Goal: Task Accomplishment & Management: Use online tool/utility

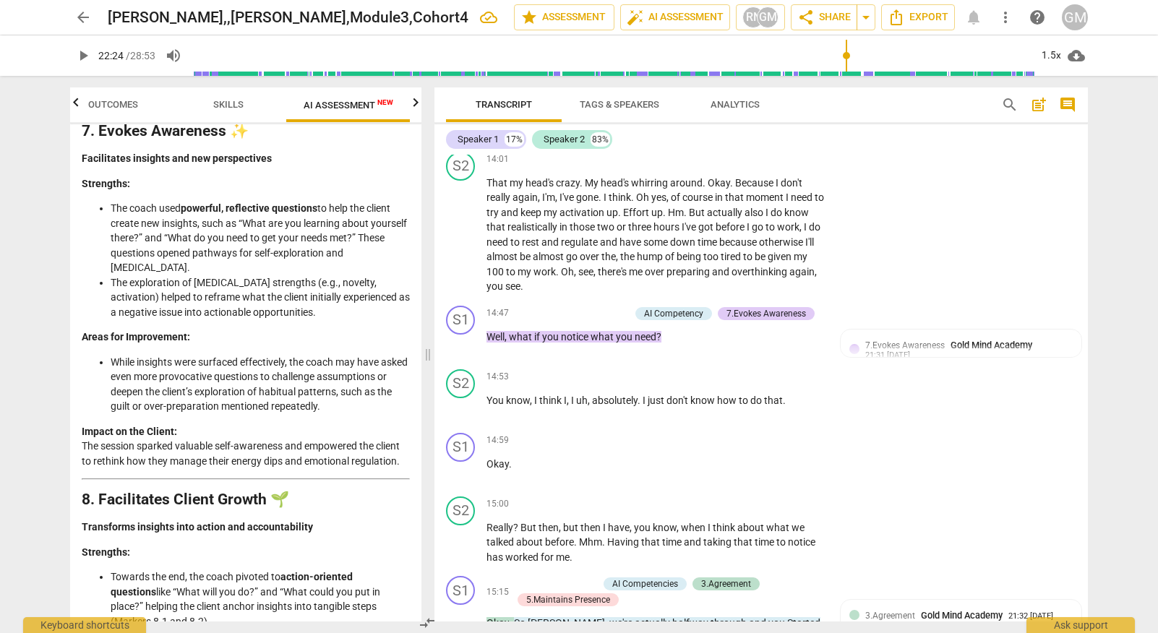
scroll to position [5485, 0]
click at [78, 15] on span "arrow_back" at bounding box center [82, 17] width 17 height 17
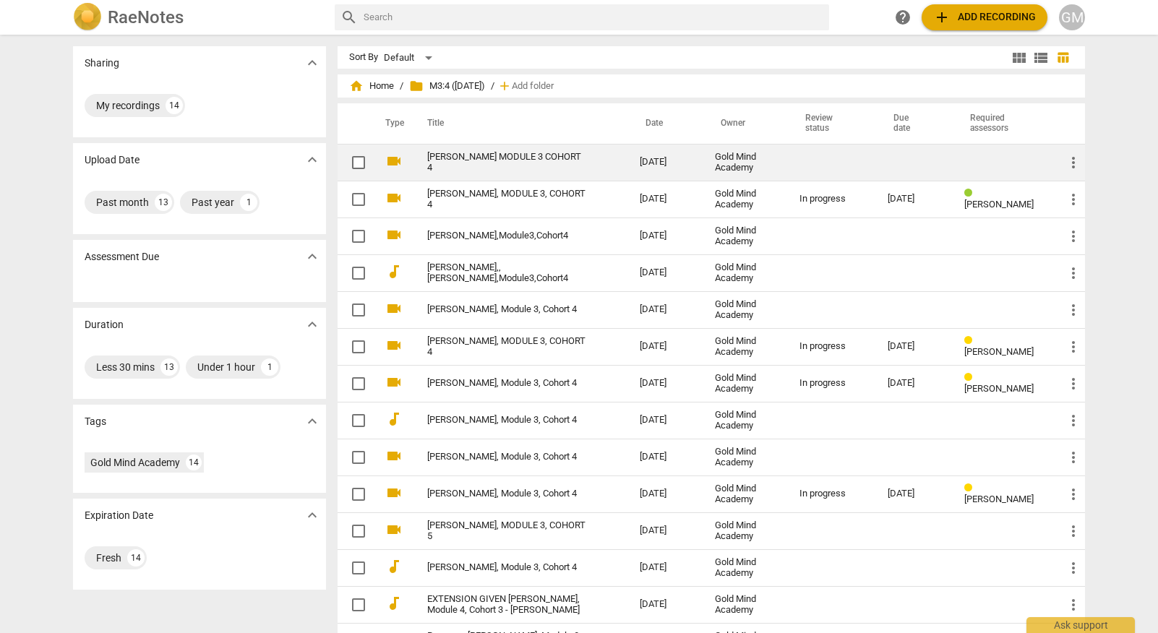
click at [516, 161] on link "[PERSON_NAME] MODULE 3 COHORT 4" at bounding box center [507, 163] width 160 height 22
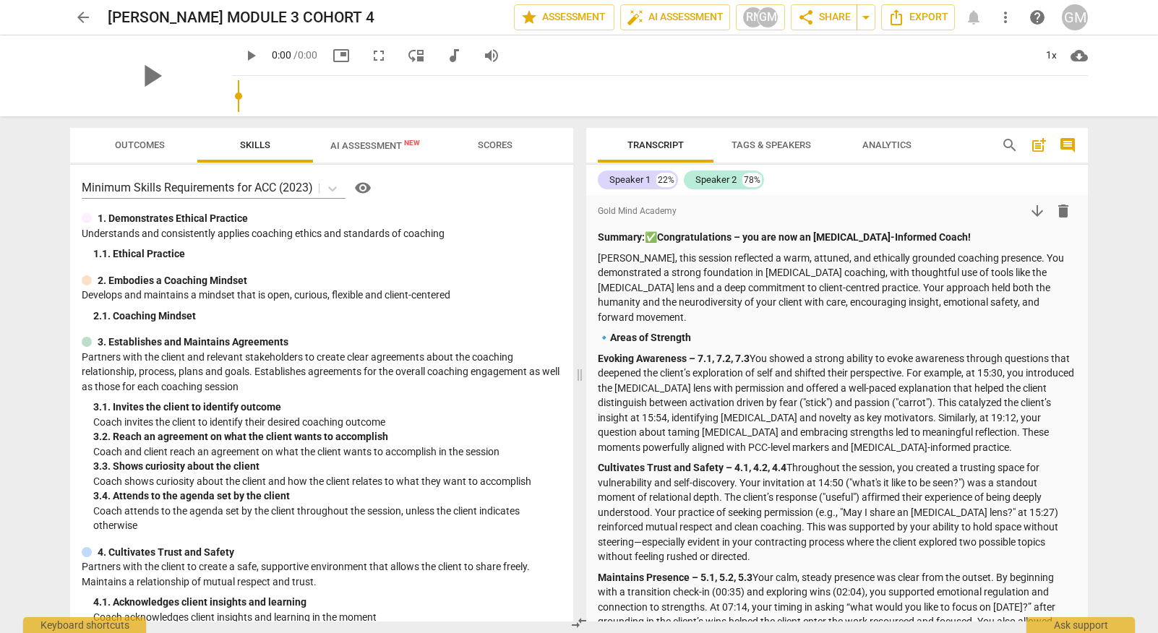
click at [80, 14] on span "arrow_back" at bounding box center [82, 17] width 17 height 17
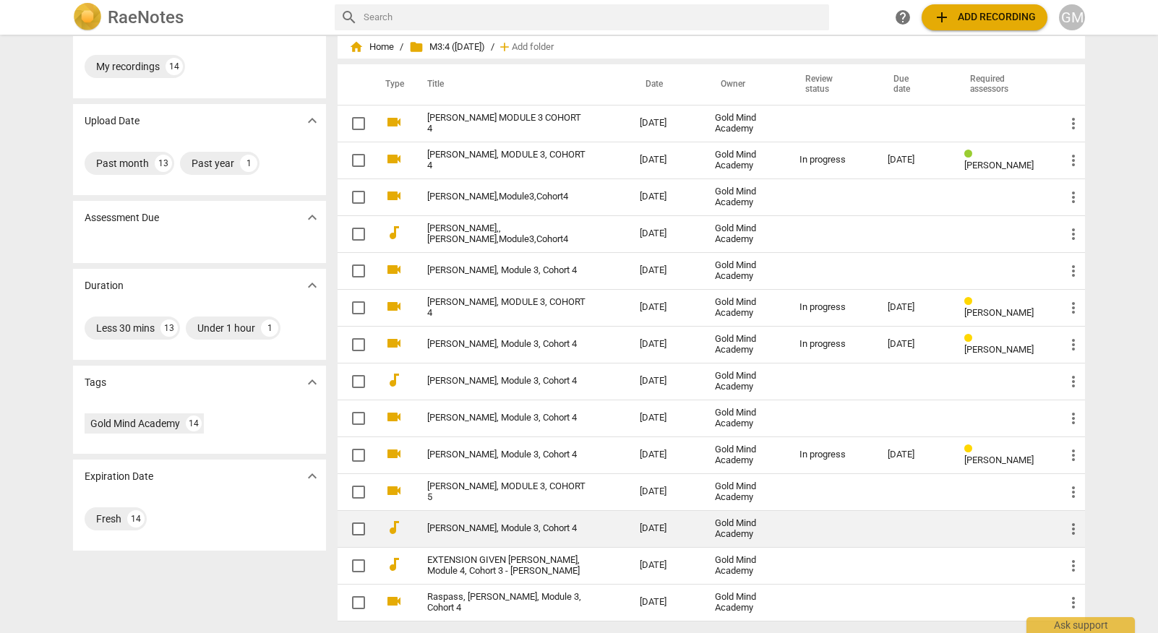
click at [498, 524] on link "[PERSON_NAME], Module 3, Cohort 4" at bounding box center [507, 528] width 160 height 11
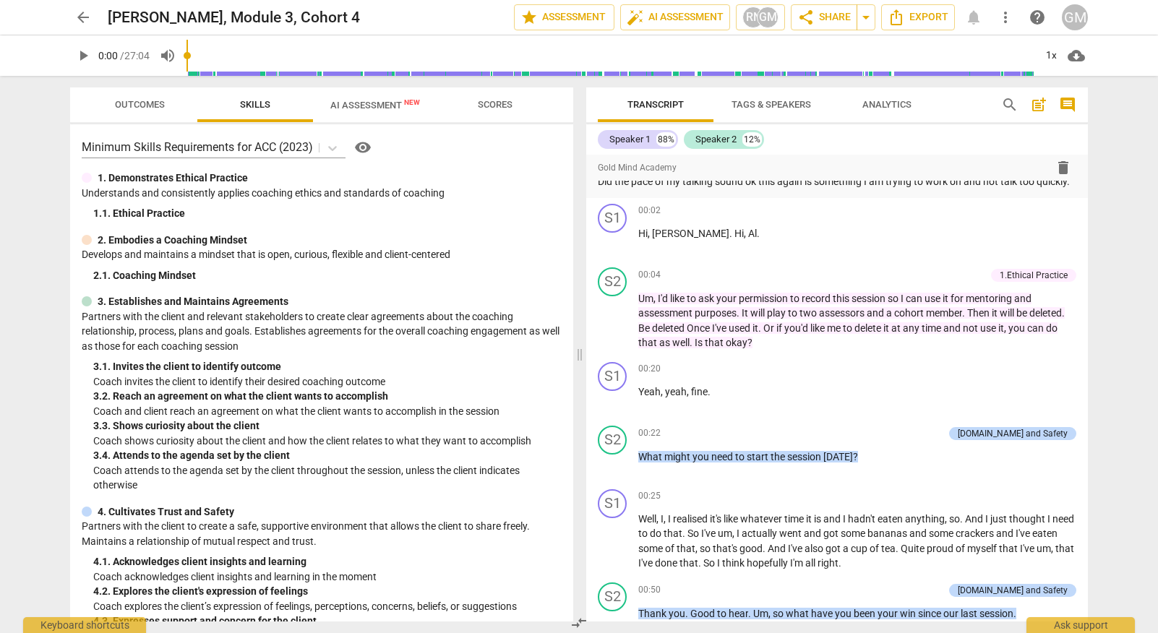
scroll to position [780, 0]
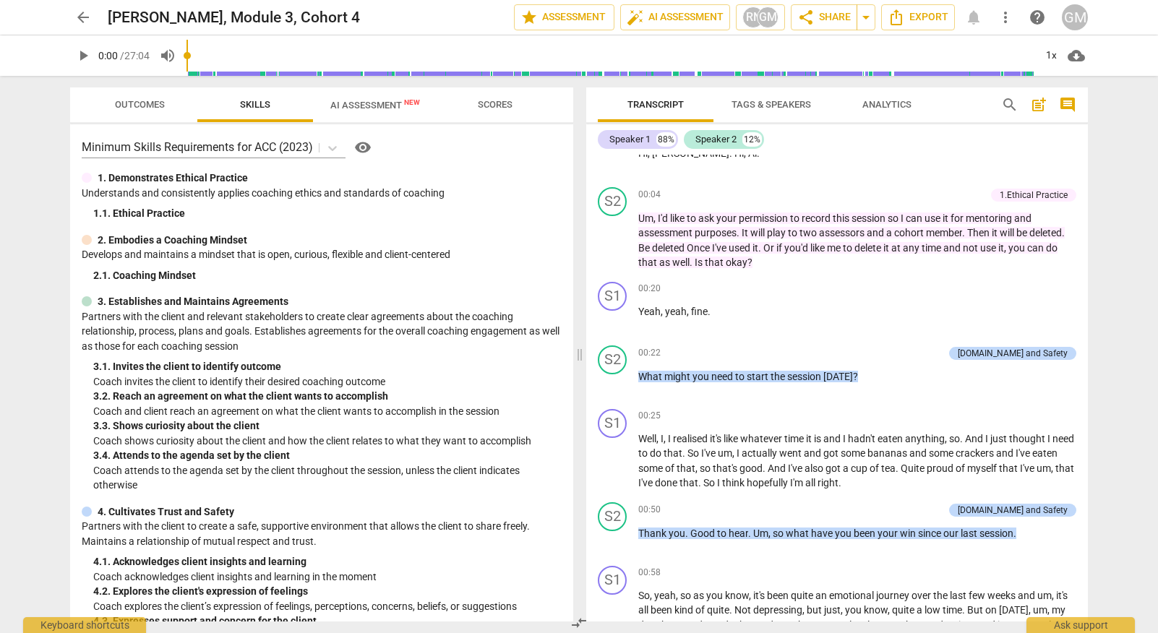
click at [398, 108] on span "AI Assessment New" at bounding box center [375, 105] width 90 height 11
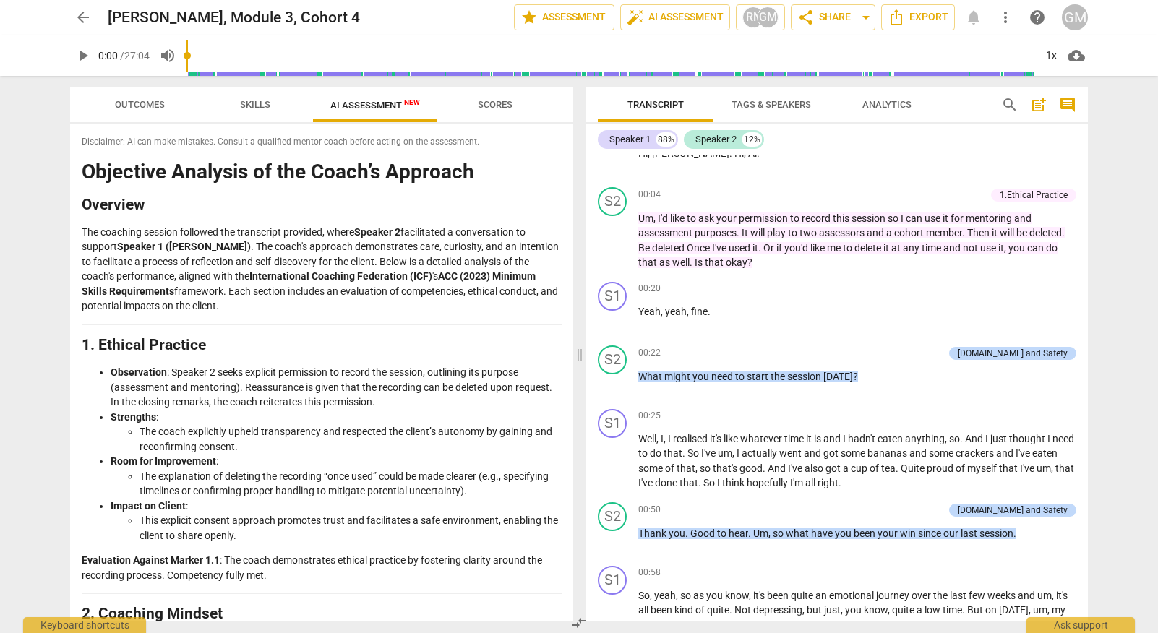
click at [84, 14] on span "arrow_back" at bounding box center [82, 17] width 17 height 17
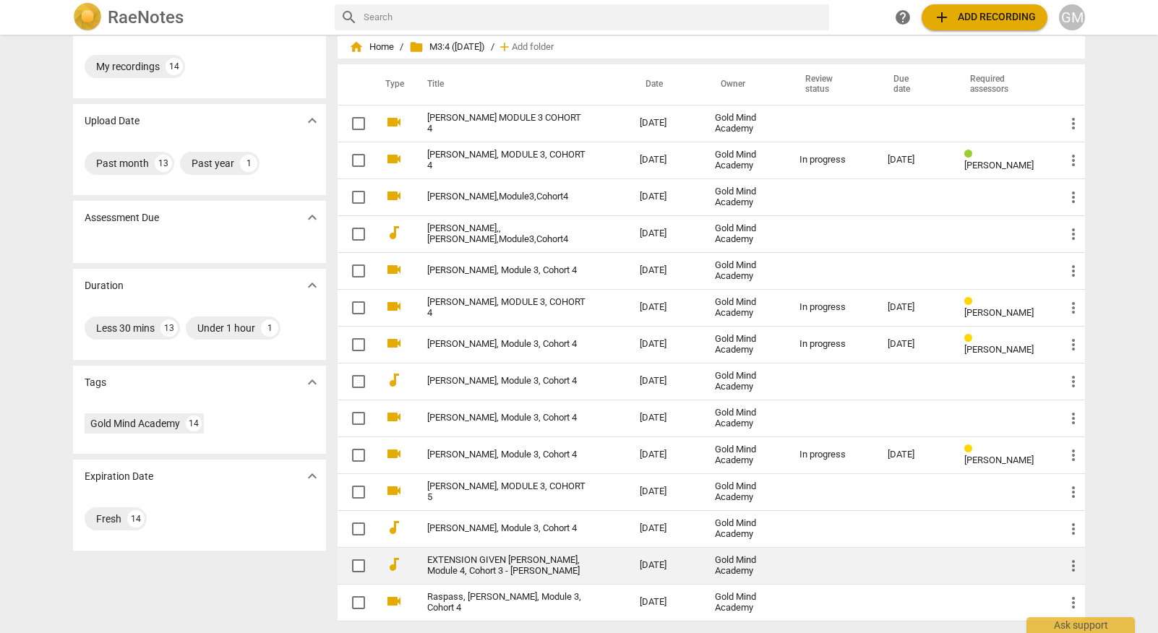
click at [517, 567] on link "EXTENSION GIVEN [PERSON_NAME], Module 4, Cohort 3 - [PERSON_NAME]" at bounding box center [507, 566] width 160 height 22
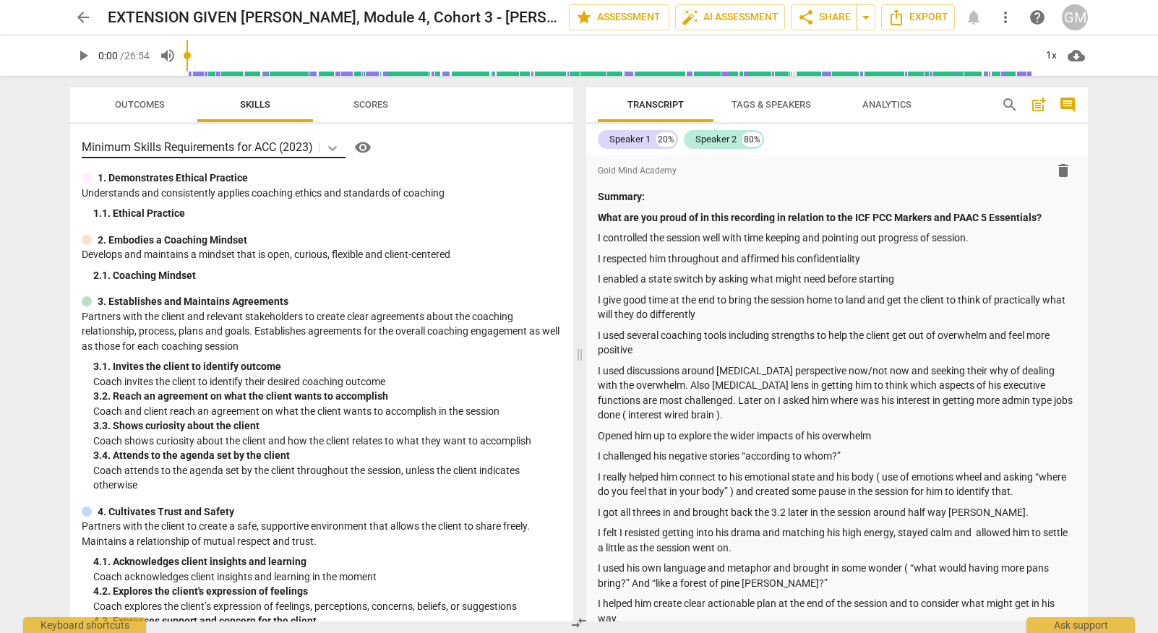
click at [330, 146] on icon at bounding box center [332, 148] width 9 height 5
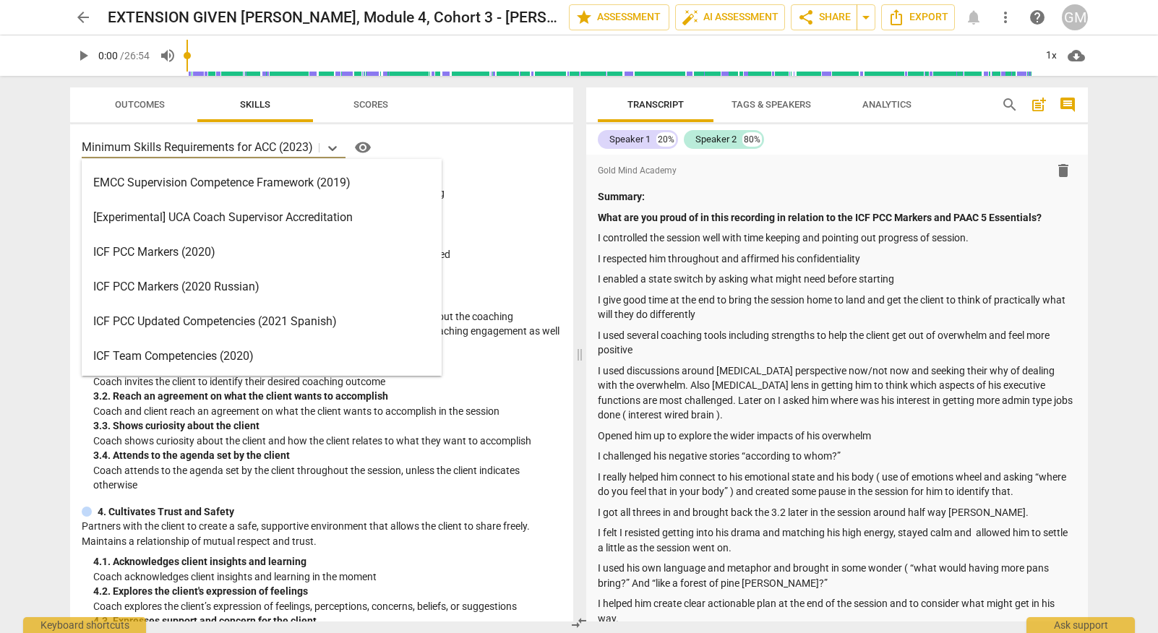
scroll to position [34, 0]
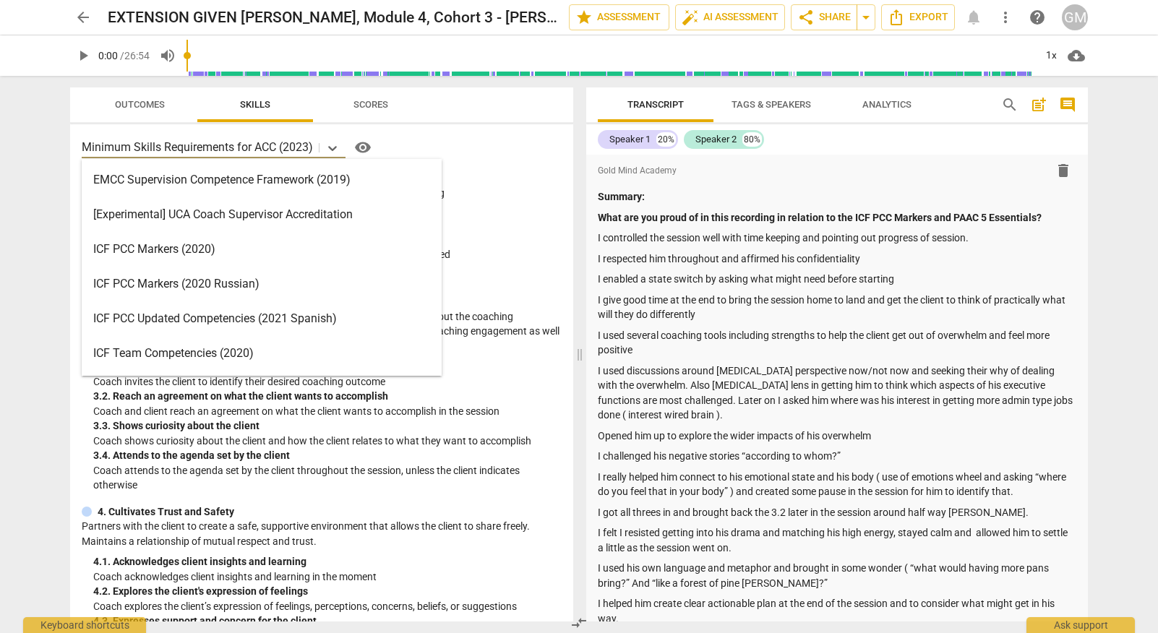
click at [246, 252] on div "ICF PCC Markers (2020)" at bounding box center [262, 249] width 360 height 35
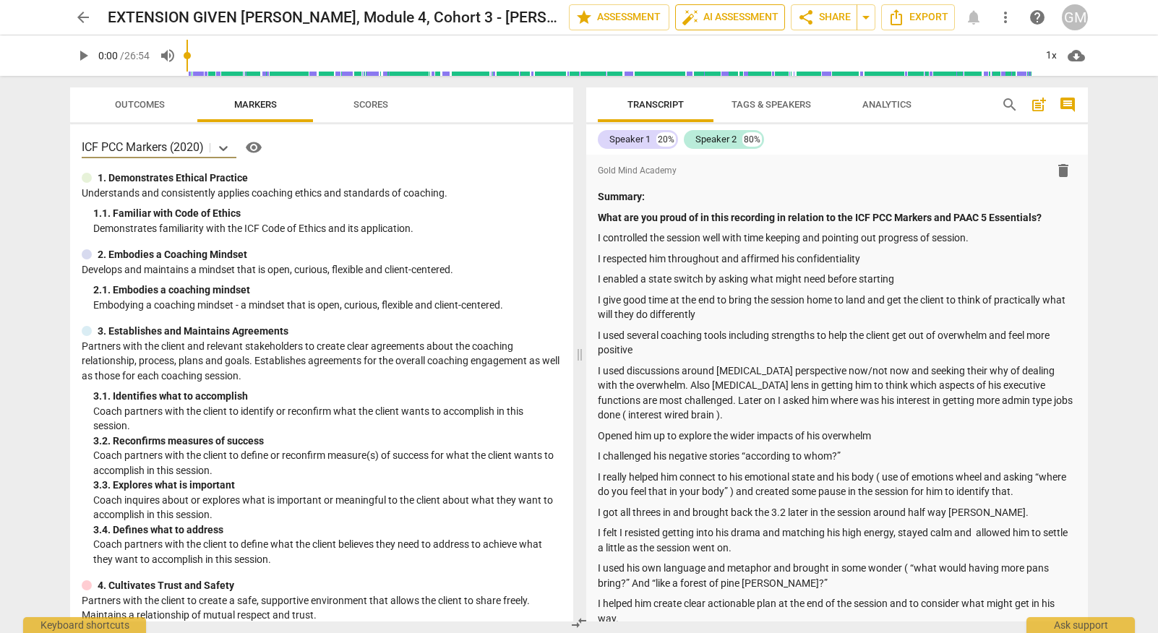
click at [690, 17] on span "auto_fix_high" at bounding box center [689, 17] width 17 height 17
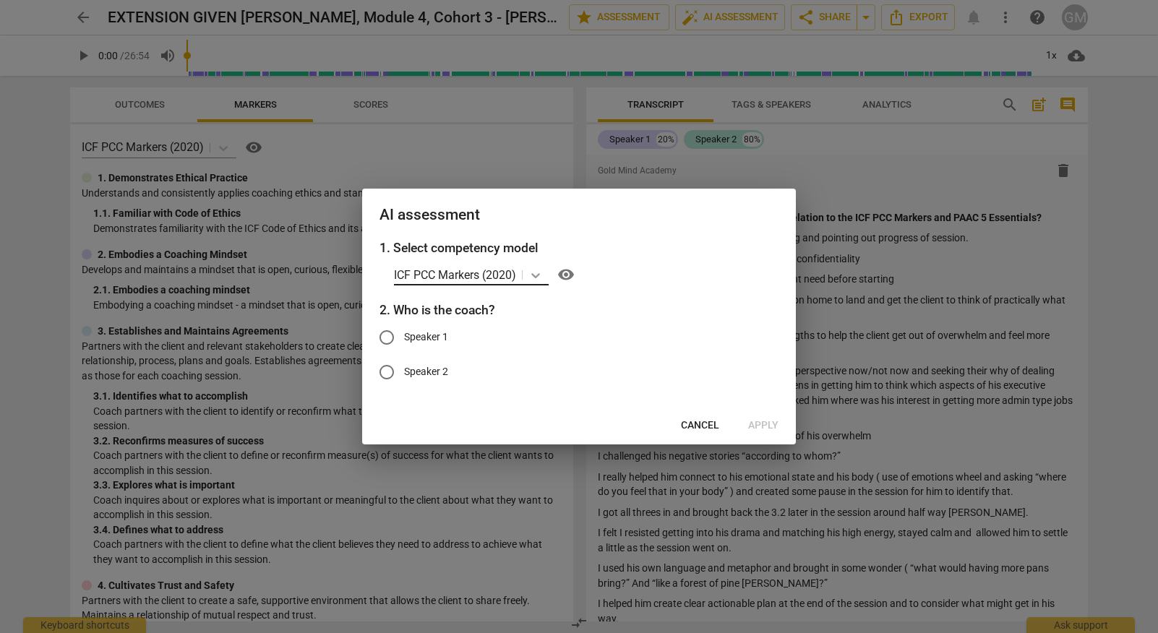
click at [537, 272] on icon at bounding box center [535, 275] width 14 height 14
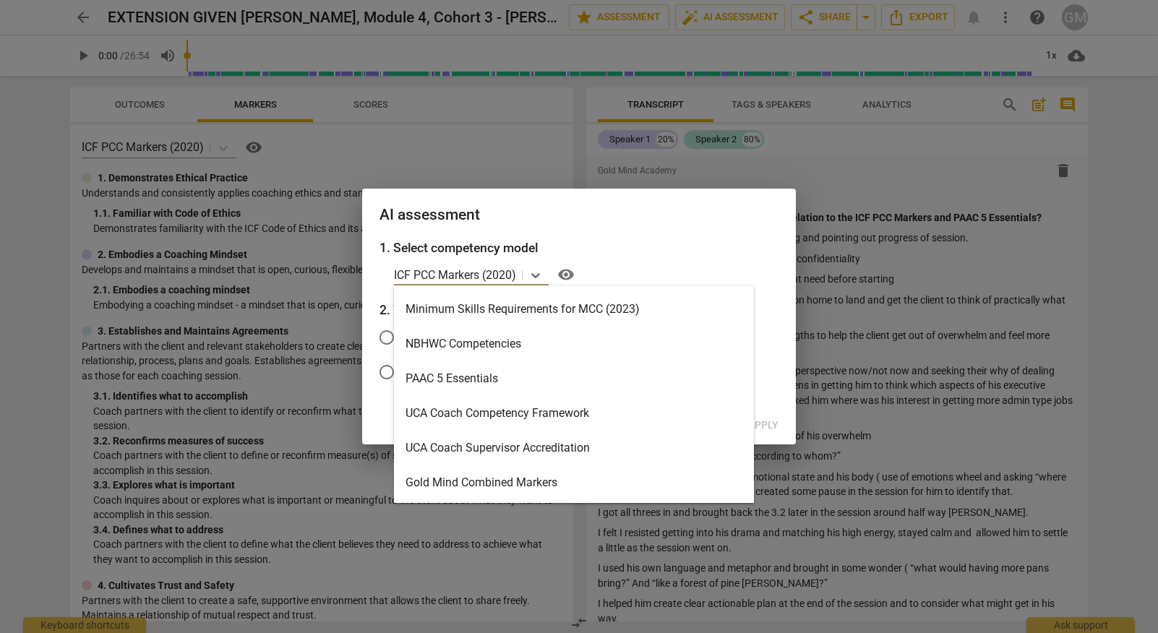
scroll to position [483, 0]
click at [531, 481] on div "Gold Mind Combined Markers" at bounding box center [574, 482] width 360 height 35
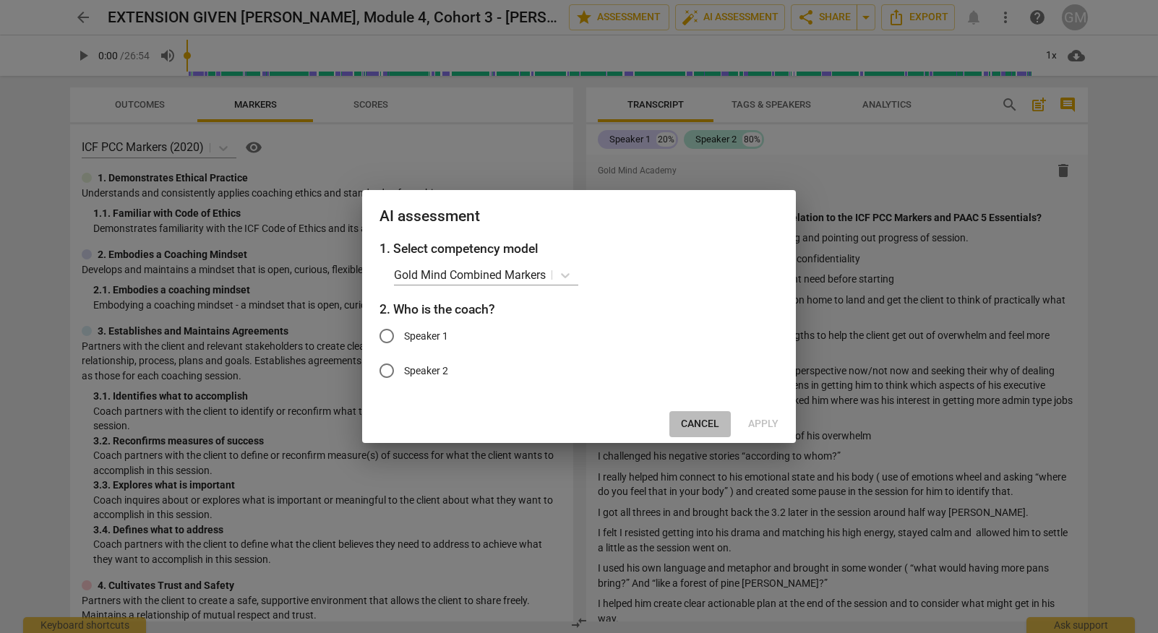
click at [702, 413] on button "Cancel" at bounding box center [699, 424] width 61 height 26
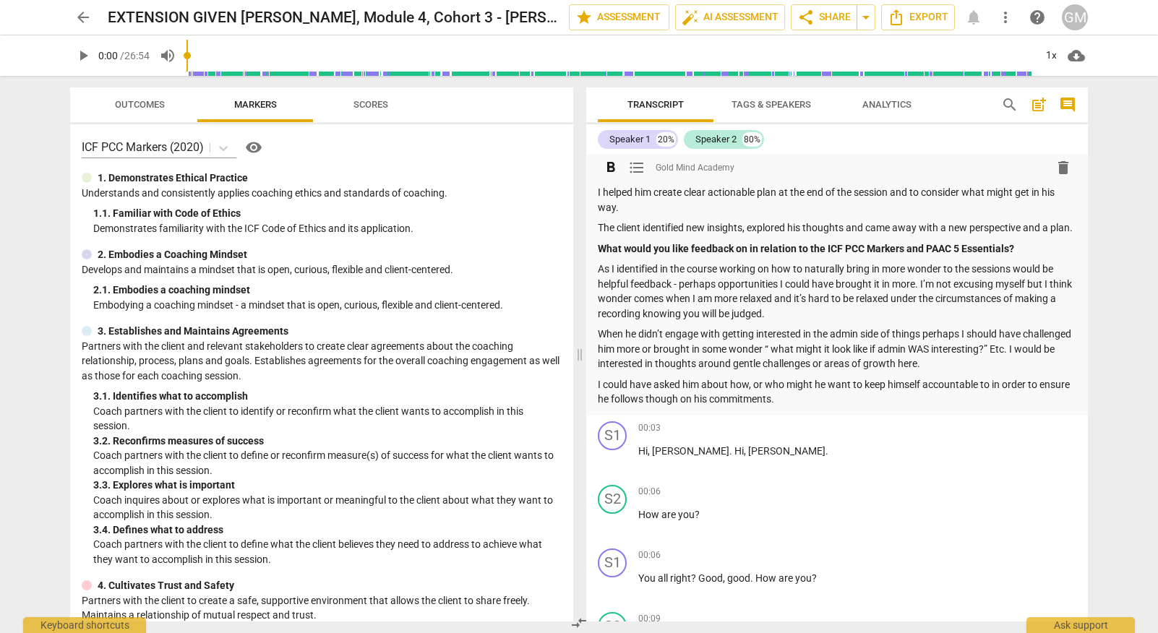
scroll to position [415, 0]
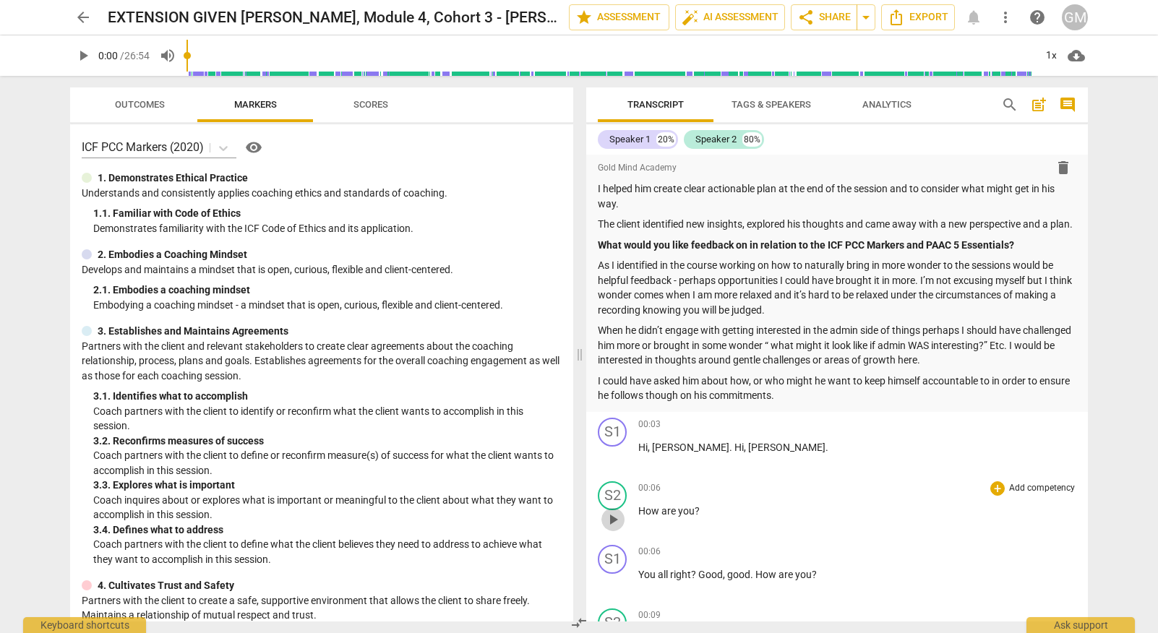
click at [612, 520] on span "play_arrow" at bounding box center [612, 519] width 17 height 17
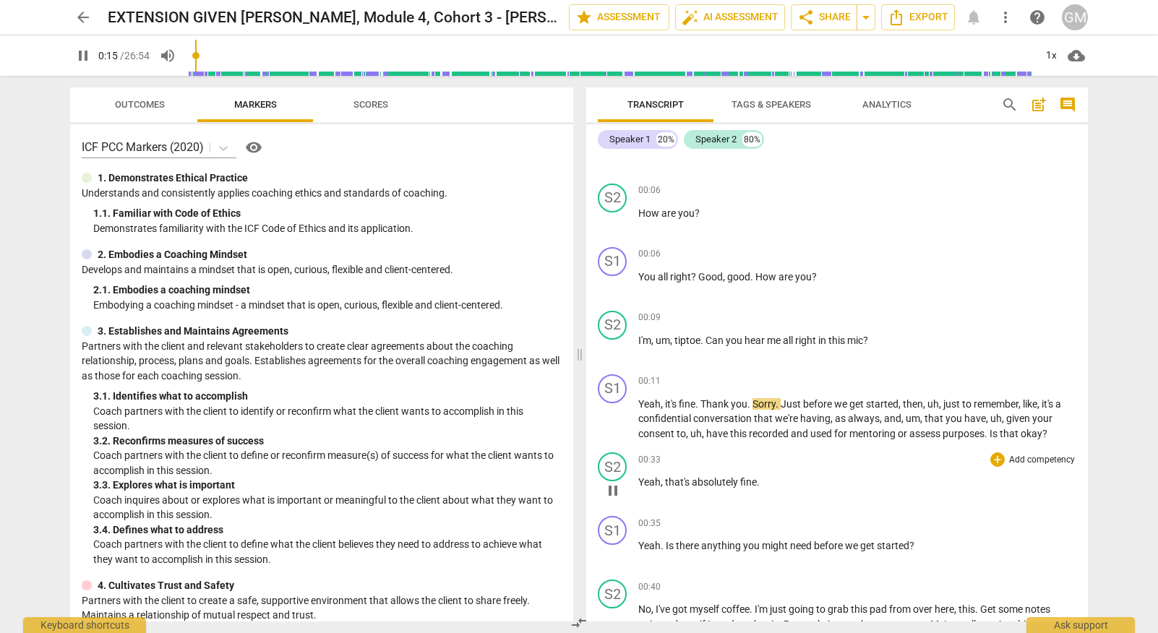
scroll to position [713, 0]
click at [616, 423] on span "pause" at bounding box center [612, 418] width 17 height 17
type input "23"
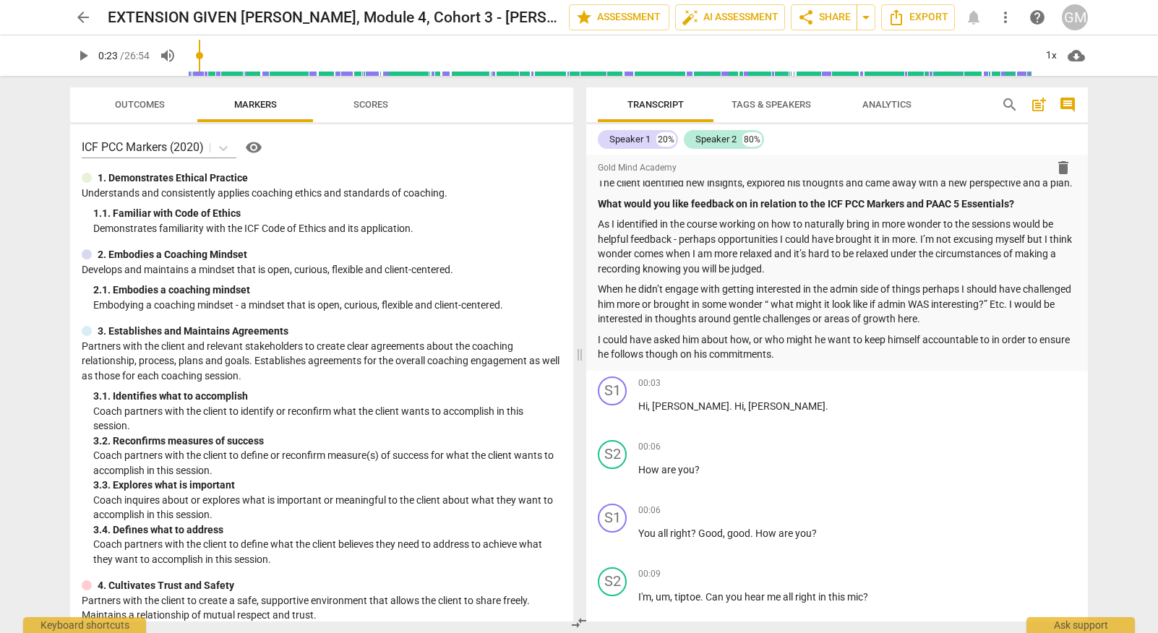
scroll to position [455, 0]
click at [745, 24] on span "auto_fix_high AI Assessment" at bounding box center [729, 17] width 97 height 17
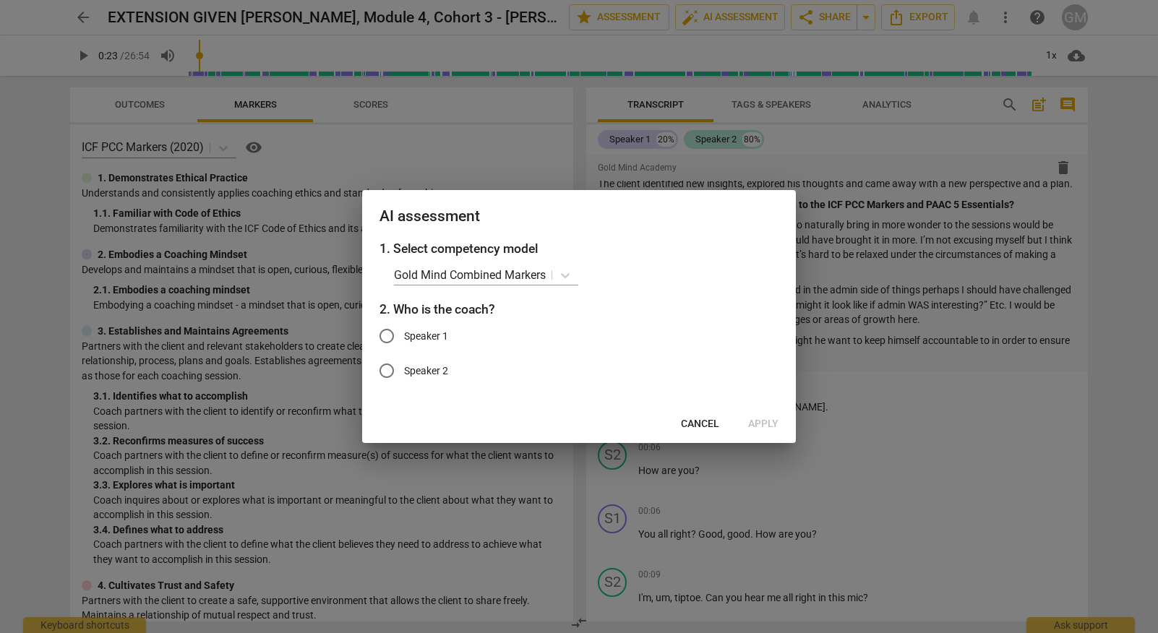
click at [384, 335] on input "Speaker 1" at bounding box center [386, 336] width 35 height 35
radio input "true"
click at [761, 426] on span "Apply" at bounding box center [763, 424] width 30 height 14
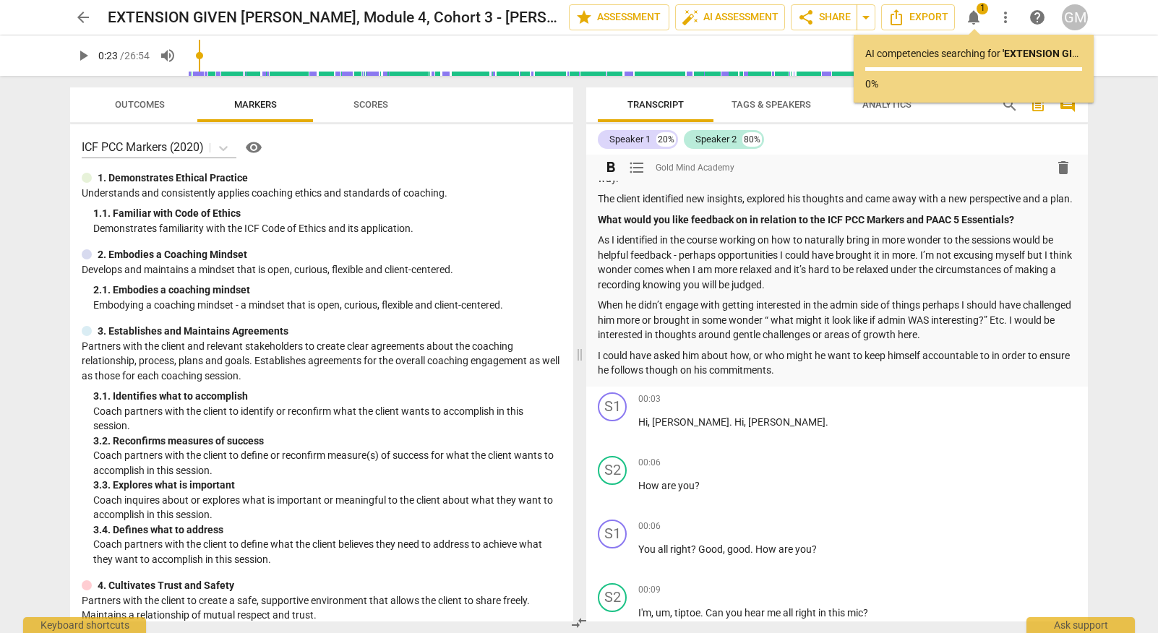
scroll to position [444, 0]
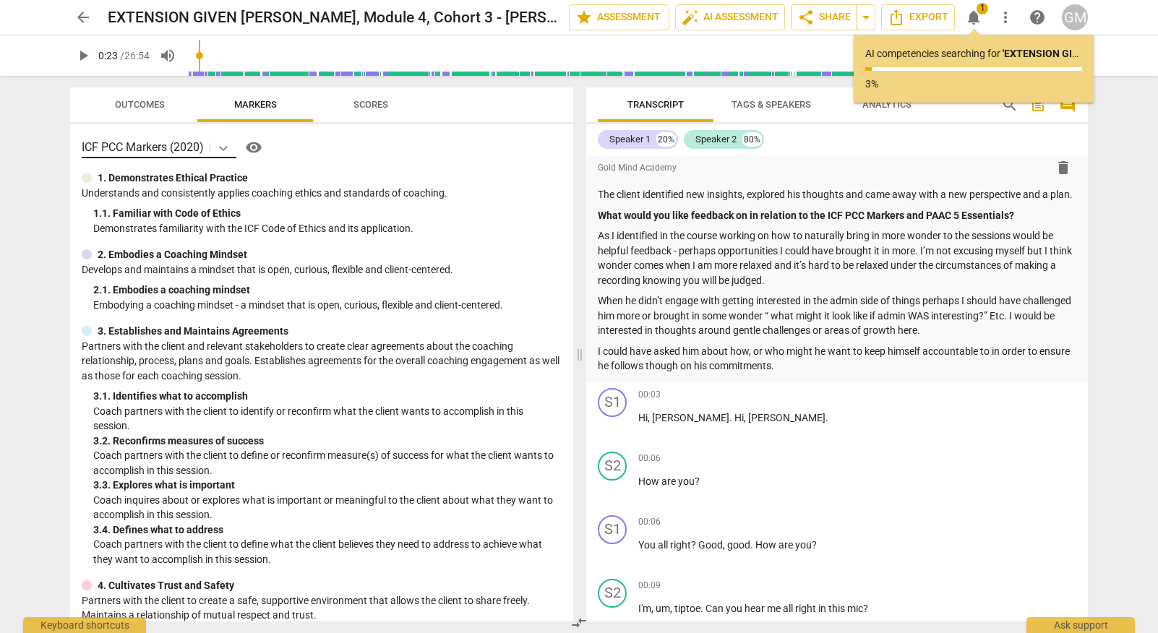
click at [223, 150] on icon at bounding box center [223, 148] width 14 height 14
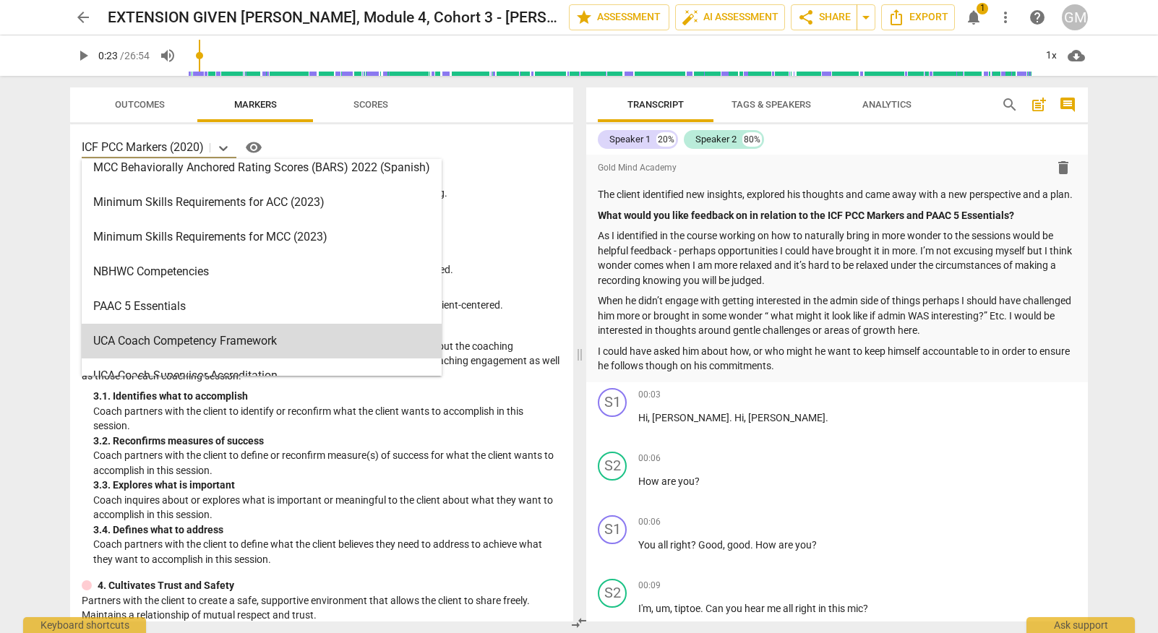
scroll to position [483, 0]
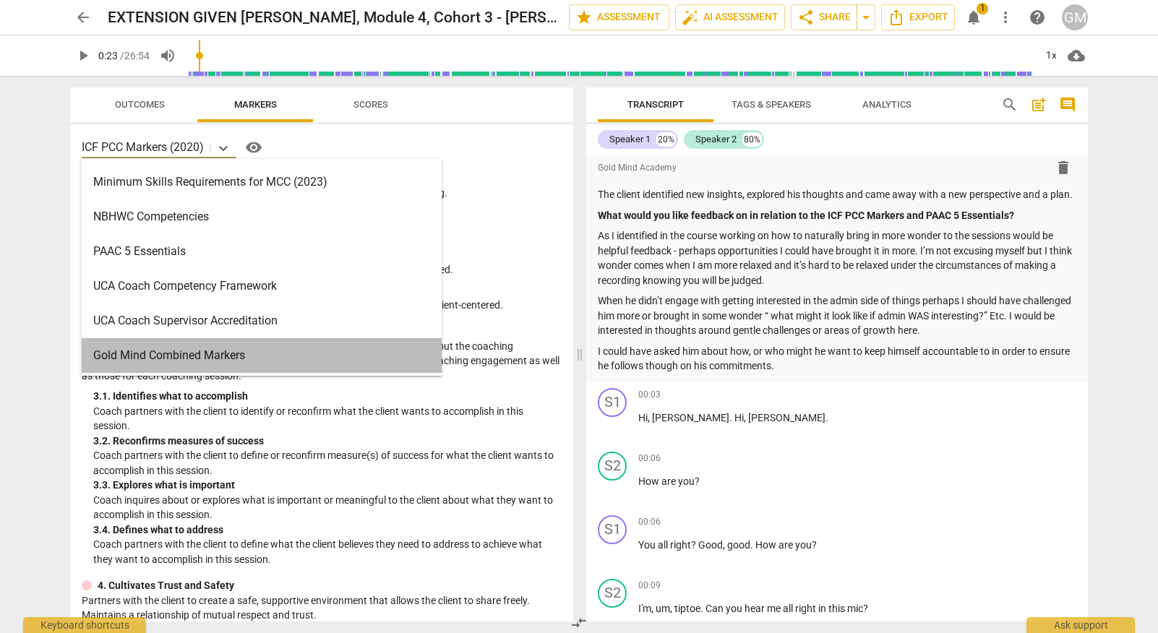
click at [202, 354] on div "Gold Mind Combined Markers" at bounding box center [262, 355] width 360 height 35
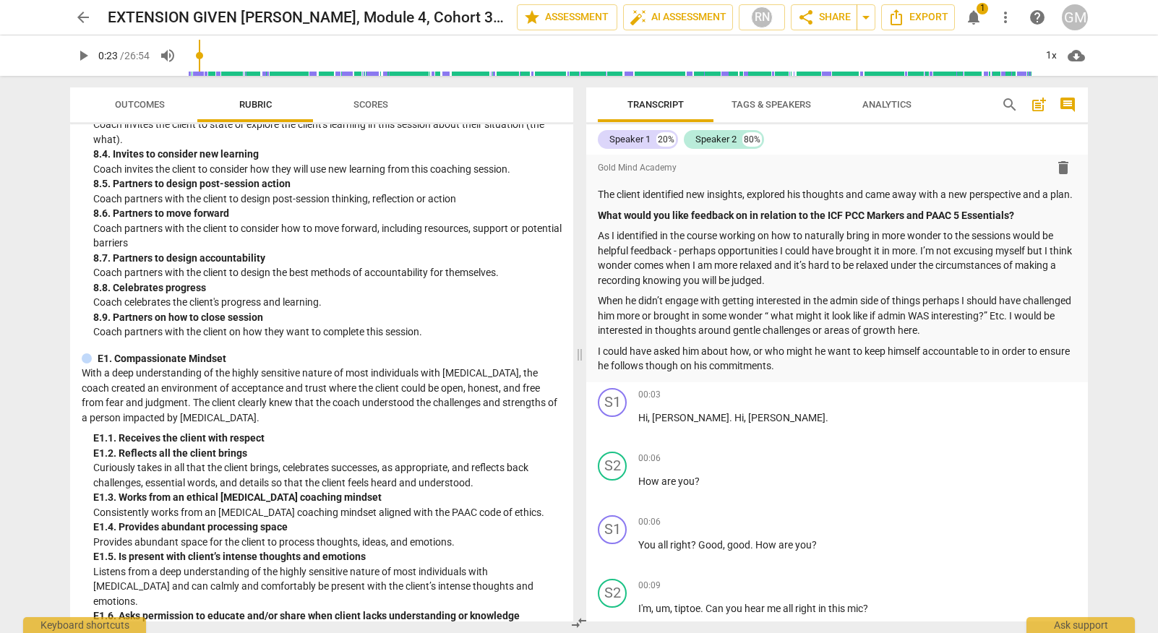
scroll to position [1703, 0]
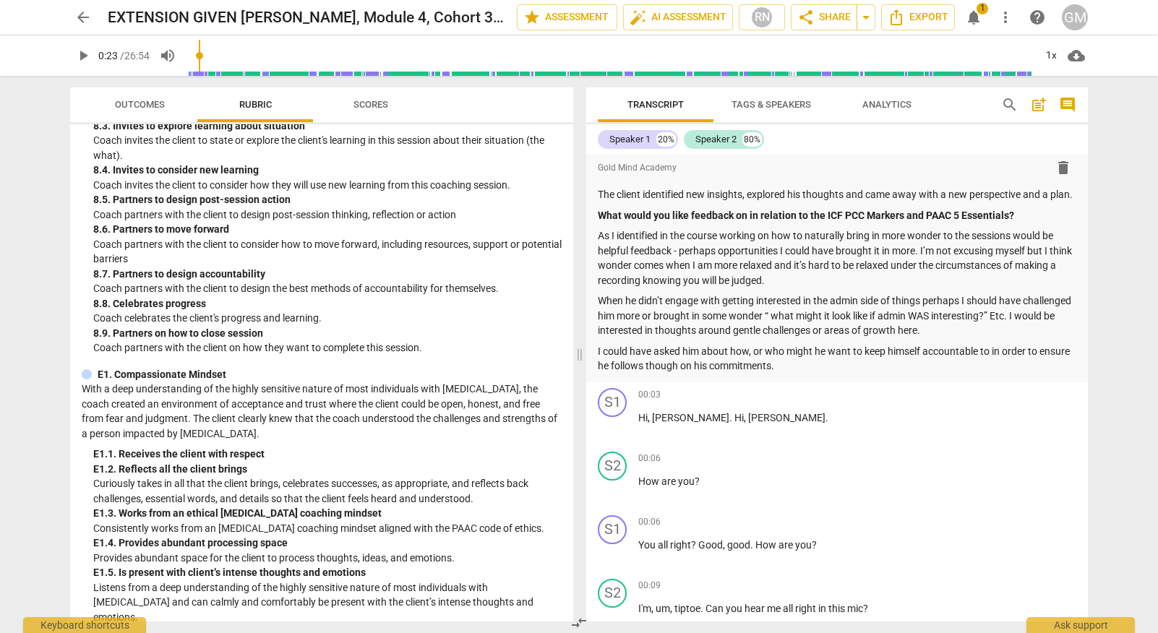
click at [974, 16] on span "notifications" at bounding box center [973, 17] width 17 height 17
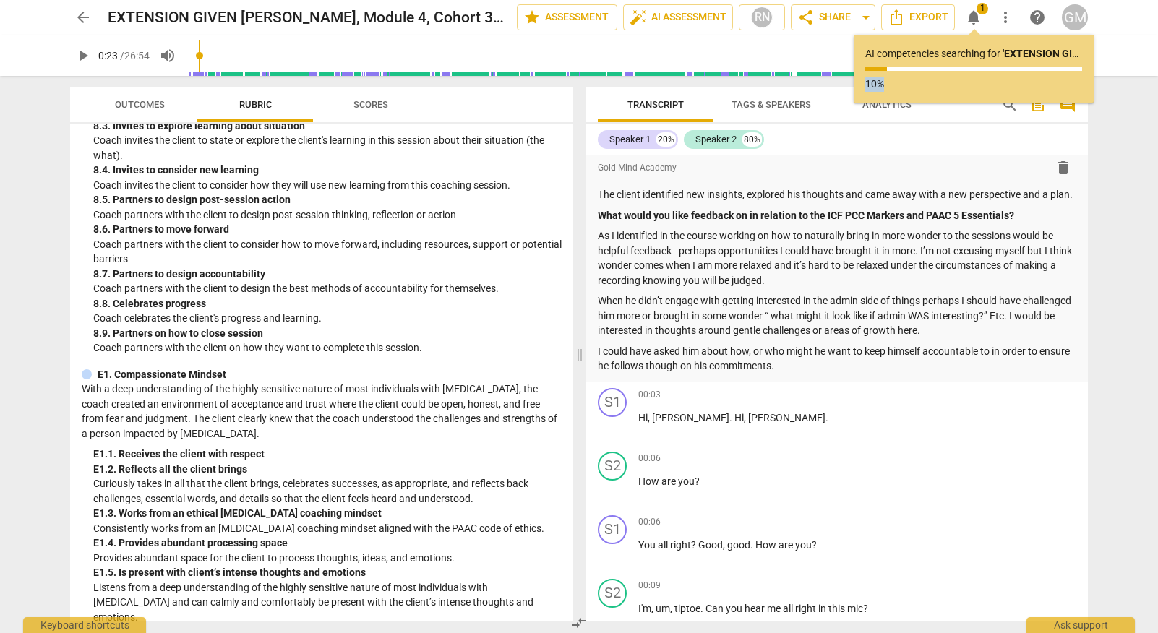
drag, startPoint x: 883, startPoint y: 83, endPoint x: 866, endPoint y: 83, distance: 17.3
click at [863, 85] on div "AI competencies searching for ' EXTENSION GIVEN [PERSON_NAME], Module 4, Cohort…" at bounding box center [973, 69] width 240 height 68
click at [869, 82] on p "10%" at bounding box center [973, 84] width 217 height 15
click at [189, 17] on h2 "EXTENSION GIVEN [PERSON_NAME], Module 4, Cohort 3 - [PERSON_NAME]" at bounding box center [288, 18] width 360 height 18
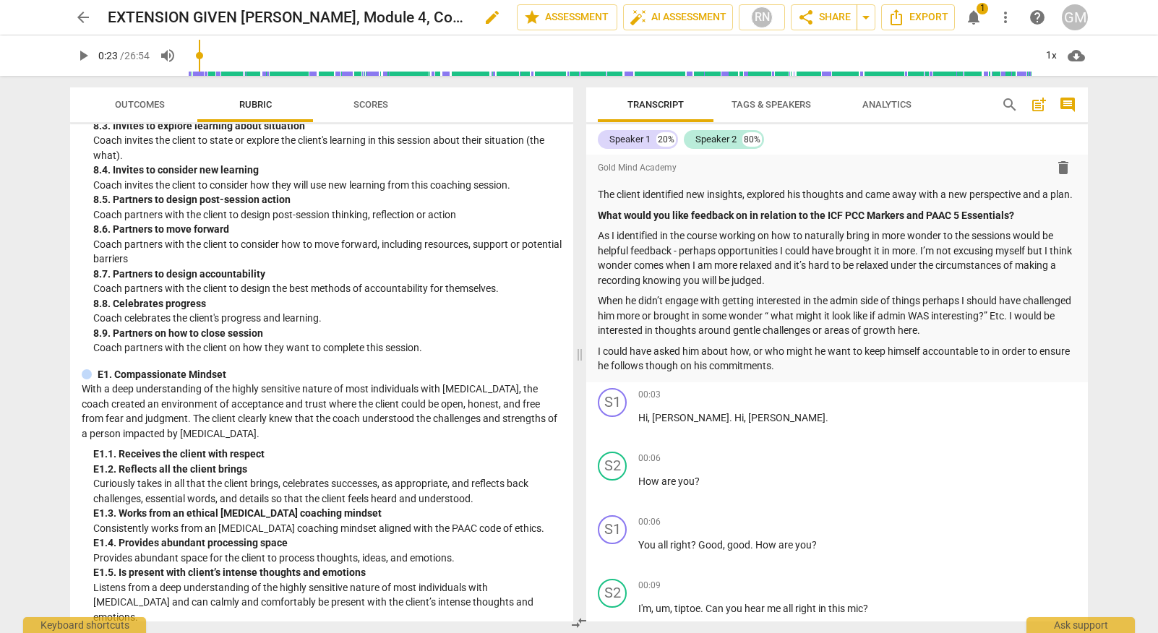
scroll to position [0, 0]
click at [976, 9] on span "notifications" at bounding box center [973, 17] width 17 height 17
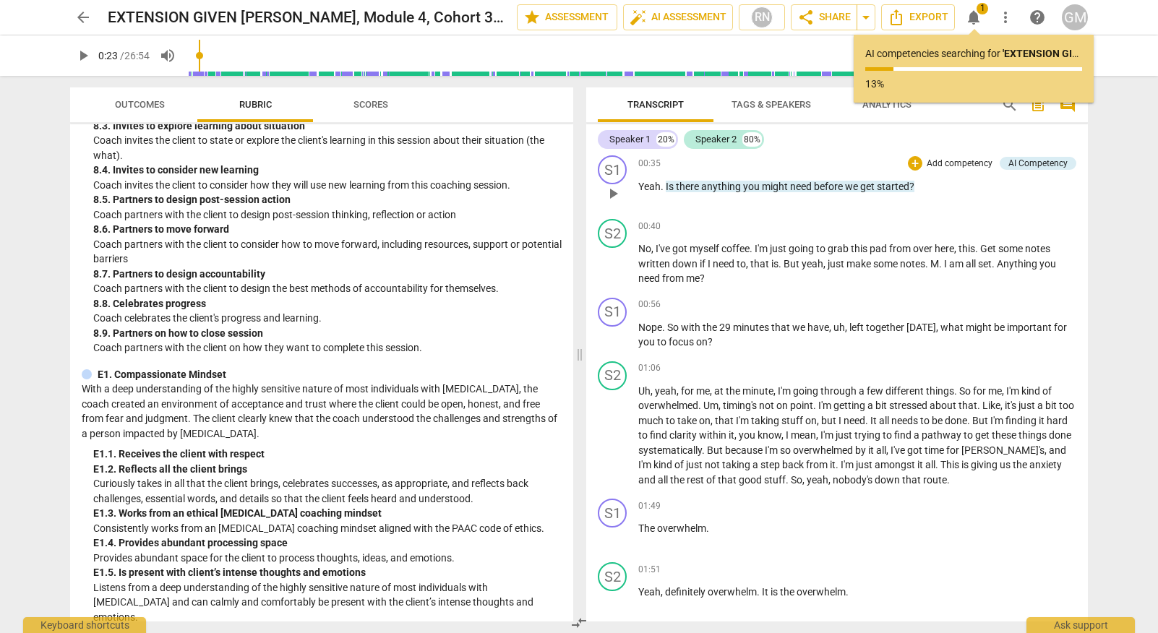
scroll to position [1089, 0]
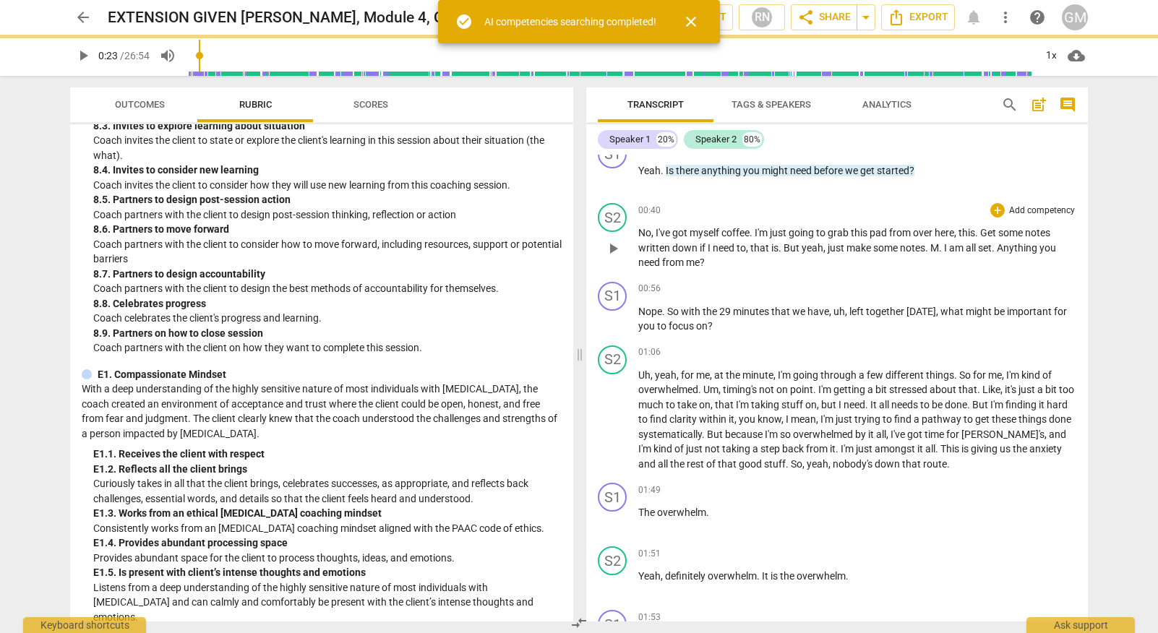
type input "23"
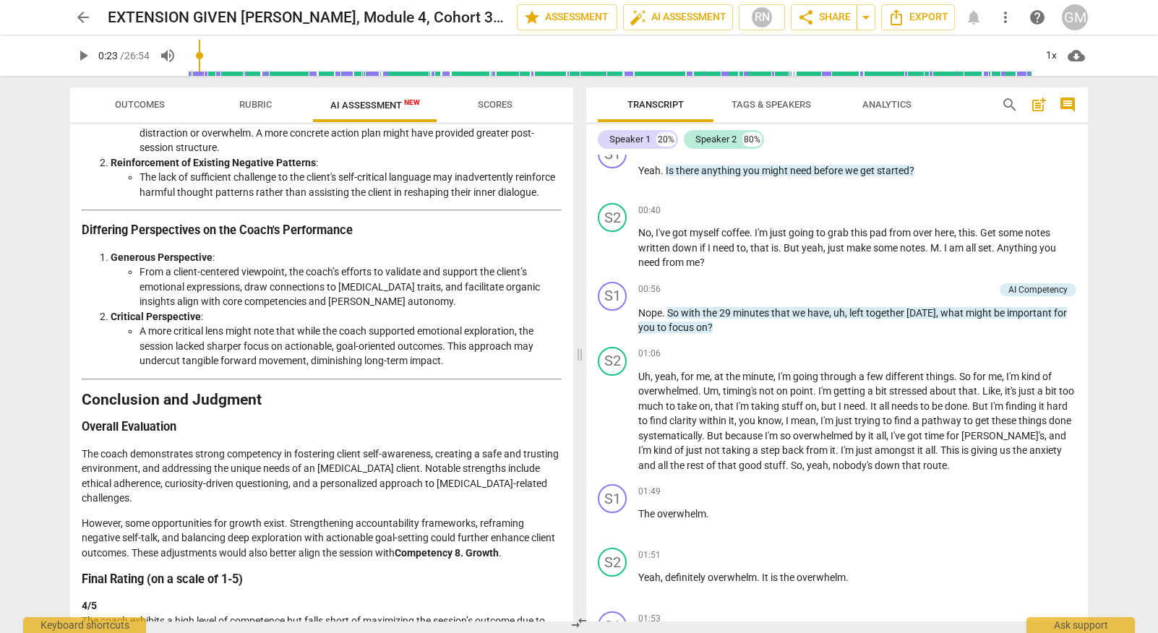
scroll to position [1979, 0]
click at [705, 12] on span "auto_fix_high AI Assessment" at bounding box center [677, 17] width 97 height 17
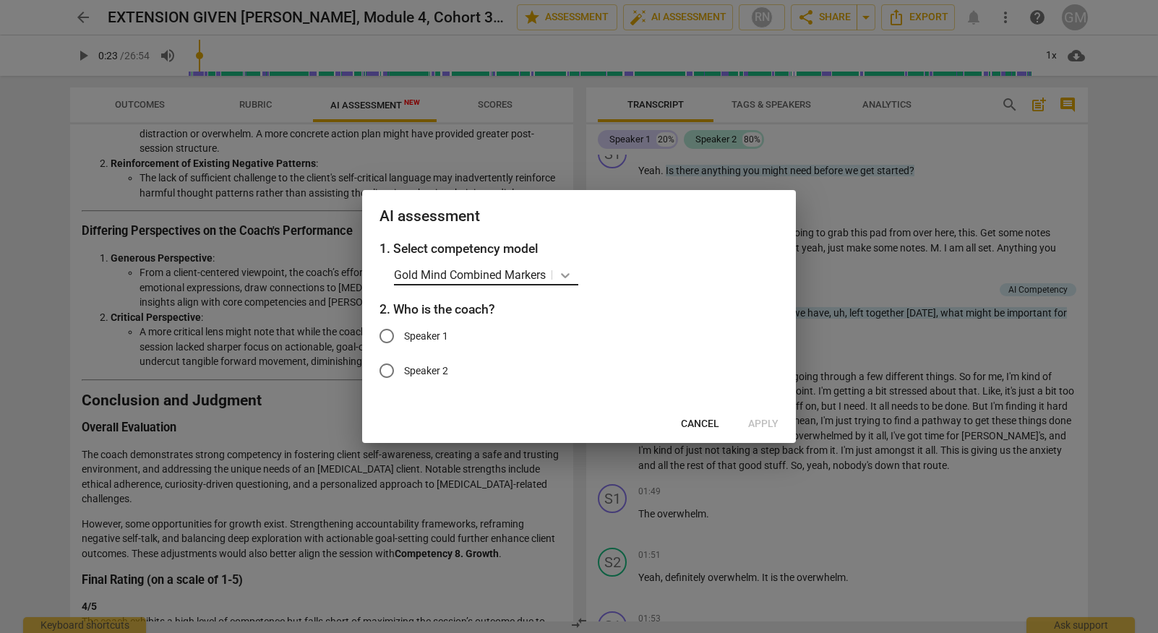
click at [567, 276] on icon at bounding box center [565, 275] width 9 height 5
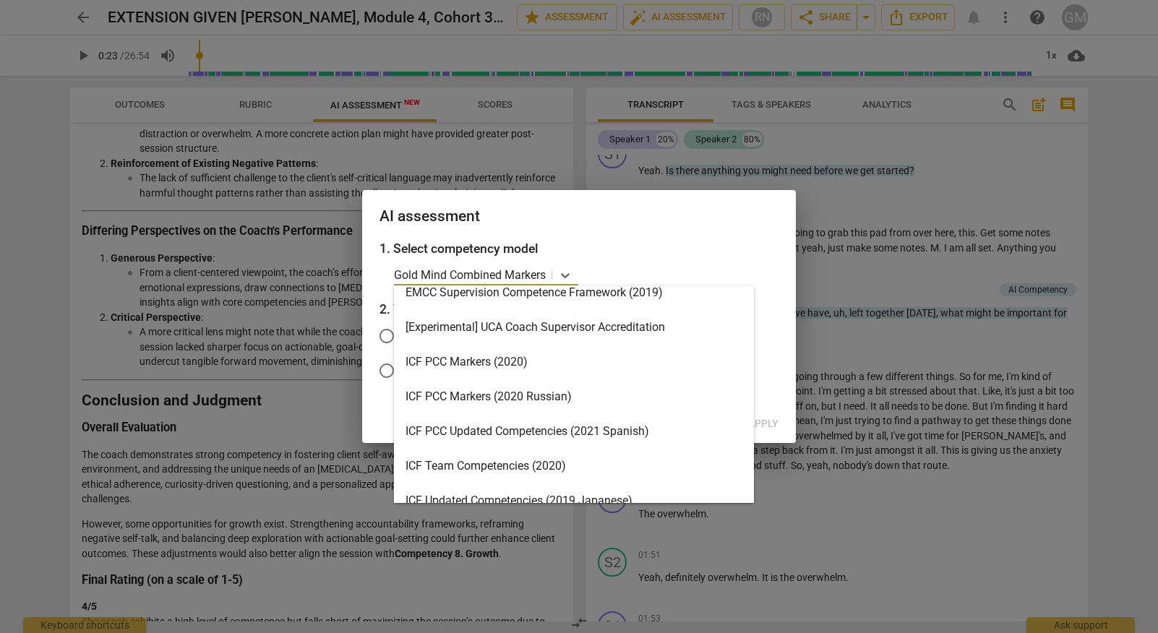
scroll to position [51, 0]
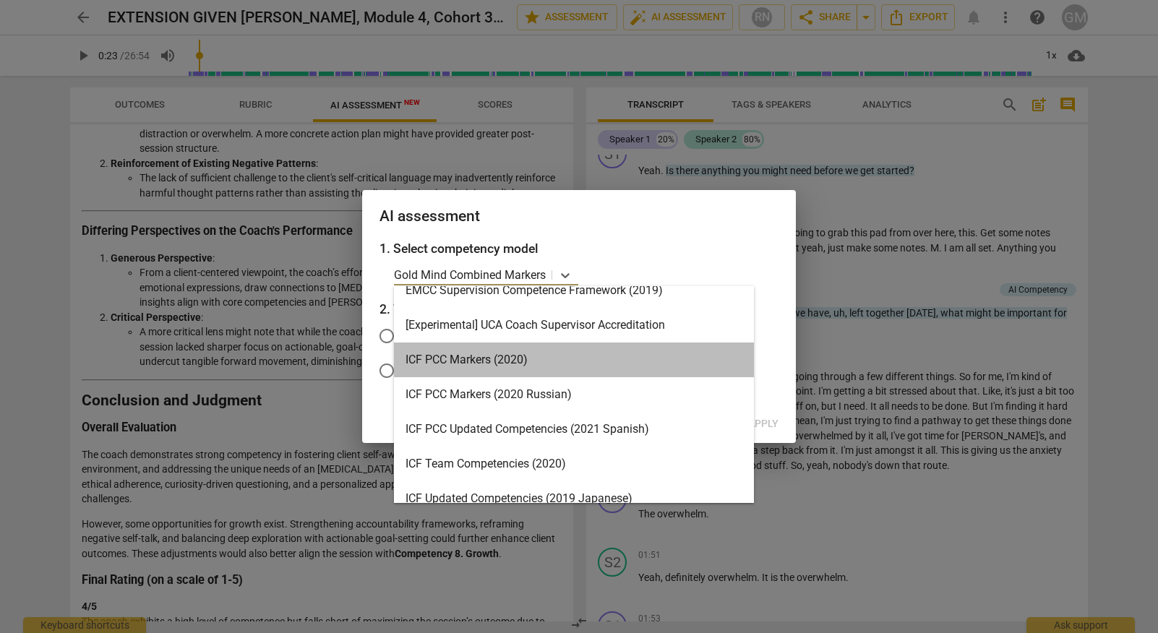
click at [514, 359] on div "ICF PCC Markers (2020)" at bounding box center [574, 360] width 360 height 35
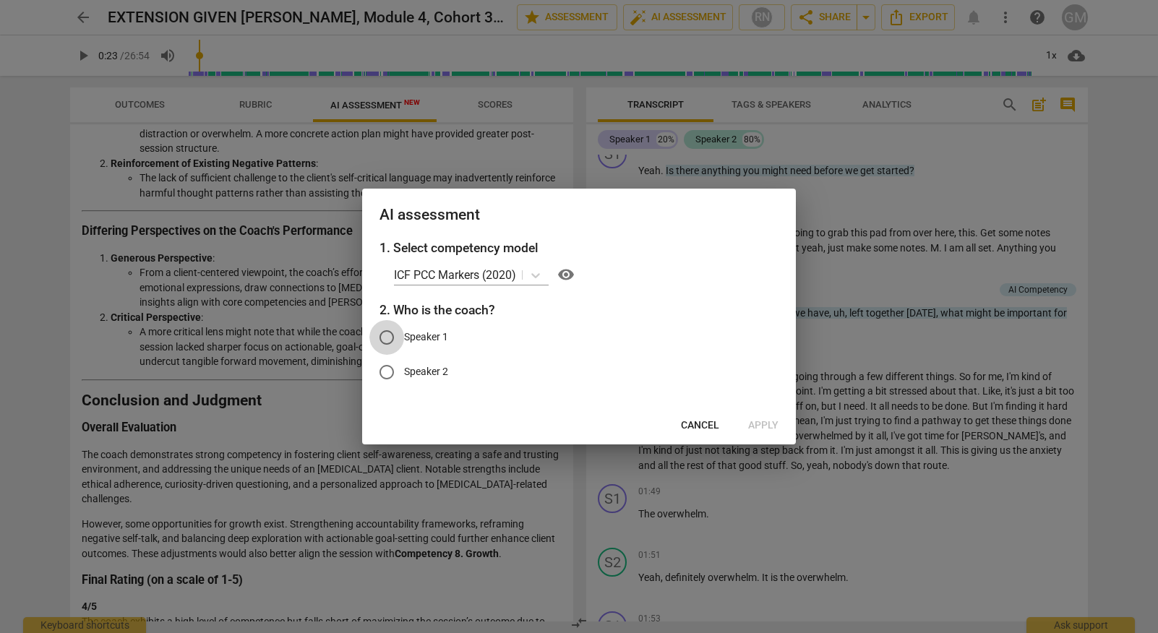
click at [384, 335] on input "Speaker 1" at bounding box center [386, 337] width 35 height 35
radio input "true"
click at [762, 426] on span "Apply" at bounding box center [763, 425] width 30 height 14
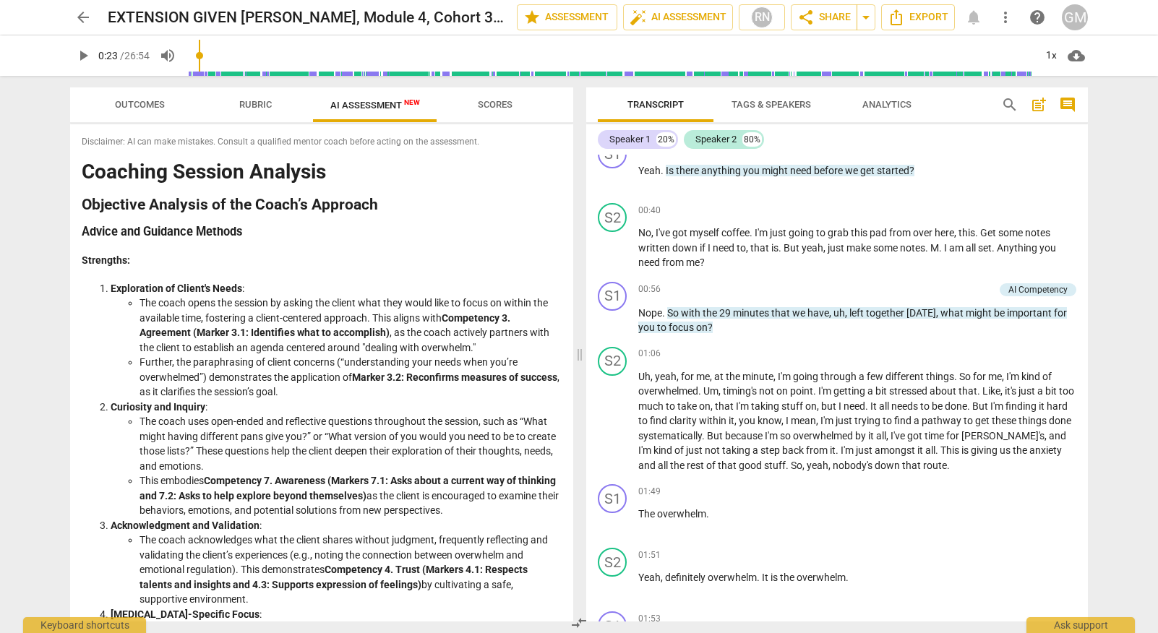
scroll to position [0, 0]
click at [669, 9] on span "auto_fix_high AI Assessment" at bounding box center [677, 17] width 97 height 17
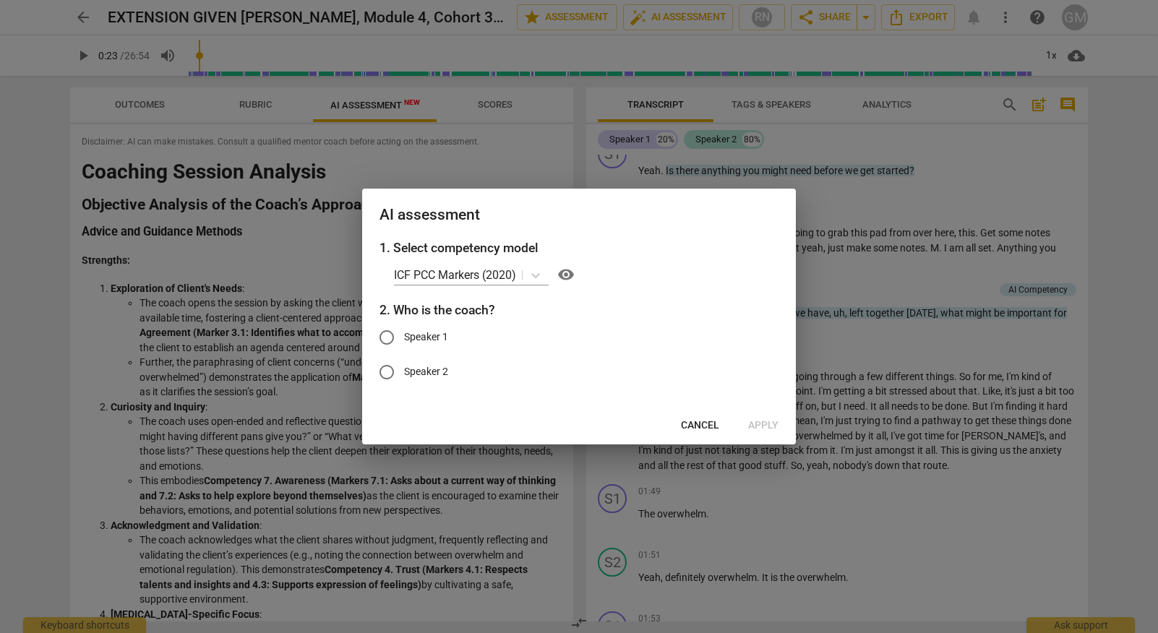
click at [437, 336] on span "Speaker 1" at bounding box center [426, 337] width 44 height 15
click at [404, 336] on input "Speaker 1" at bounding box center [386, 337] width 35 height 35
radio input "true"
click at [759, 420] on span "Apply" at bounding box center [763, 425] width 30 height 14
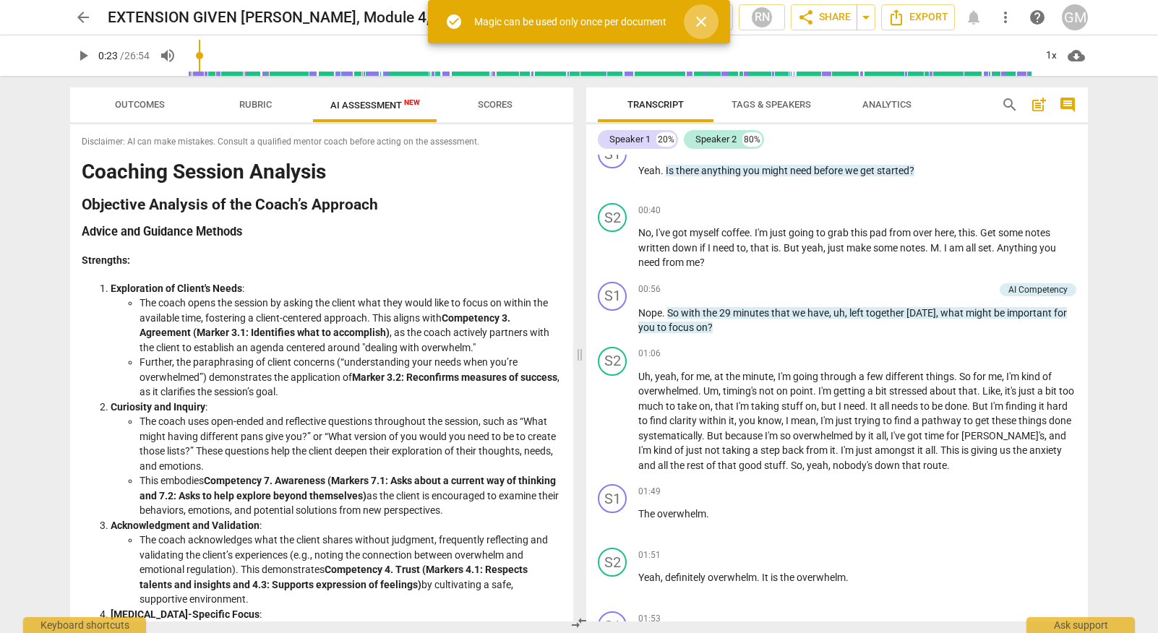
click at [701, 25] on span "close" at bounding box center [700, 21] width 17 height 17
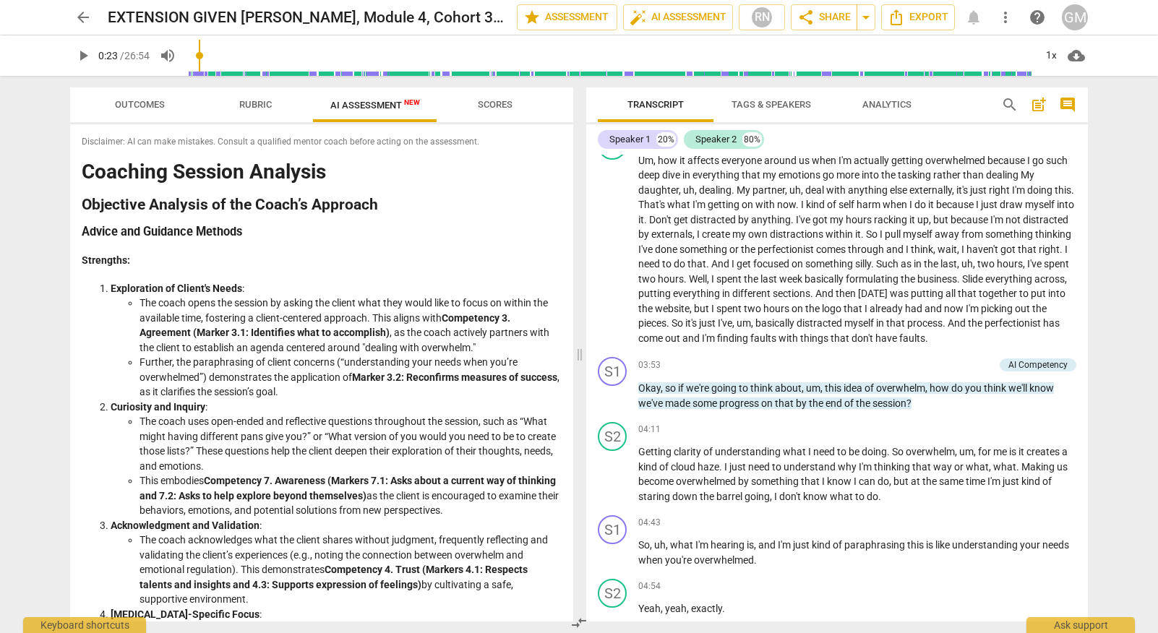
scroll to position [1929, 0]
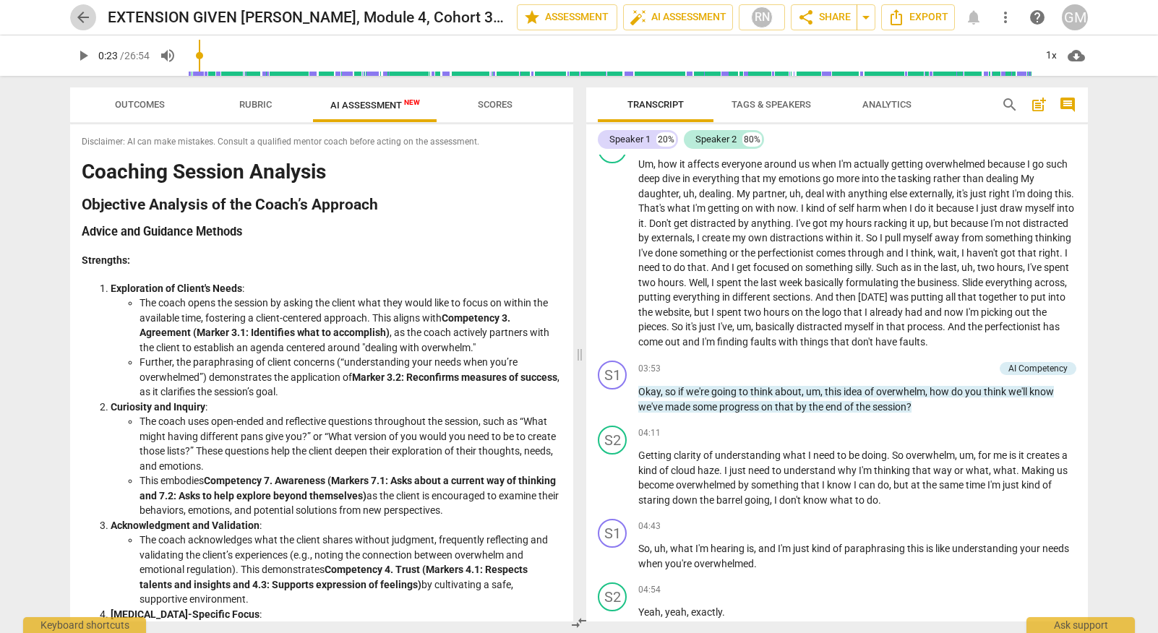
click at [85, 17] on span "arrow_back" at bounding box center [82, 17] width 17 height 17
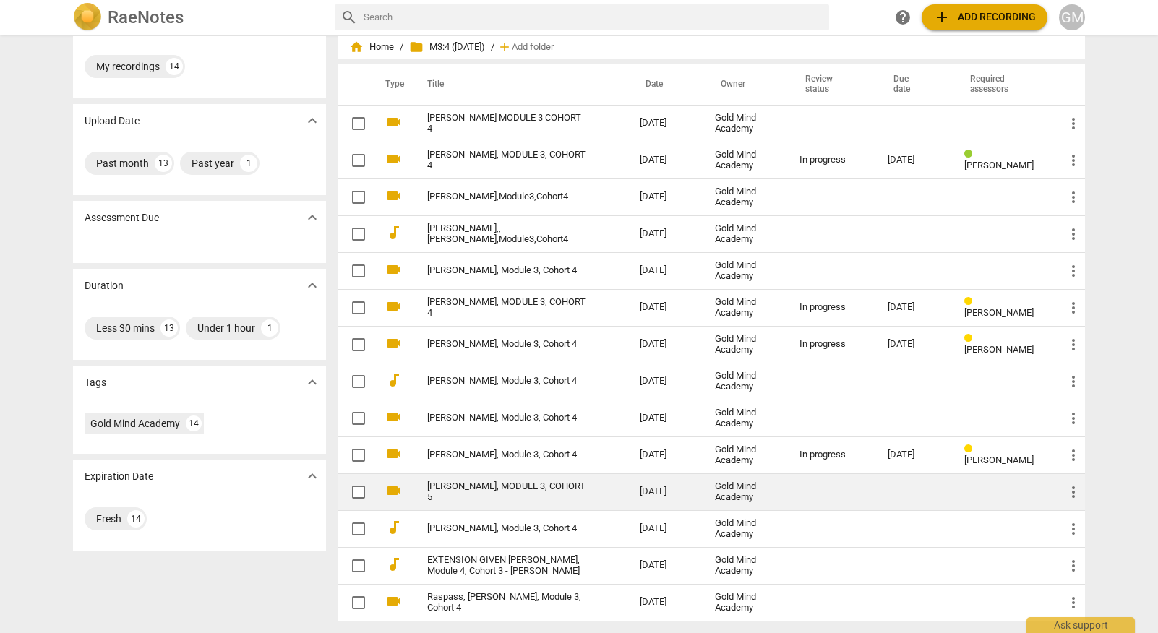
scroll to position [39, 0]
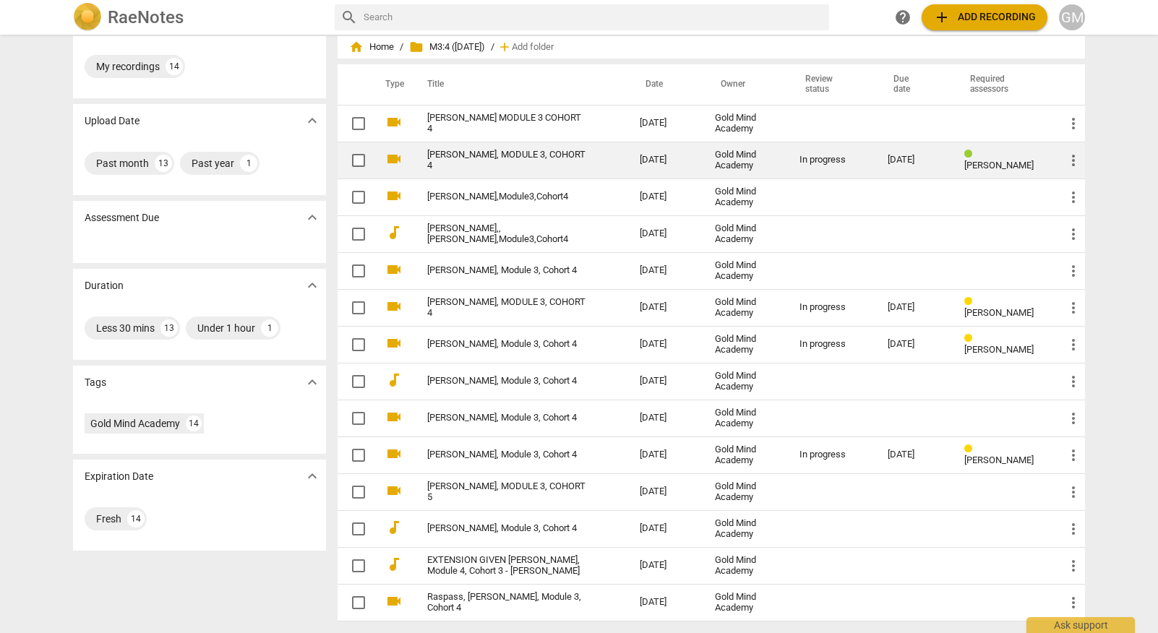
click at [515, 160] on link "[PERSON_NAME], MODULE 3, COHORT 4" at bounding box center [507, 161] width 160 height 22
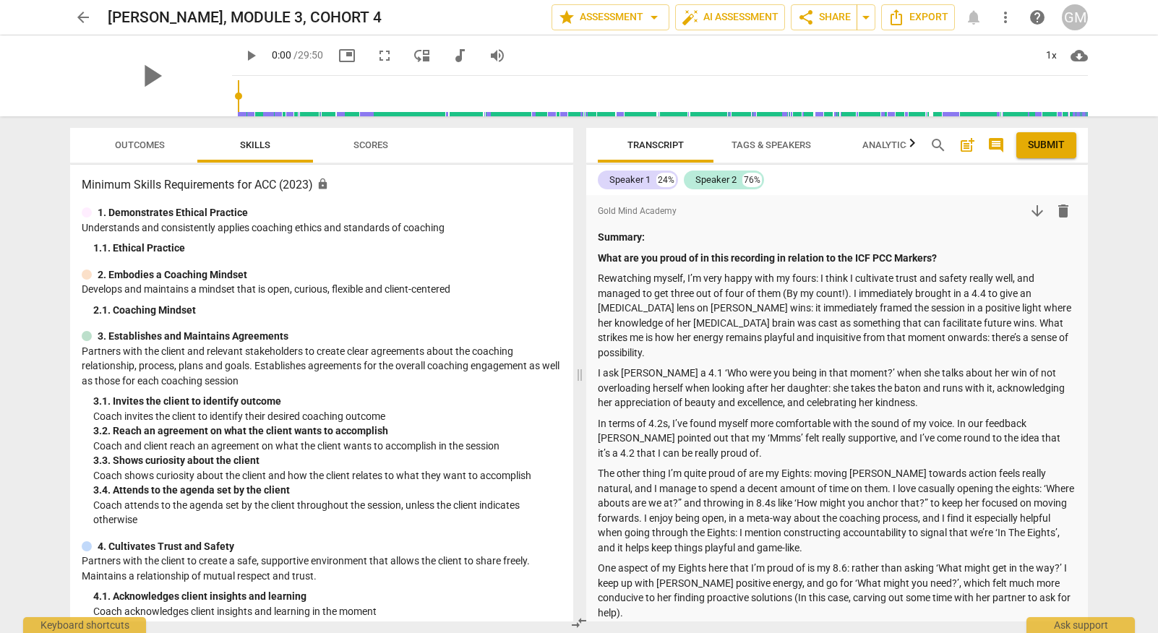
click at [79, 20] on span "arrow_back" at bounding box center [82, 17] width 17 height 17
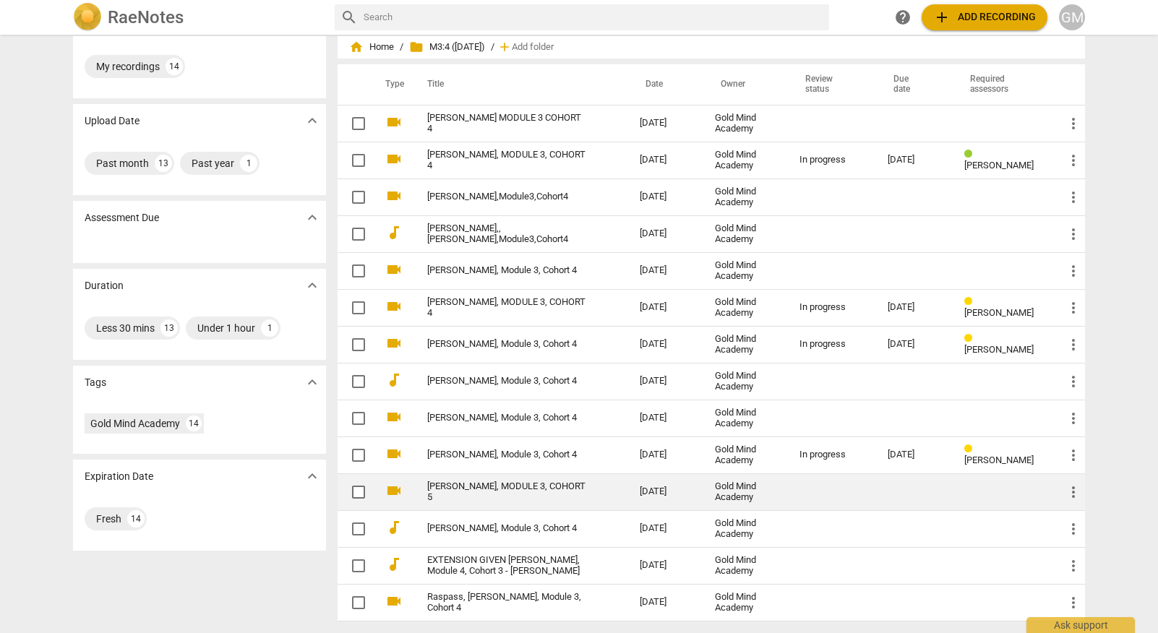
scroll to position [39, 0]
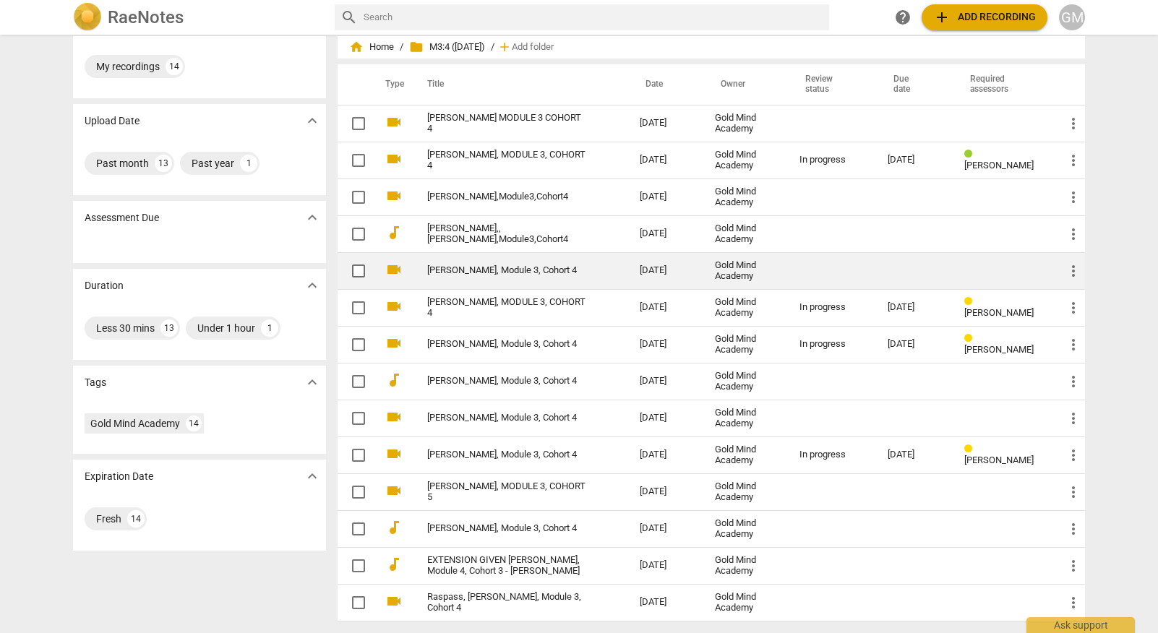
click at [470, 272] on link "[PERSON_NAME], Module 3, Cohort 4" at bounding box center [507, 270] width 160 height 11
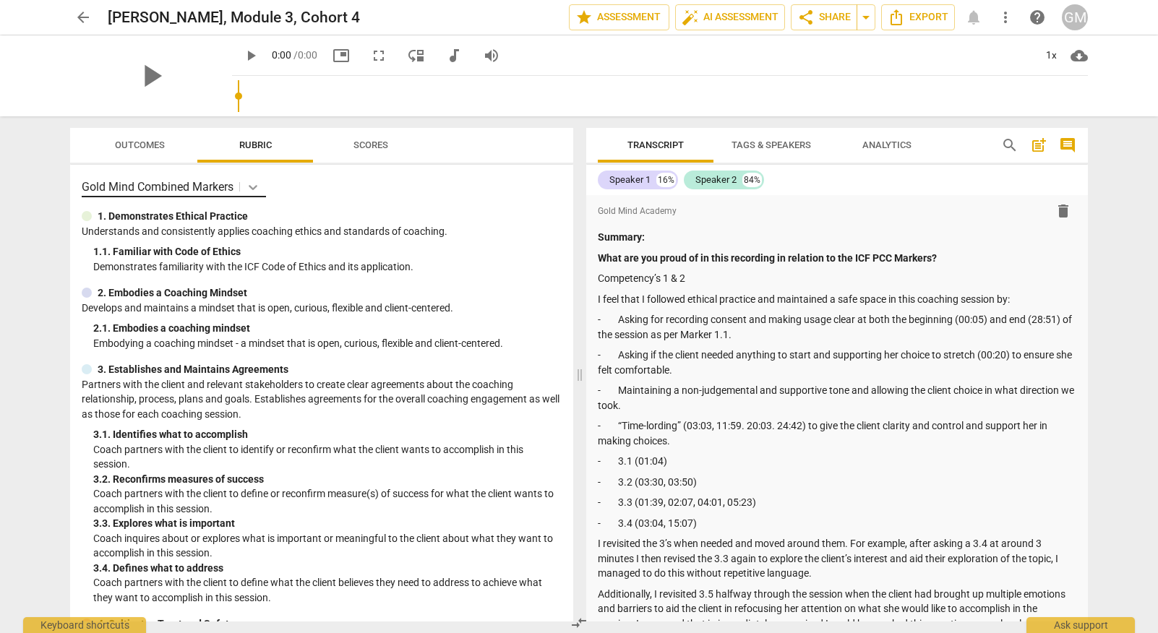
click at [253, 188] on icon at bounding box center [253, 187] width 9 height 5
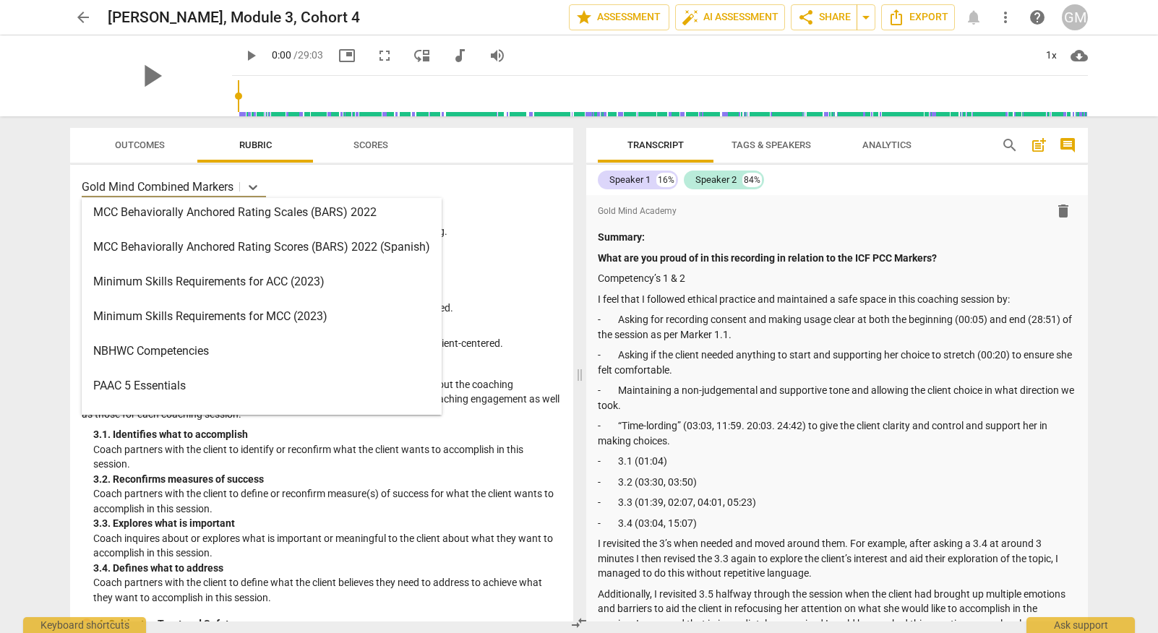
scroll to position [389, 0]
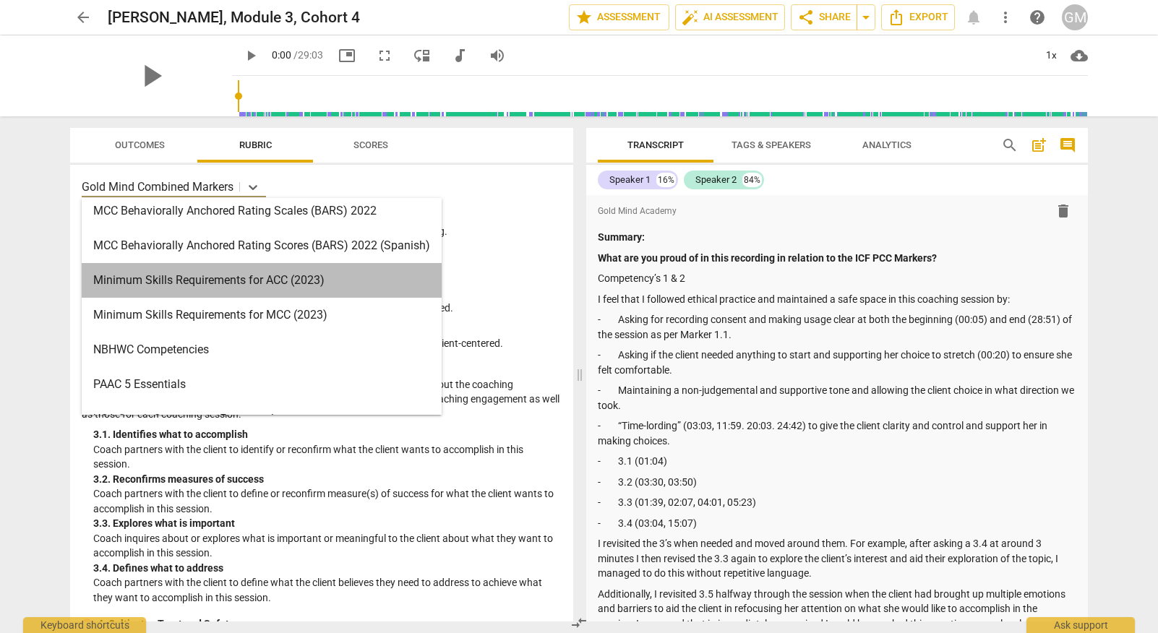
click at [291, 282] on div "Minimum Skills Requirements for ACC (2023)" at bounding box center [262, 280] width 360 height 35
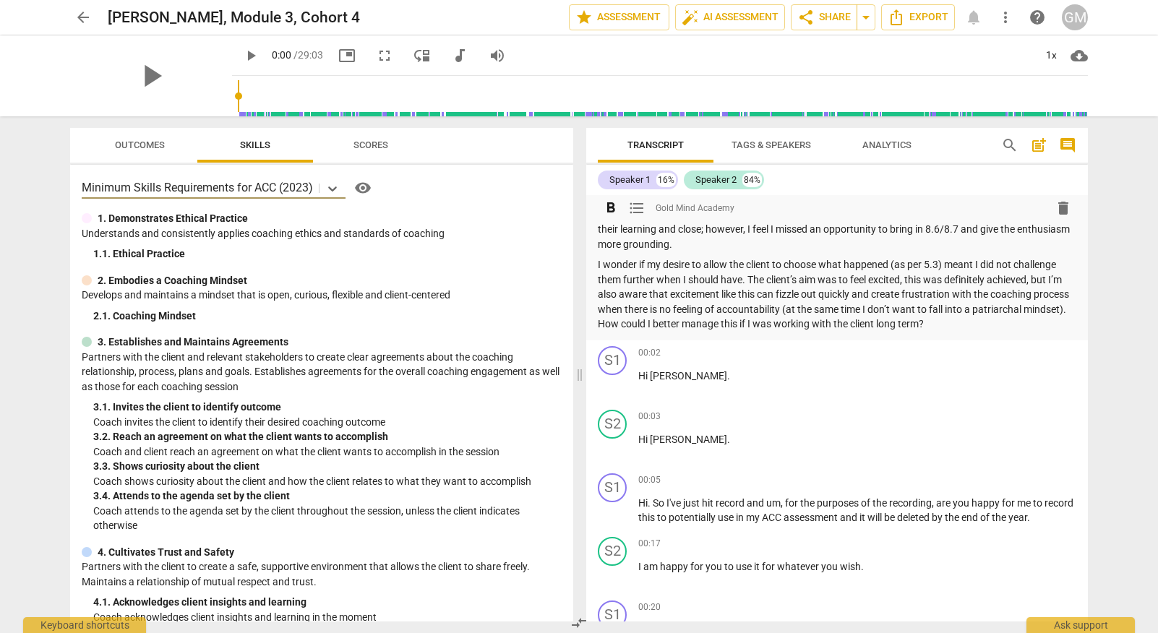
scroll to position [1870, 0]
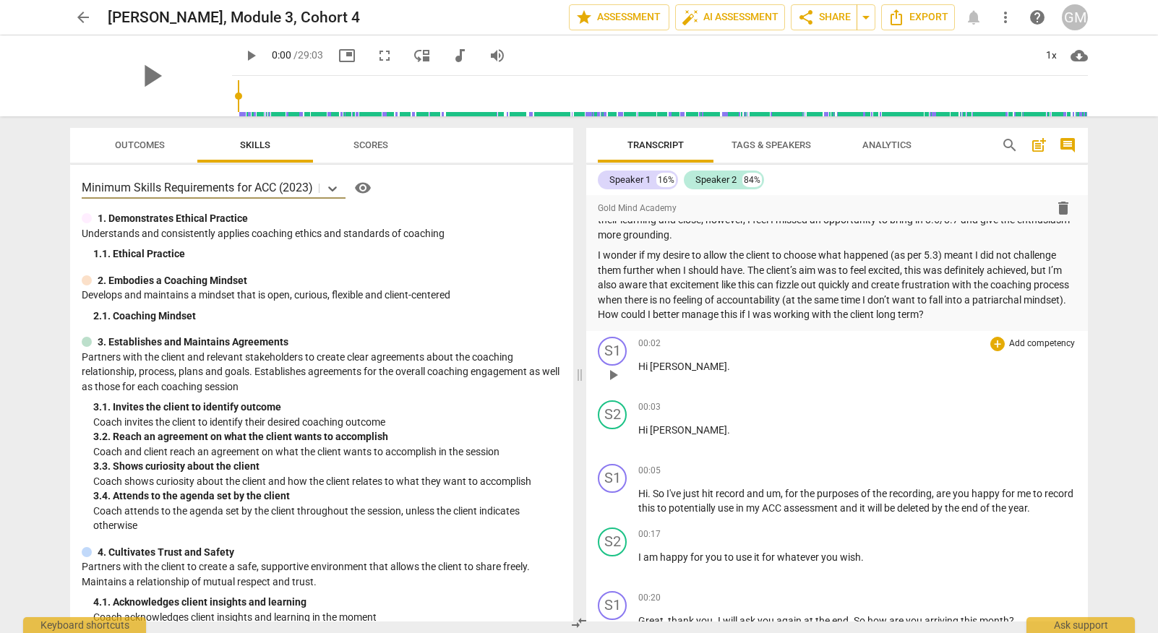
click at [608, 366] on span "play_arrow" at bounding box center [612, 374] width 17 height 17
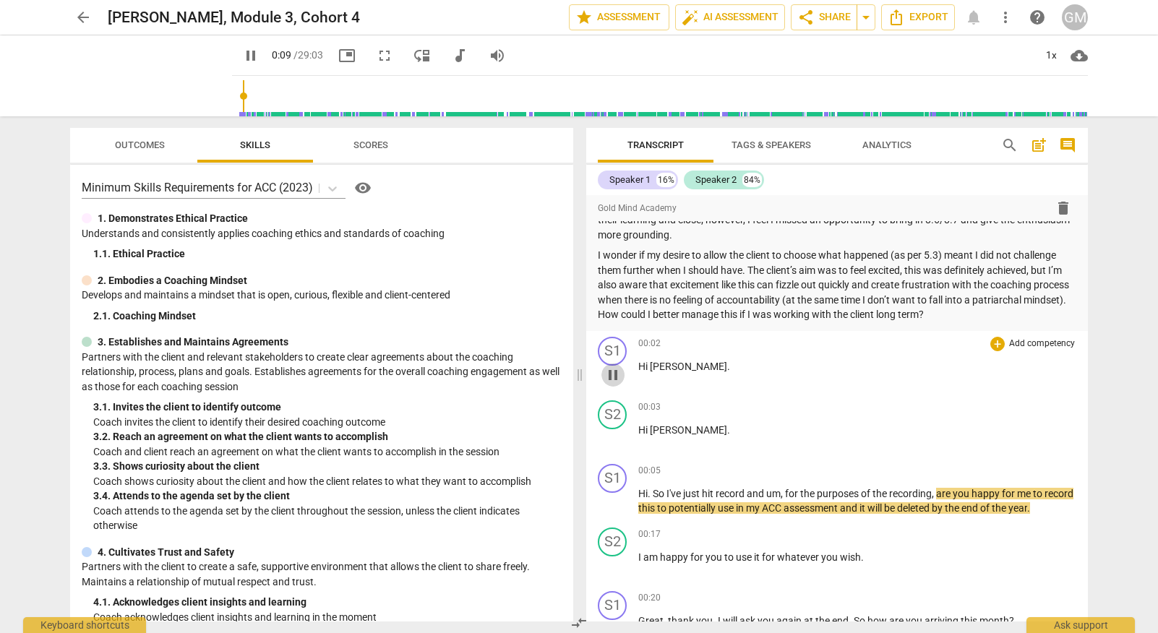
click at [616, 366] on span "pause" at bounding box center [612, 374] width 17 height 17
type input "10"
click at [756, 20] on span "auto_fix_high AI Assessment" at bounding box center [729, 17] width 97 height 17
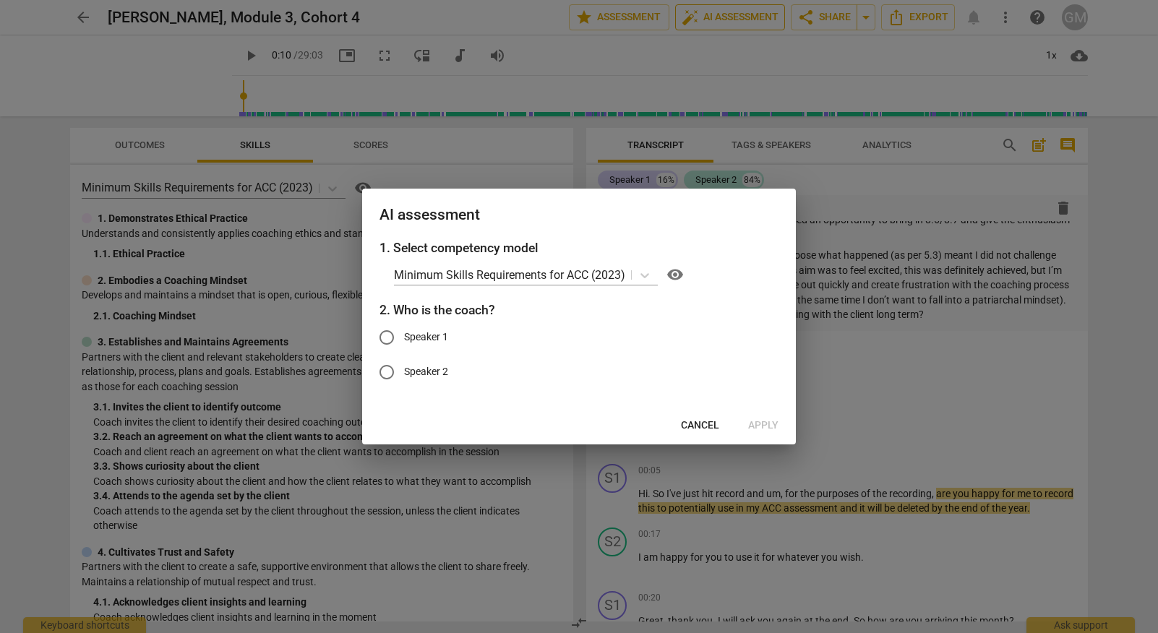
scroll to position [0, 1]
click at [412, 334] on span "Speaker 1" at bounding box center [426, 337] width 44 height 15
click at [404, 334] on input "Speaker 1" at bounding box center [386, 337] width 35 height 35
radio input "true"
click at [770, 421] on span "Apply" at bounding box center [763, 425] width 30 height 14
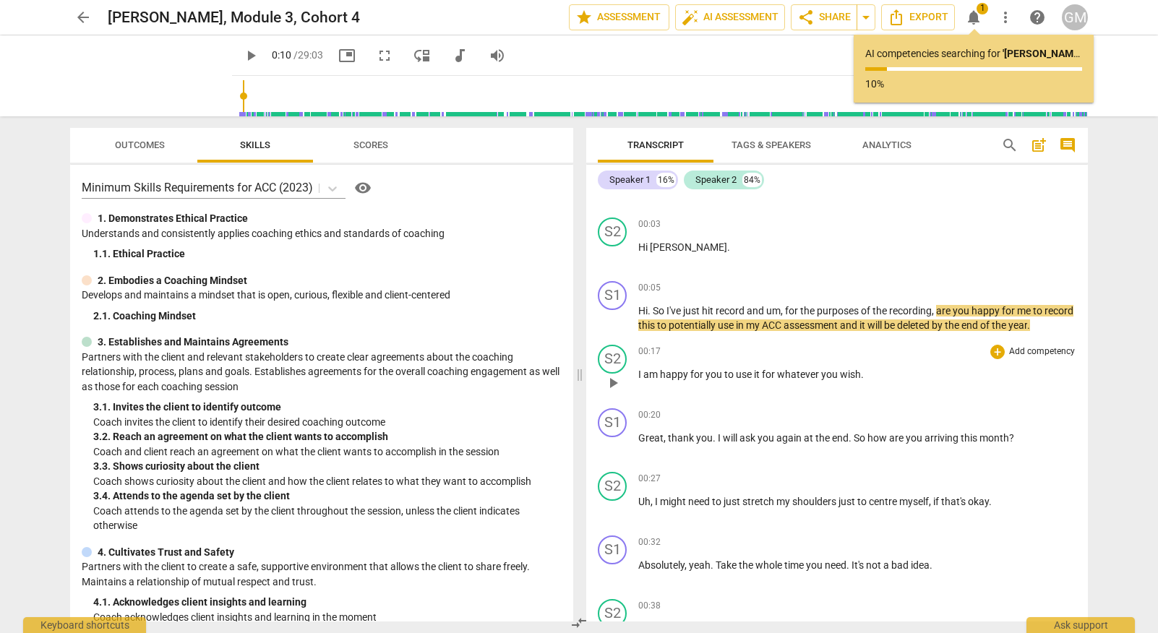
scroll to position [2045, 0]
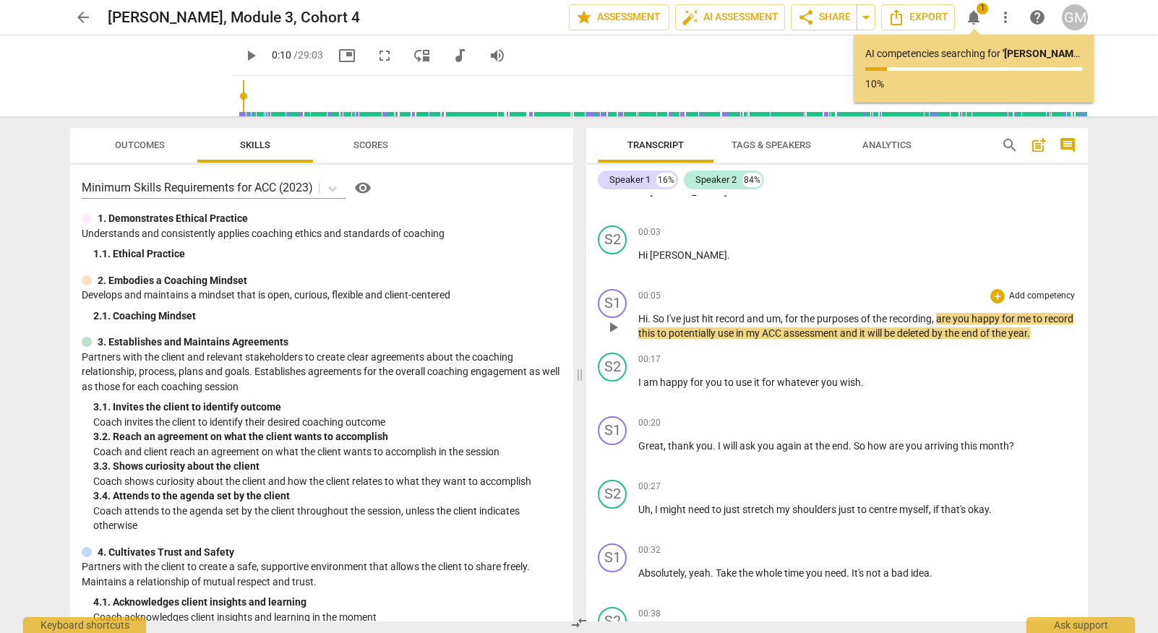
click at [1030, 290] on p "Add competency" at bounding box center [1041, 296] width 69 height 13
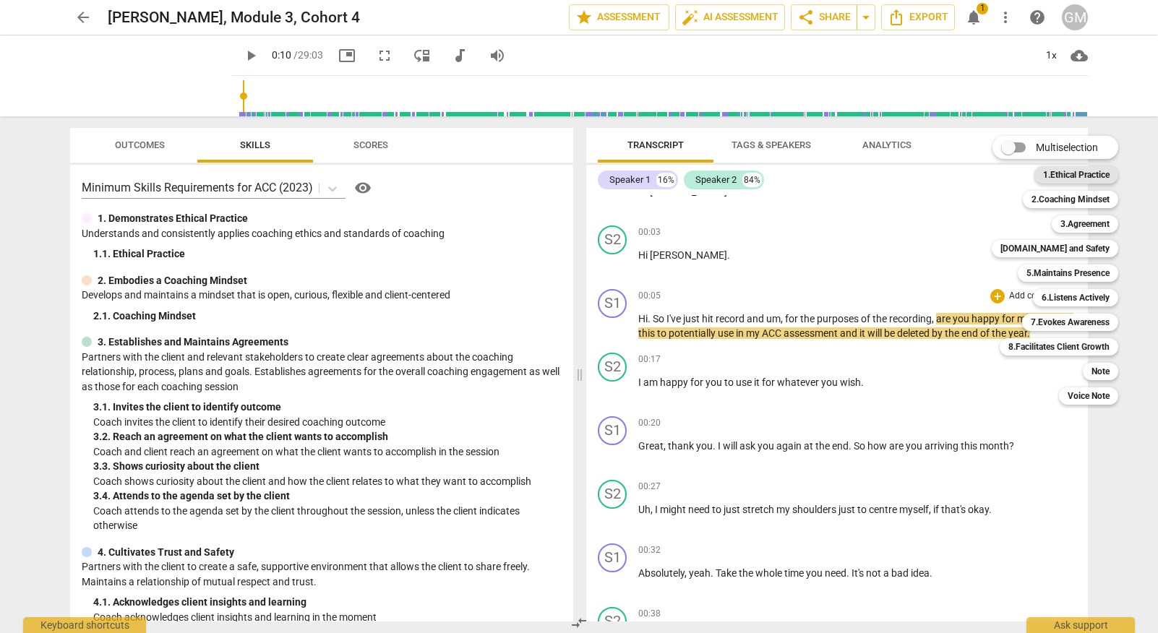
click at [1087, 174] on b "1.Ethical Practice" at bounding box center [1076, 174] width 66 height 17
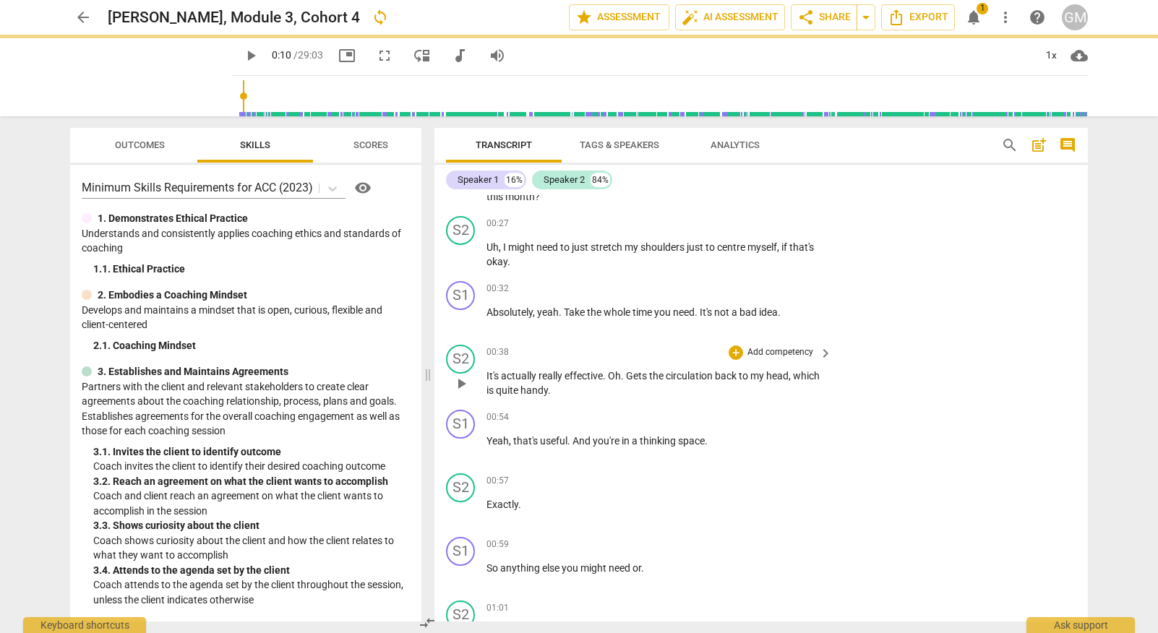
type input "10"
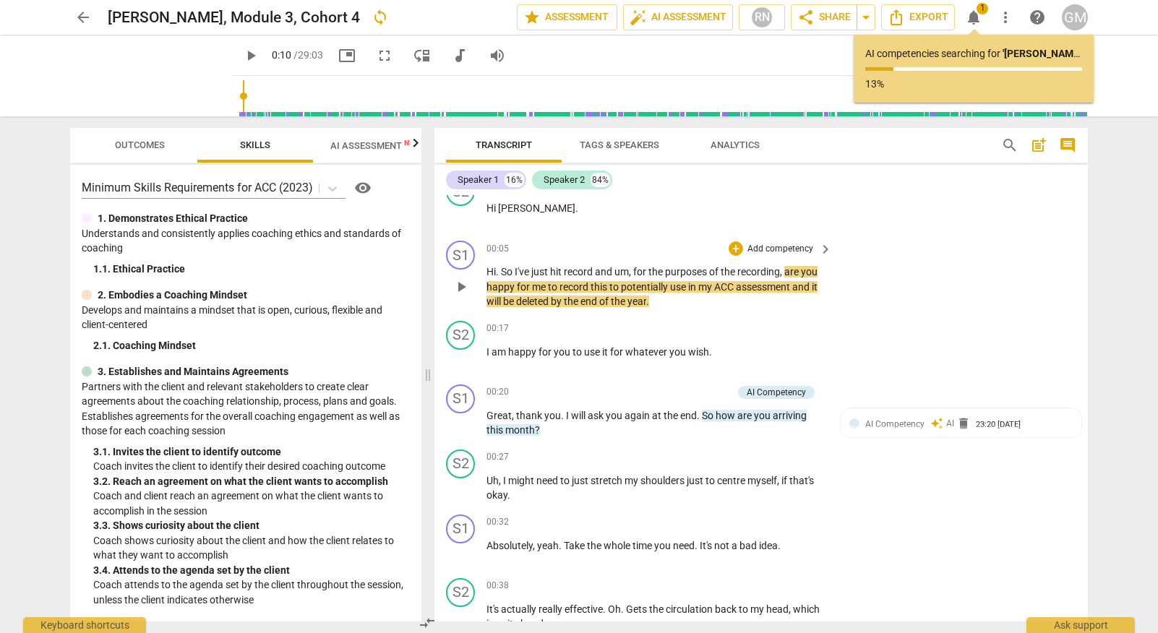
scroll to position [1674, 0]
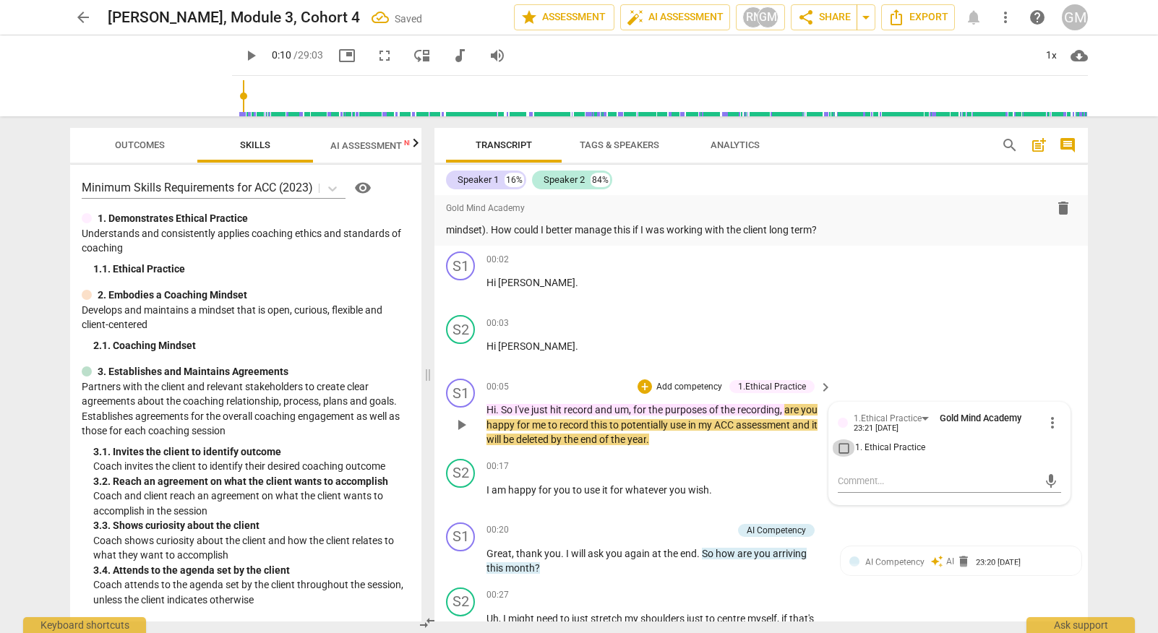
click at [838, 440] on input "1. Ethical Practice" at bounding box center [843, 447] width 23 height 17
checkbox input "true"
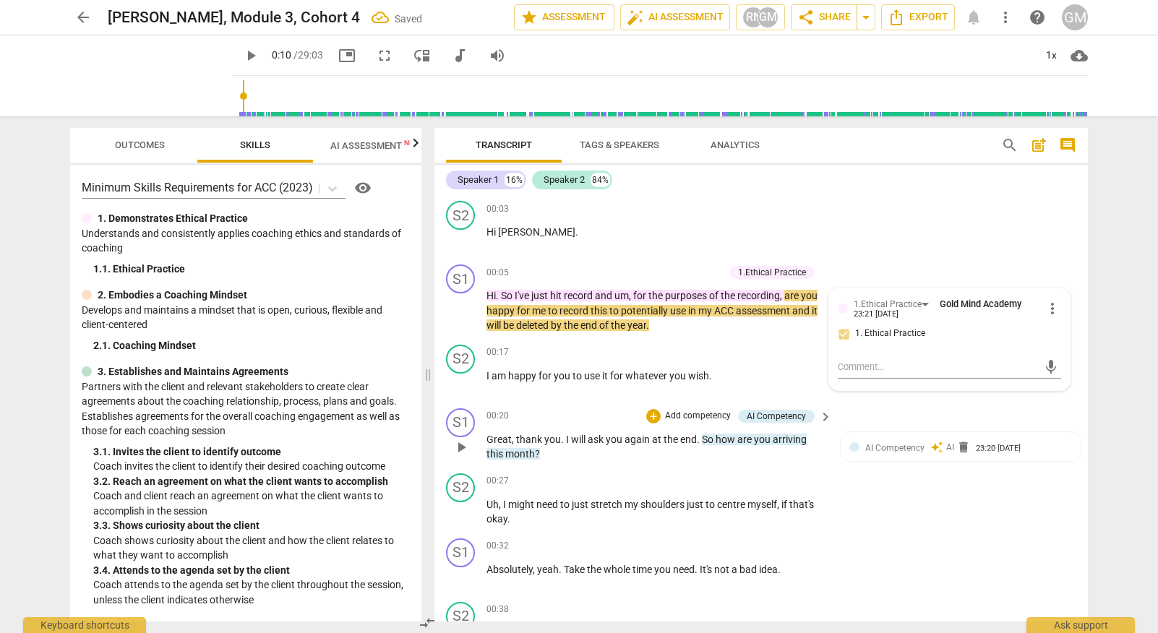
scroll to position [1789, 0]
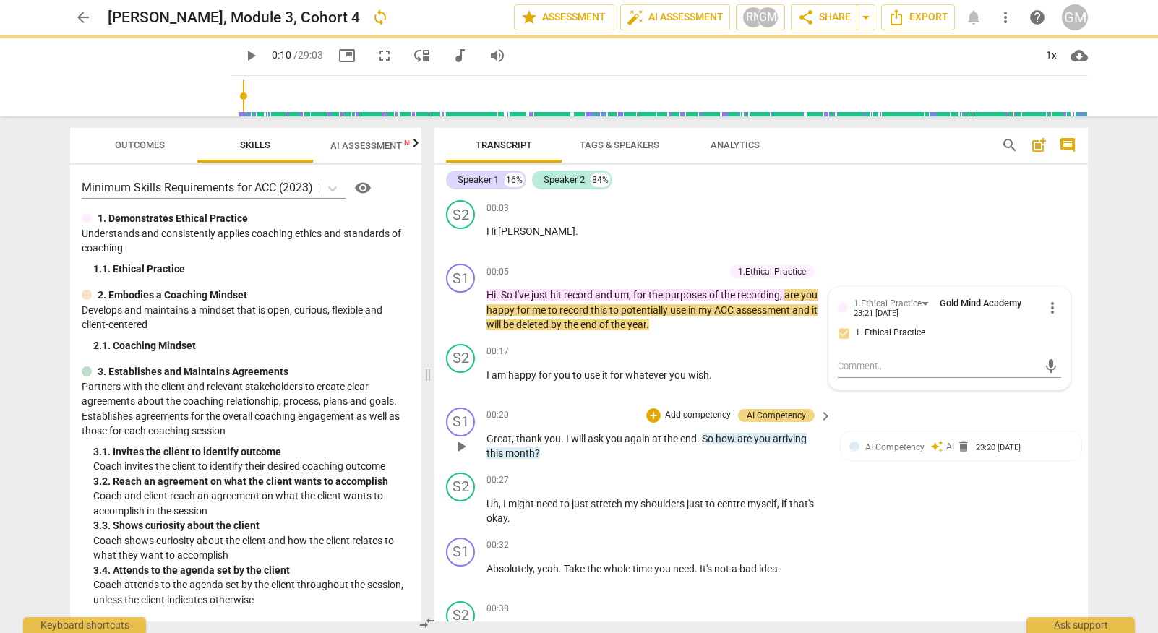
type input "10"
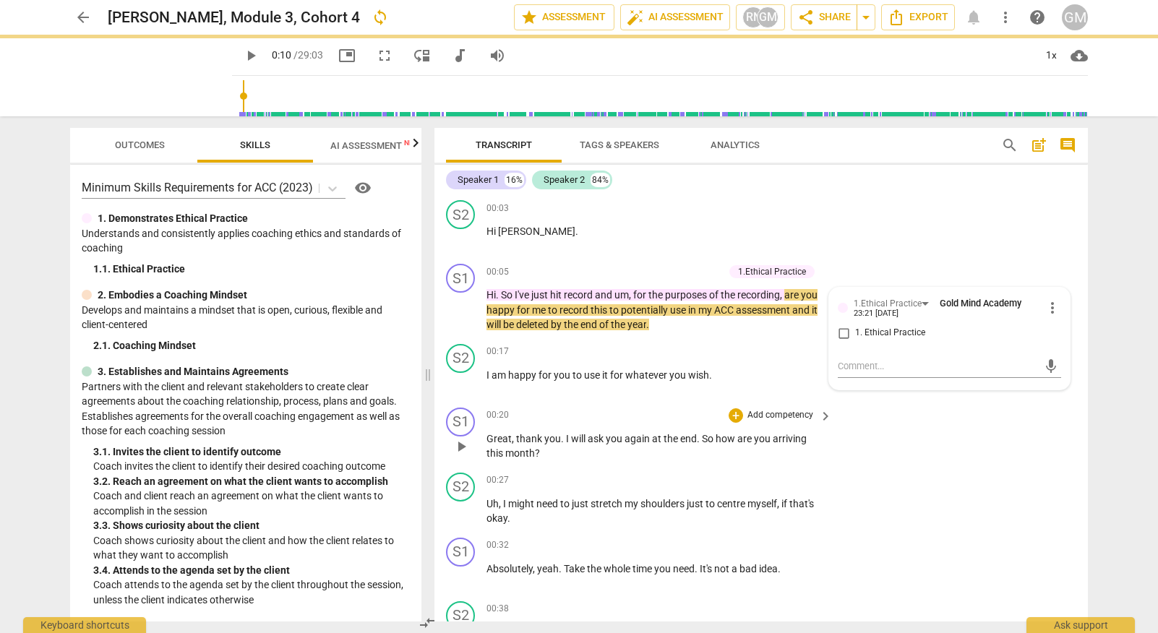
checkbox input "true"
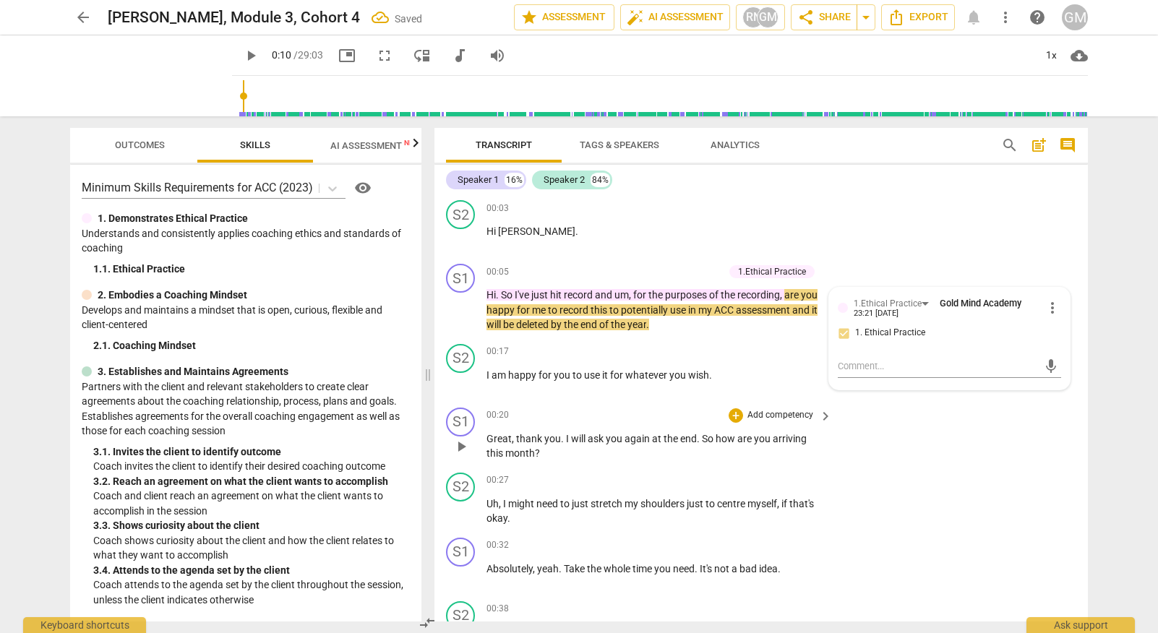
click at [780, 409] on p "Add competency" at bounding box center [780, 415] width 69 height 13
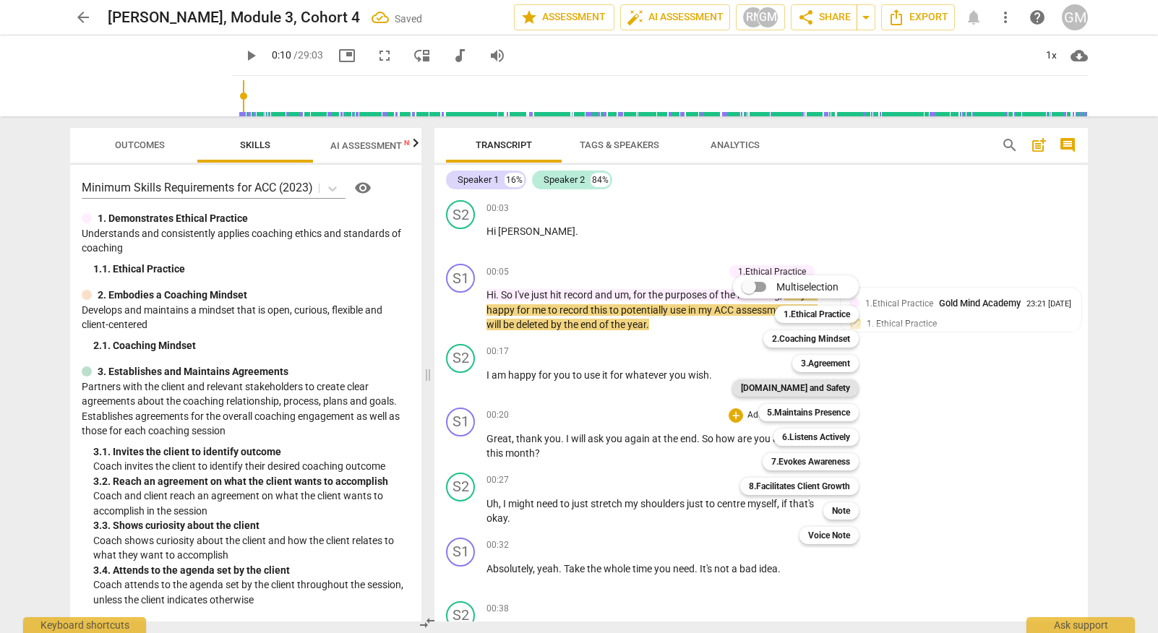
click at [839, 388] on b "[DOMAIN_NAME] and Safety" at bounding box center [795, 387] width 109 height 17
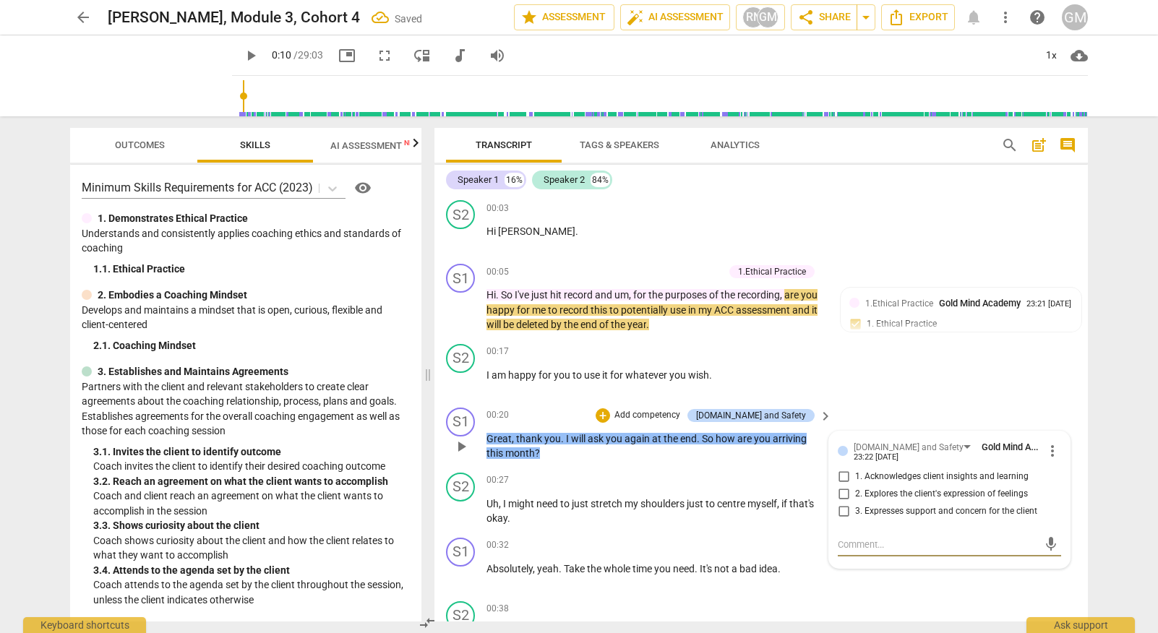
click at [843, 506] on input "3. Expresses support and concern for the client" at bounding box center [843, 511] width 23 height 17
checkbox input "true"
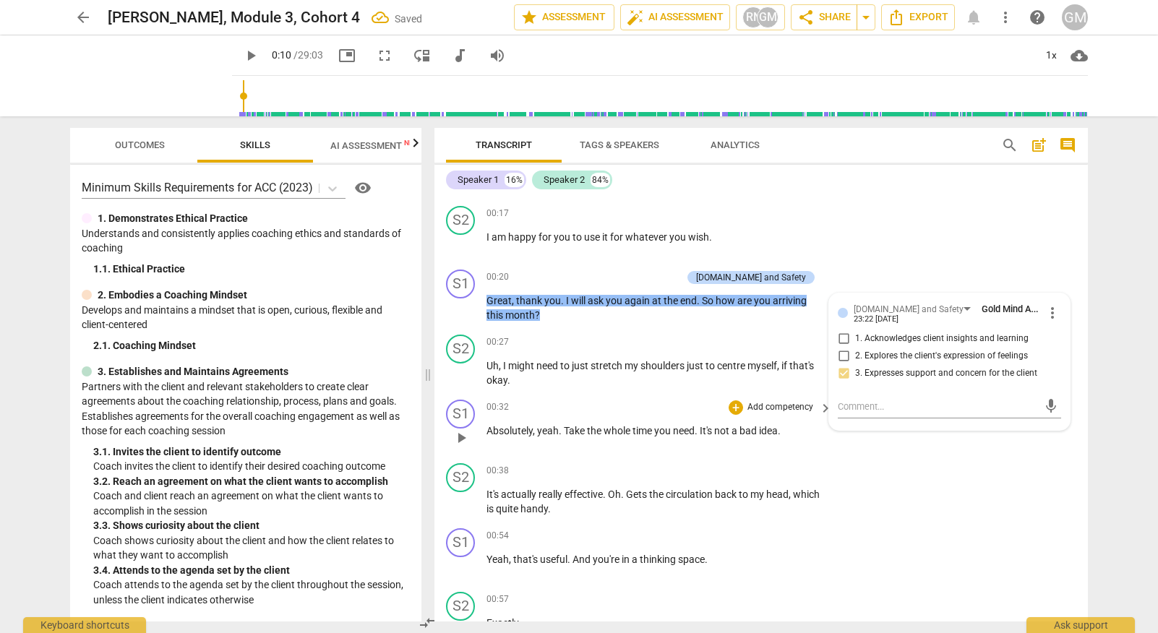
scroll to position [1911, 0]
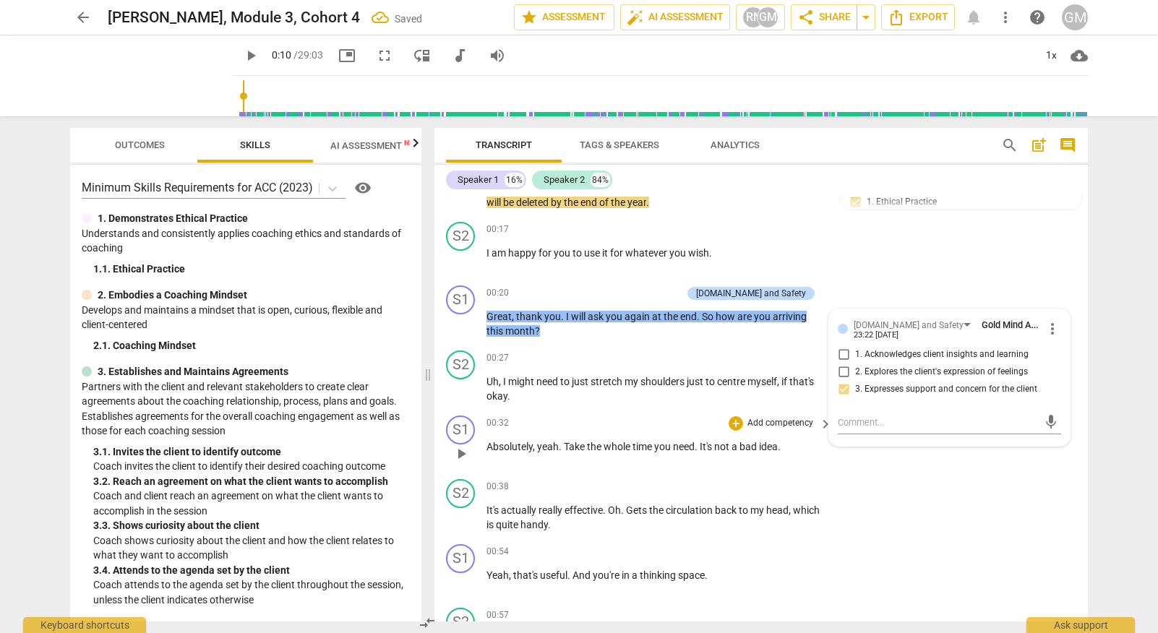
click at [778, 421] on p "Add competency" at bounding box center [780, 423] width 69 height 13
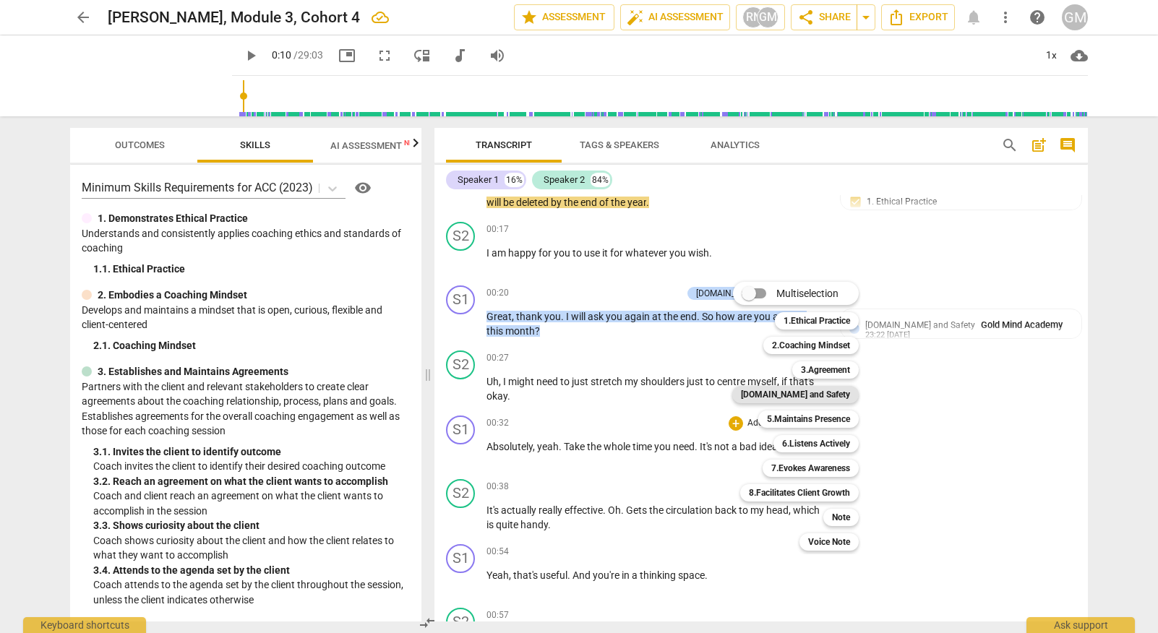
click at [825, 390] on b "[DOMAIN_NAME] and Safety" at bounding box center [795, 394] width 109 height 17
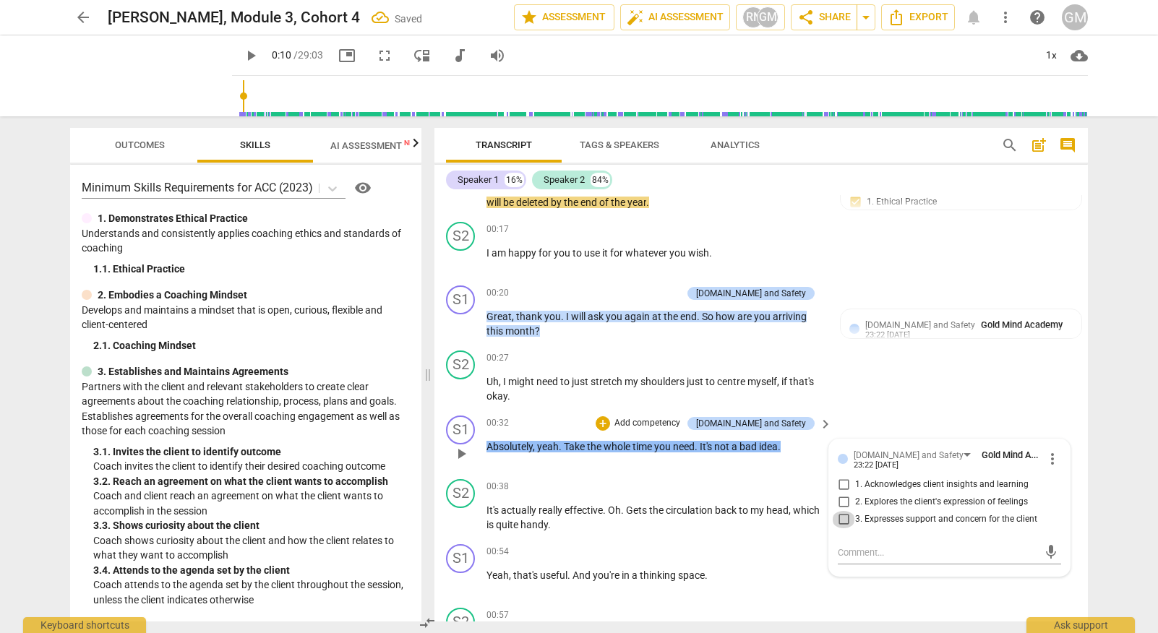
click at [840, 511] on input "3. Expresses support and concern for the client" at bounding box center [843, 519] width 23 height 17
checkbox input "true"
click at [681, 417] on p "Add competency" at bounding box center [647, 423] width 69 height 13
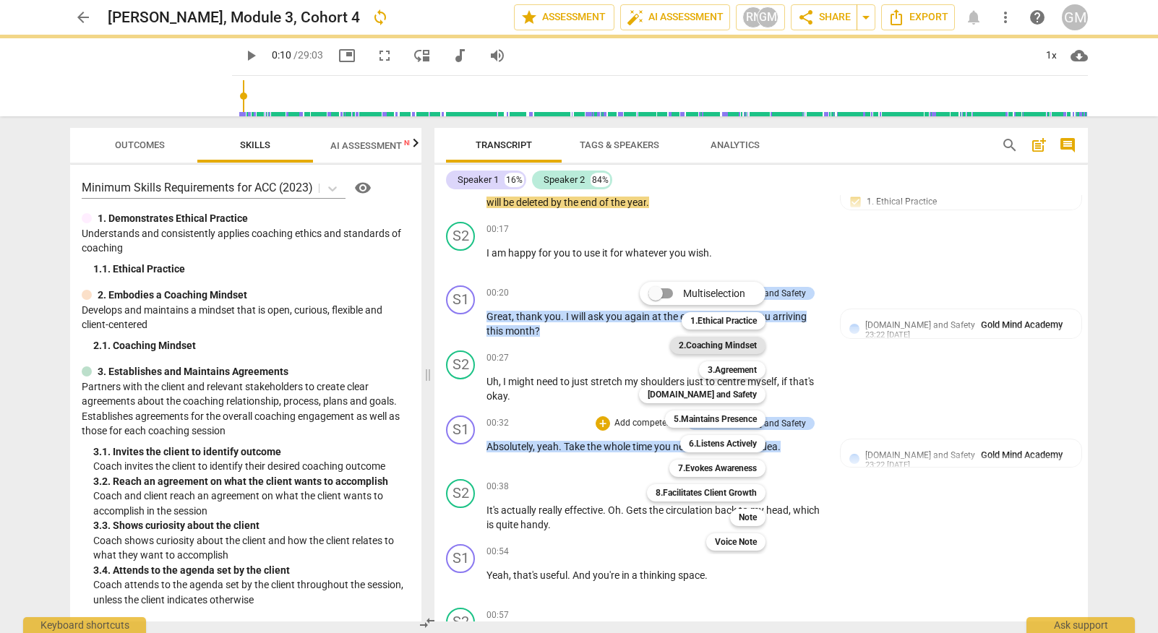
click at [742, 348] on b "2.Coaching Mindset" at bounding box center [718, 345] width 78 height 17
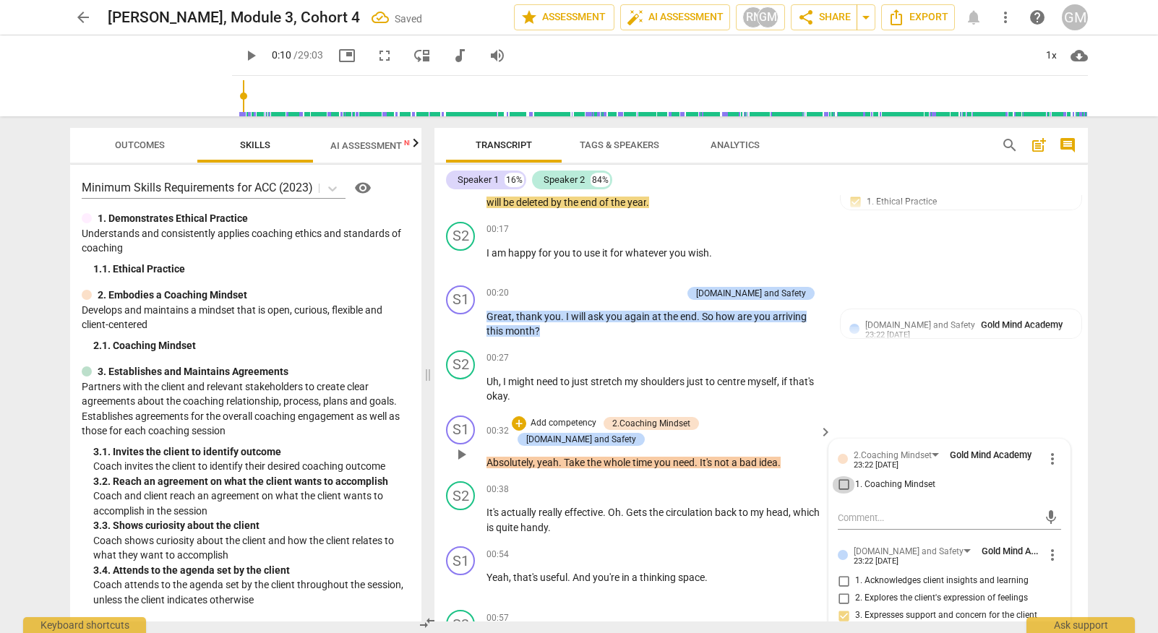
click at [836, 476] on input "1. Coaching Mindset" at bounding box center [843, 484] width 23 height 17
checkbox input "true"
click at [375, 154] on span "AI Assessment New" at bounding box center [375, 145] width 124 height 22
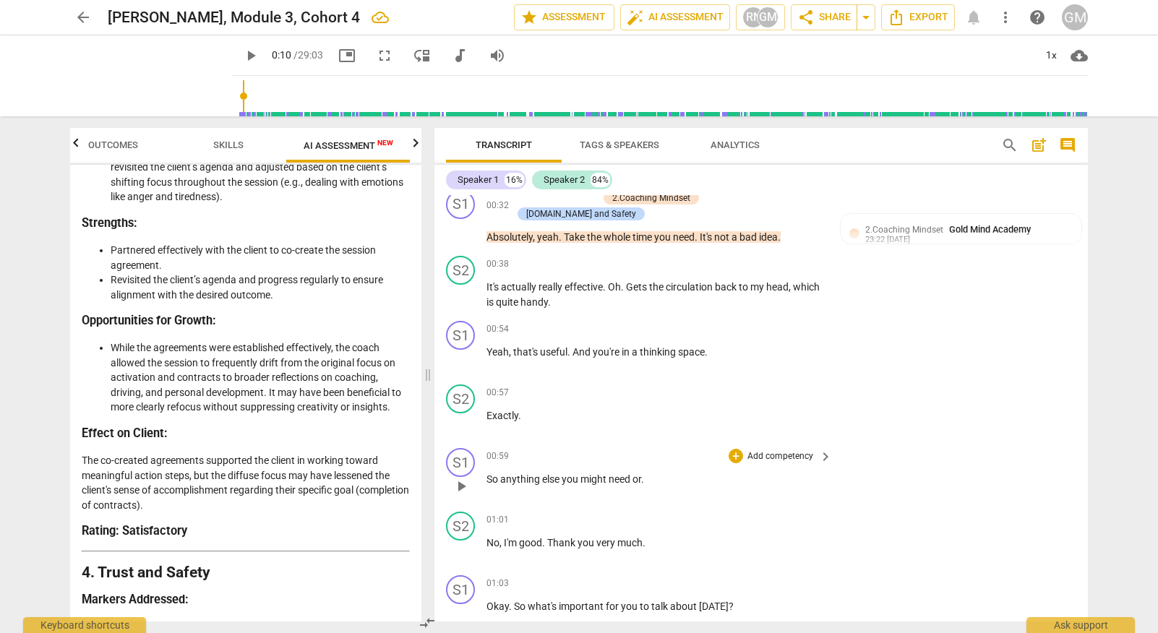
scroll to position [2138, 0]
click at [456, 476] on span "play_arrow" at bounding box center [460, 484] width 17 height 17
click at [465, 476] on span "pause" at bounding box center [460, 484] width 17 height 17
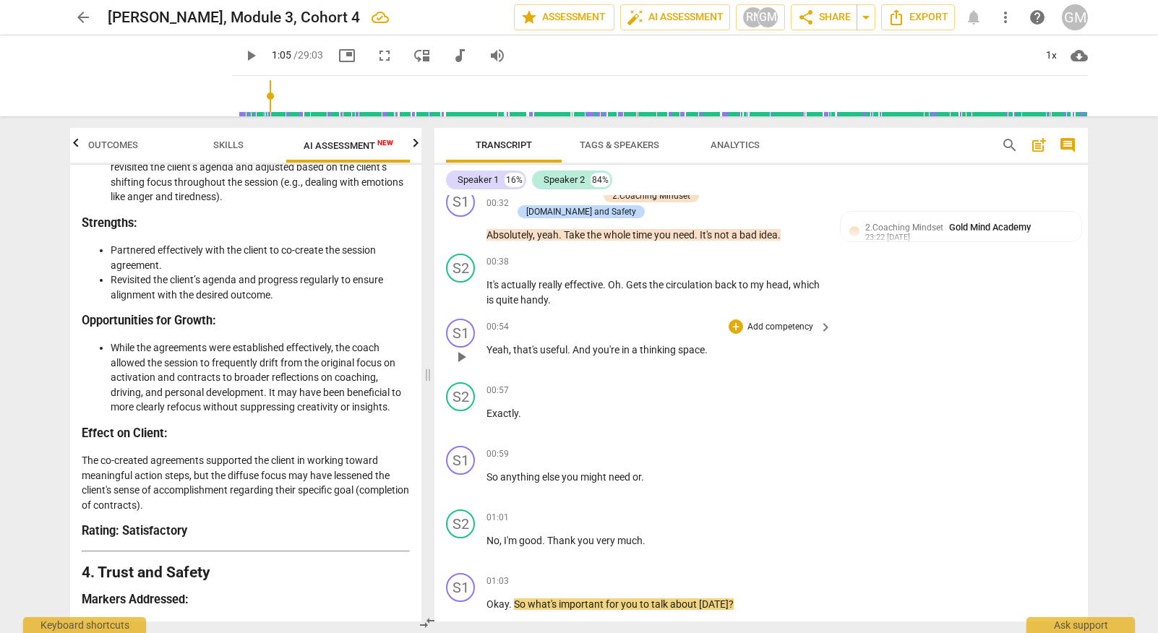
scroll to position [0, 0]
click at [463, 350] on span "play_arrow" at bounding box center [460, 356] width 17 height 17
click at [463, 350] on span "pause" at bounding box center [460, 356] width 17 height 17
click at [463, 350] on span "play_arrow" at bounding box center [460, 356] width 17 height 17
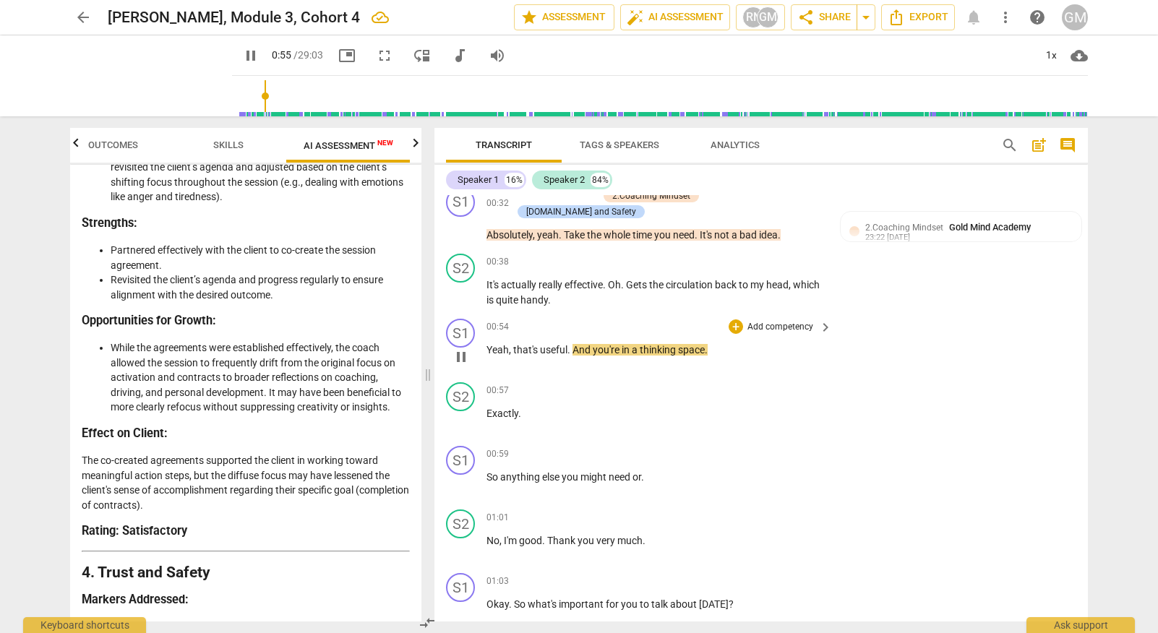
click at [458, 348] on span "pause" at bounding box center [460, 356] width 17 height 17
click at [458, 348] on span "play_arrow" at bounding box center [460, 356] width 17 height 17
click at [458, 348] on span "pause" at bounding box center [460, 356] width 17 height 17
type input "59"
click at [775, 321] on p "Add competency" at bounding box center [780, 327] width 69 height 13
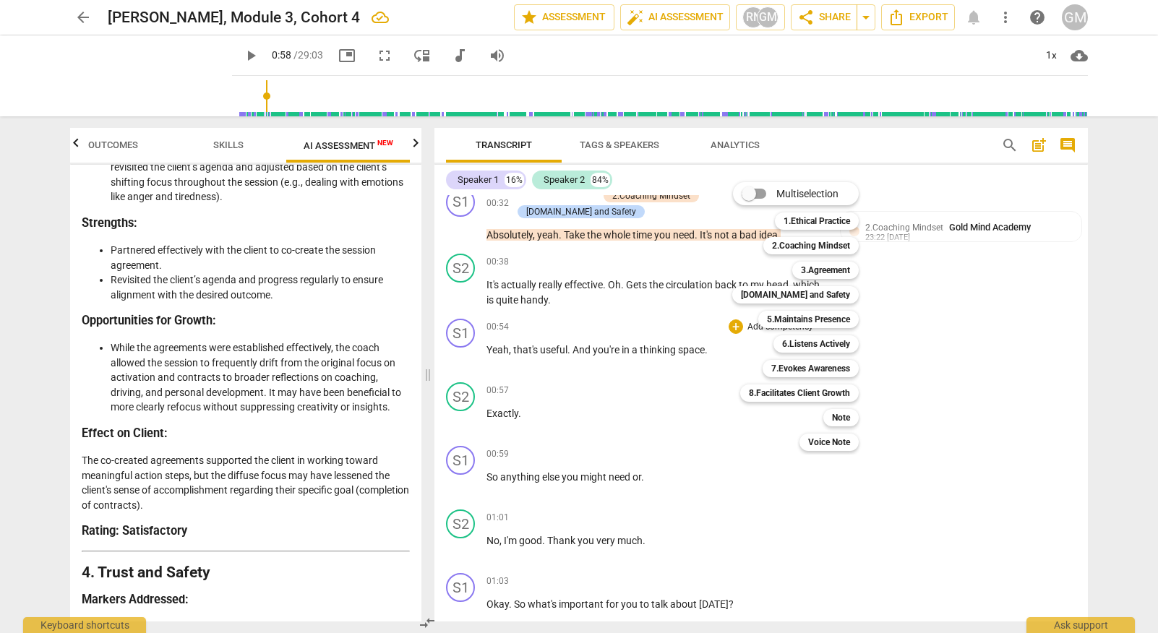
click at [77, 147] on div at bounding box center [579, 316] width 1158 height 633
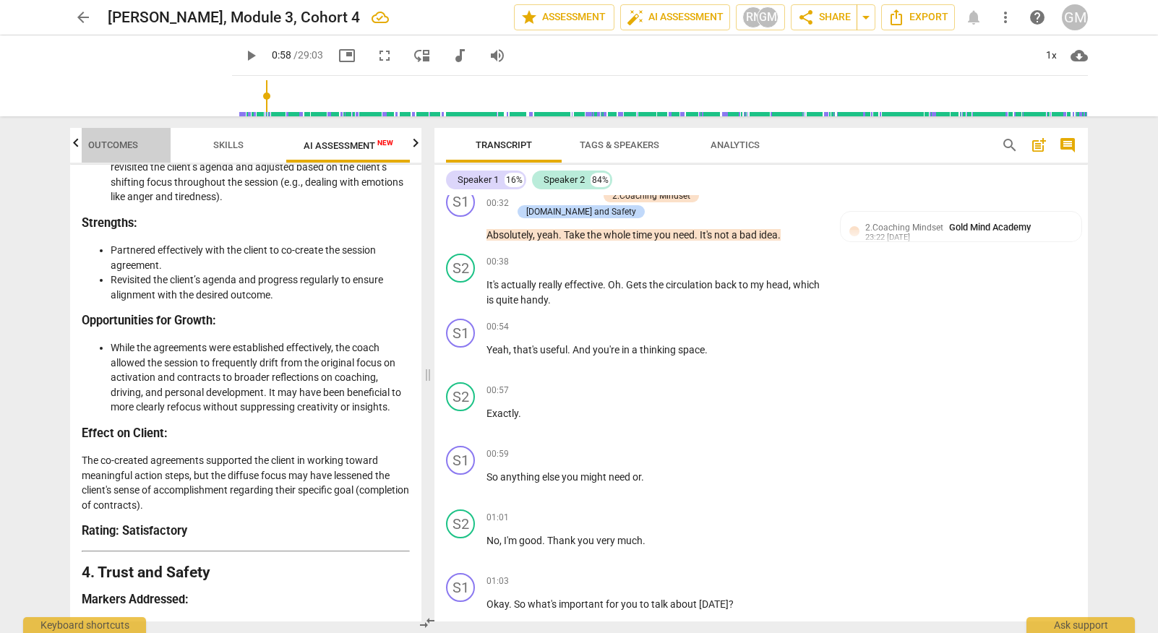
click at [103, 145] on span "Outcomes" at bounding box center [113, 144] width 50 height 11
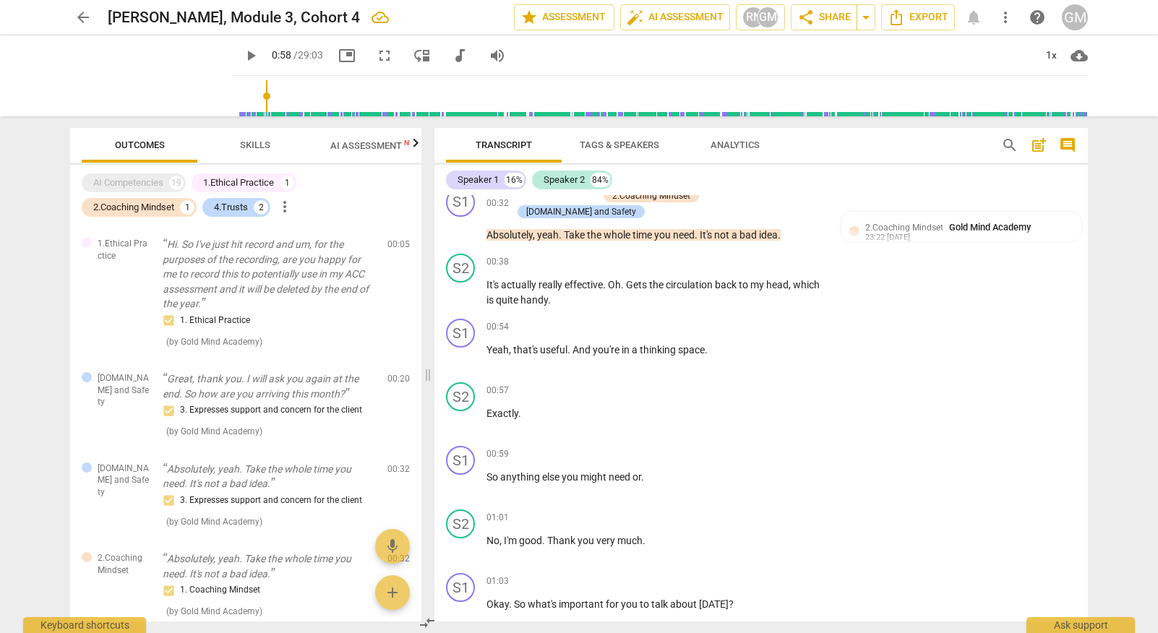
click at [81, 145] on div at bounding box center [76, 143] width 12 height 30
drag, startPoint x: 75, startPoint y: 147, endPoint x: 213, endPoint y: 150, distance: 138.0
click at [77, 147] on div at bounding box center [76, 143] width 12 height 30
click at [254, 150] on span "Skills" at bounding box center [255, 144] width 30 height 11
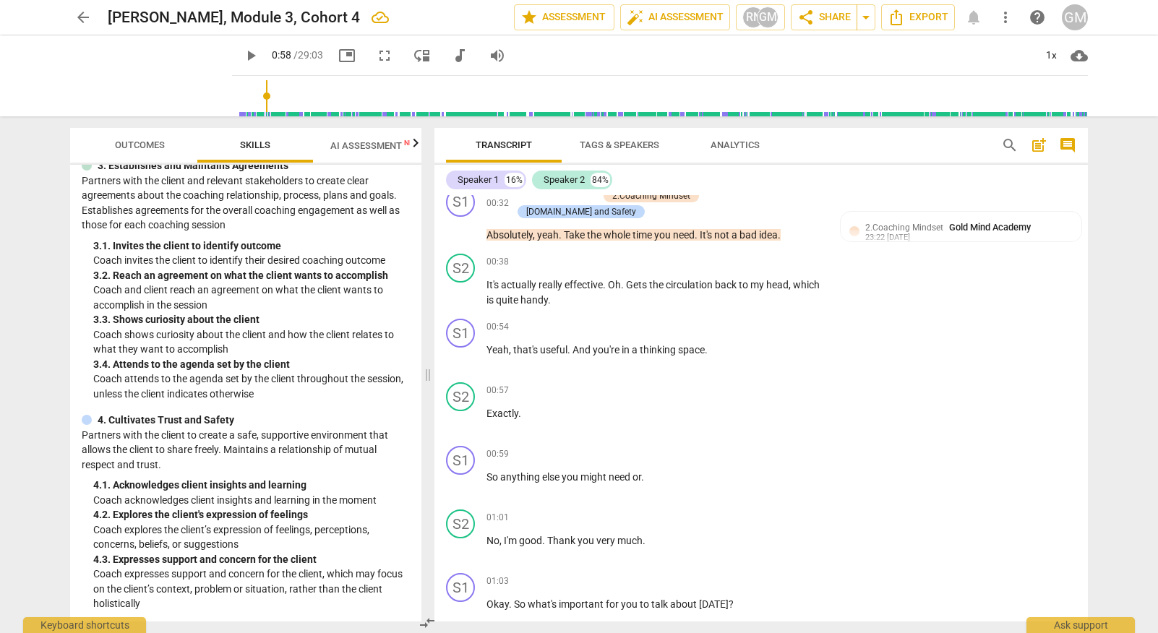
scroll to position [207, 0]
click at [798, 321] on p "Add competency" at bounding box center [780, 327] width 69 height 13
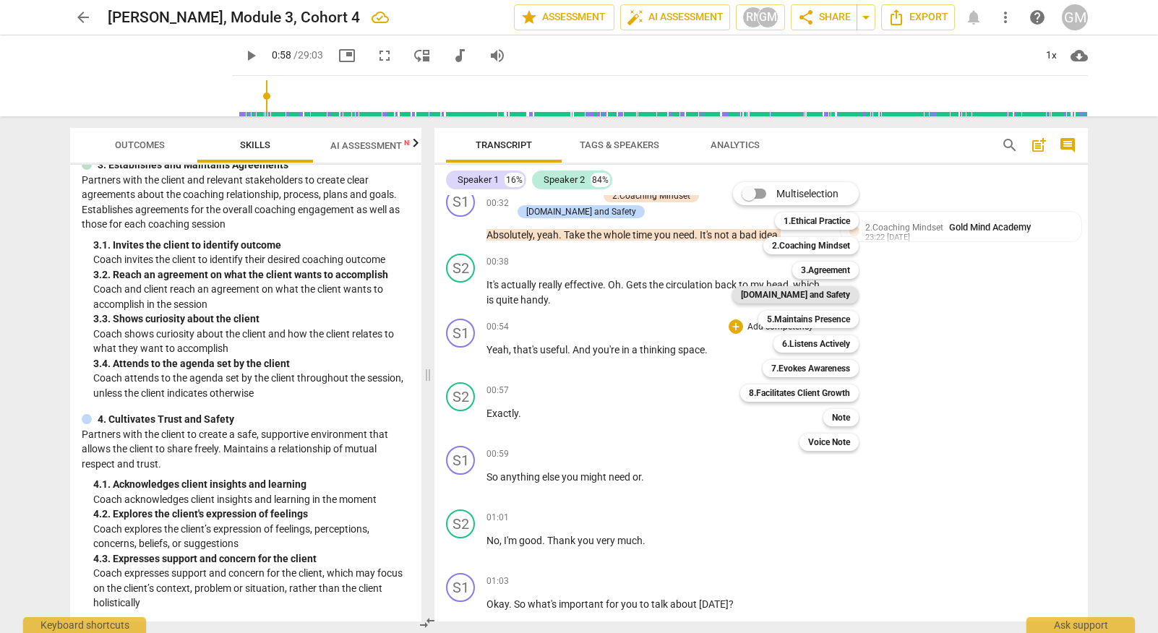
click at [821, 292] on b "[DOMAIN_NAME] and Safety" at bounding box center [795, 294] width 109 height 17
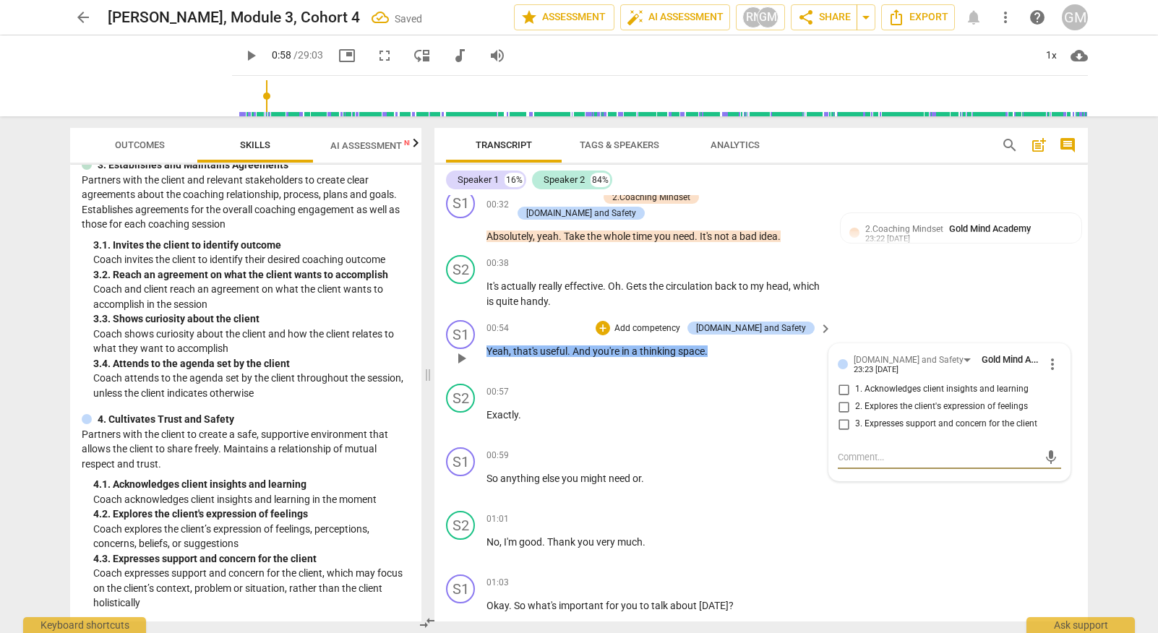
click at [845, 381] on input "1. Acknowledges client insights and learning" at bounding box center [843, 389] width 23 height 17
checkbox input "true"
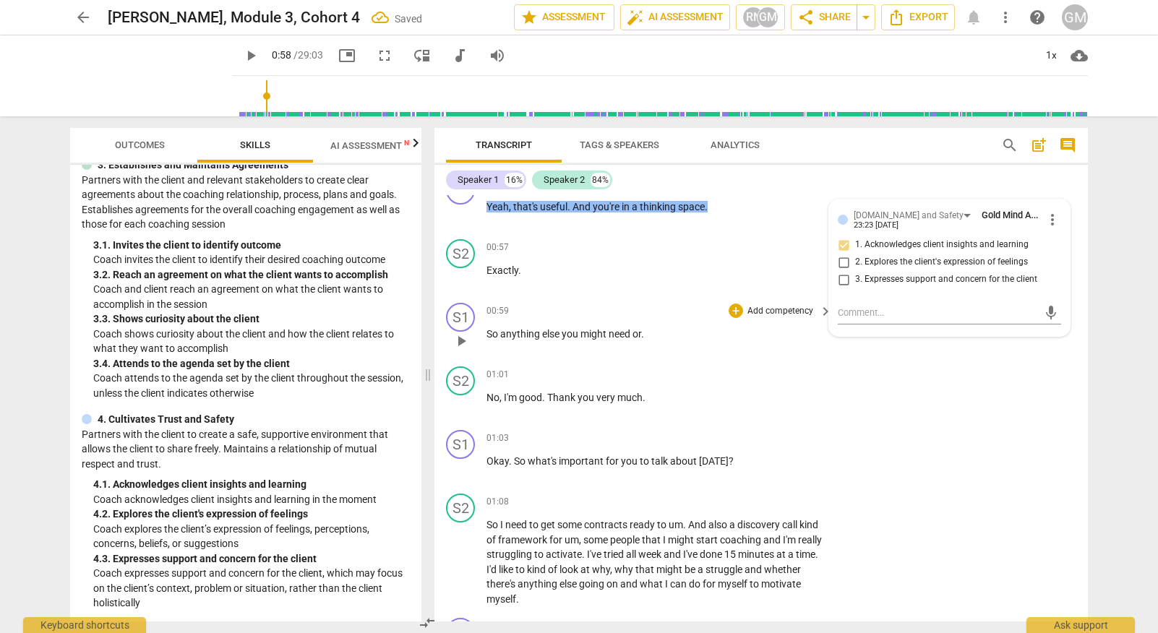
scroll to position [2286, 0]
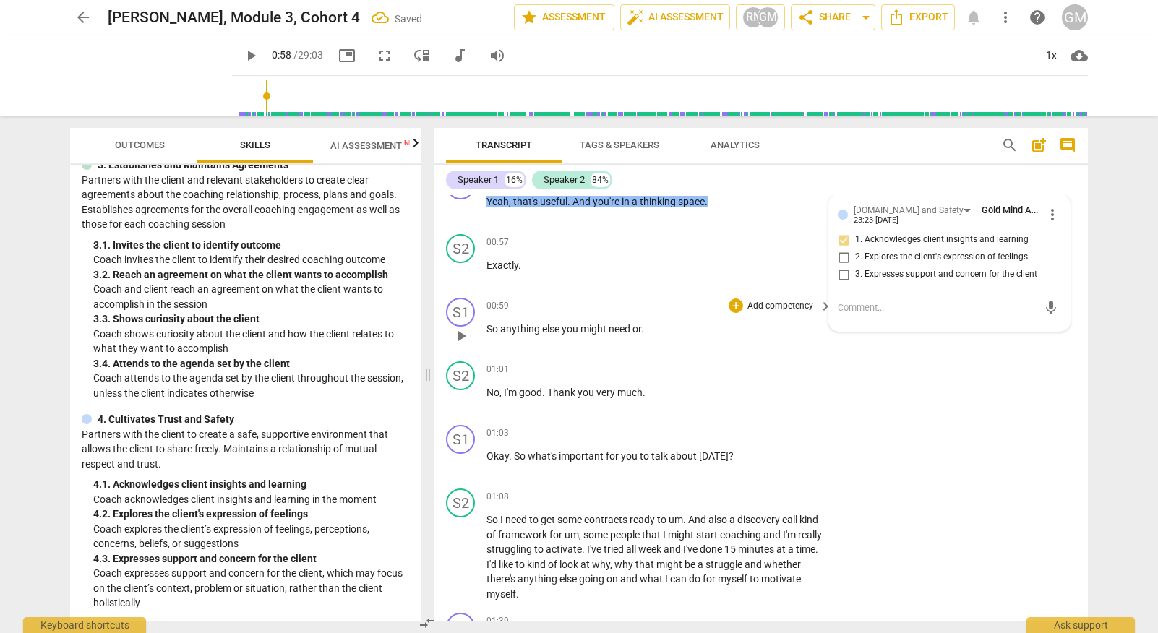
click at [776, 300] on p "Add competency" at bounding box center [780, 306] width 69 height 13
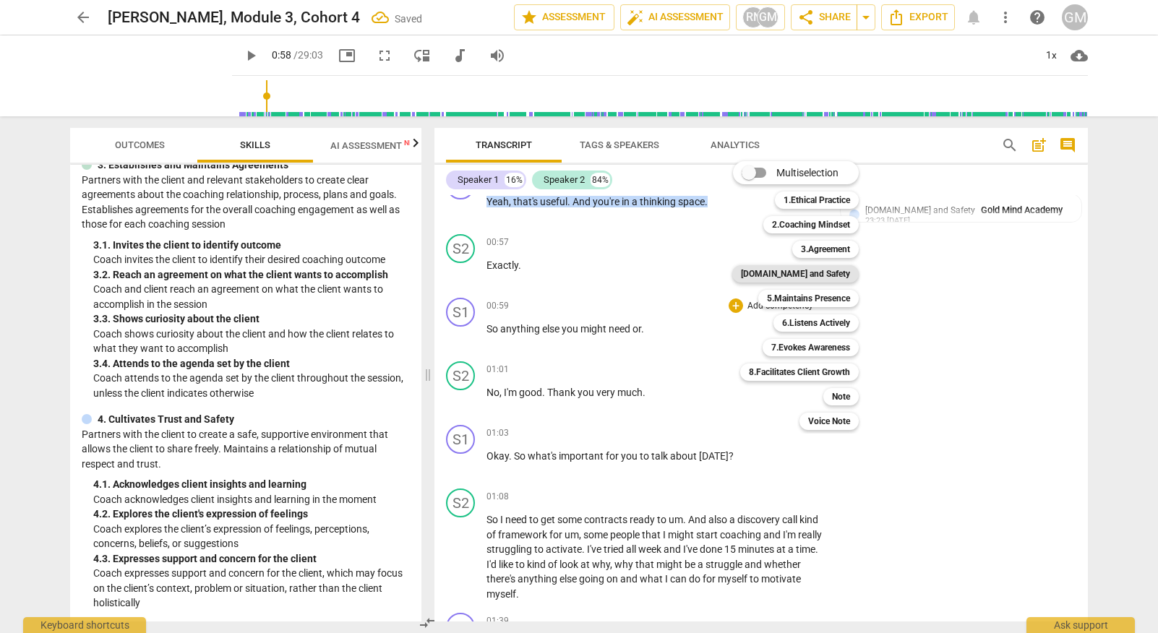
click at [809, 275] on b "[DOMAIN_NAME] and Safety" at bounding box center [795, 273] width 109 height 17
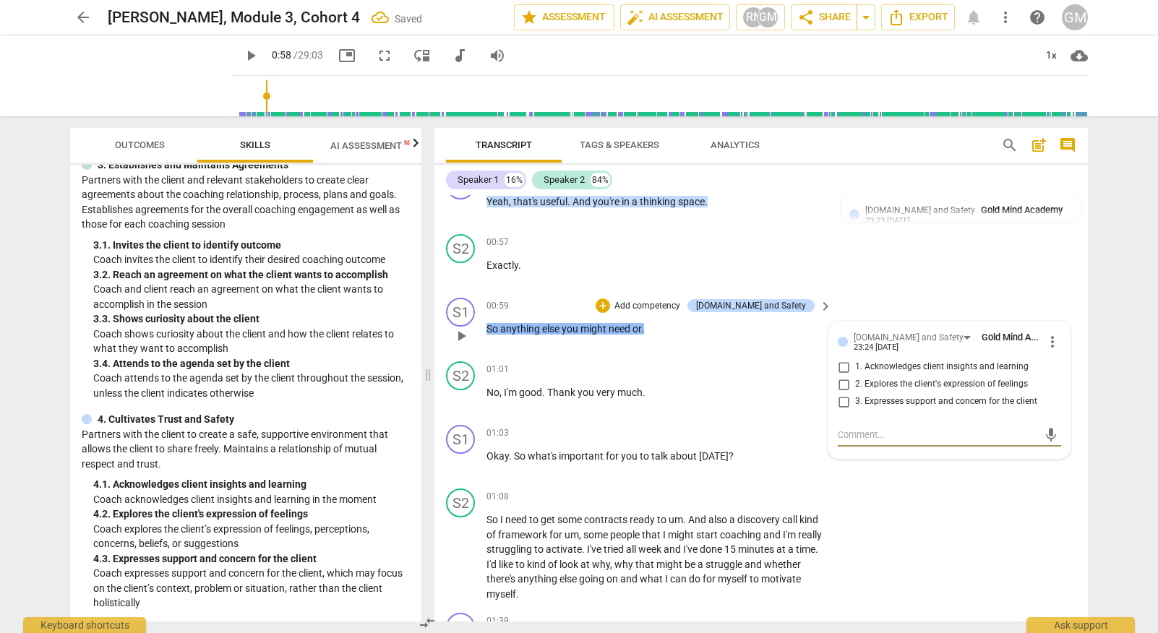
click at [844, 393] on input "3. Expresses support and concern for the client" at bounding box center [843, 401] width 23 height 17
checkbox input "true"
click at [764, 427] on p "Add competency" at bounding box center [780, 433] width 69 height 13
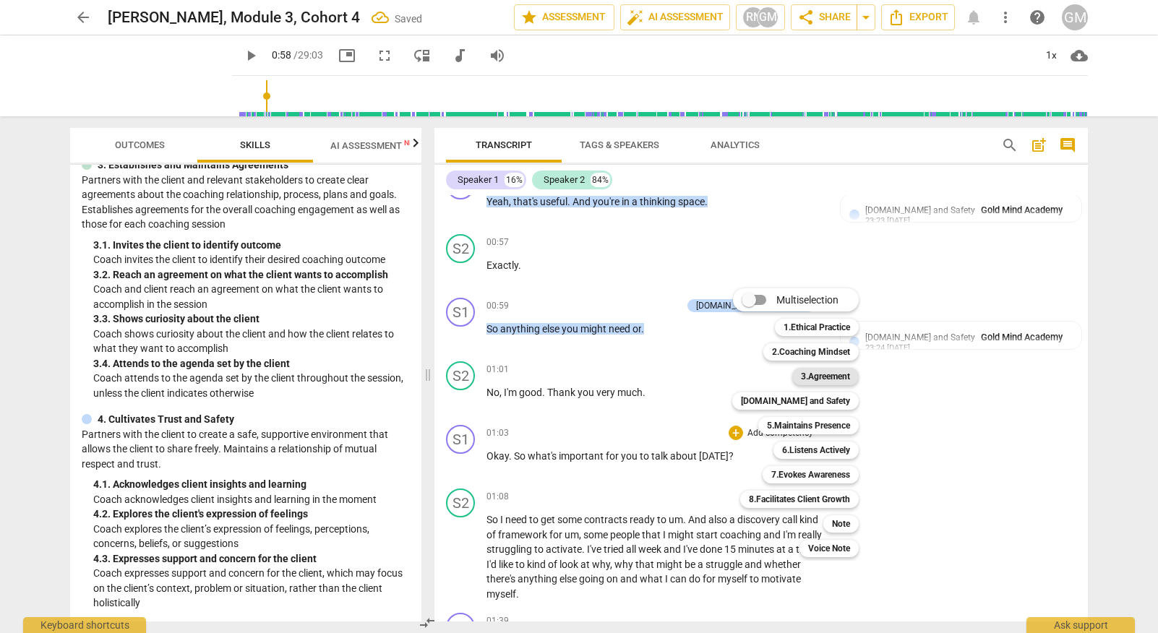
click at [822, 375] on b "3.Agreement" at bounding box center [825, 376] width 49 height 17
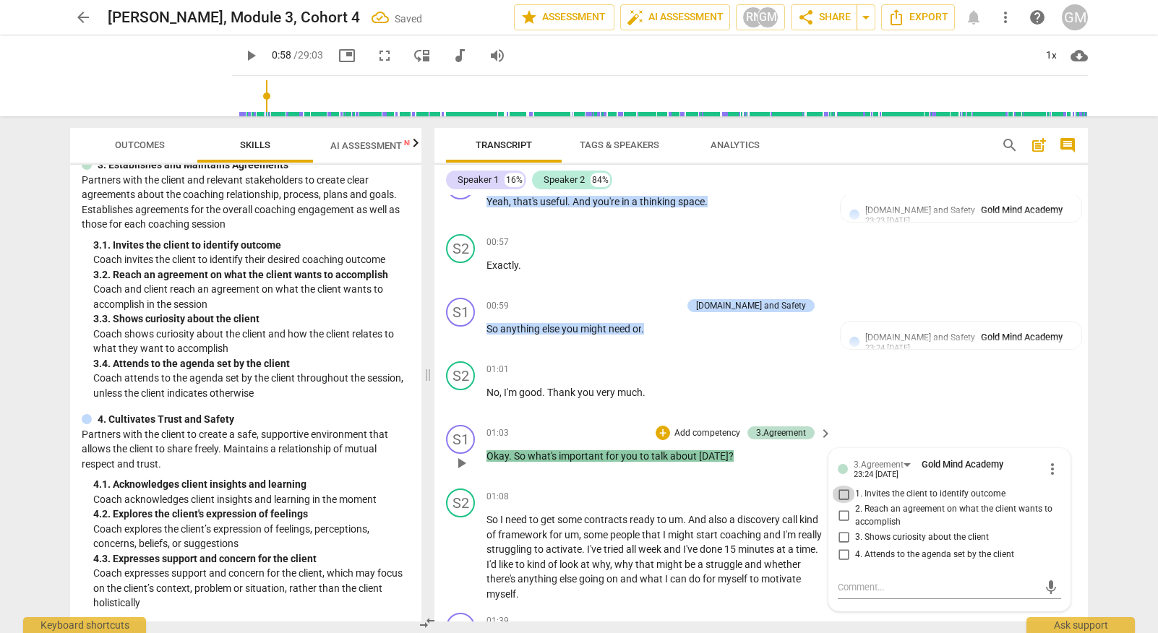
click at [837, 486] on input "1. Invites the client to identify outcome" at bounding box center [843, 494] width 23 height 17
checkbox input "true"
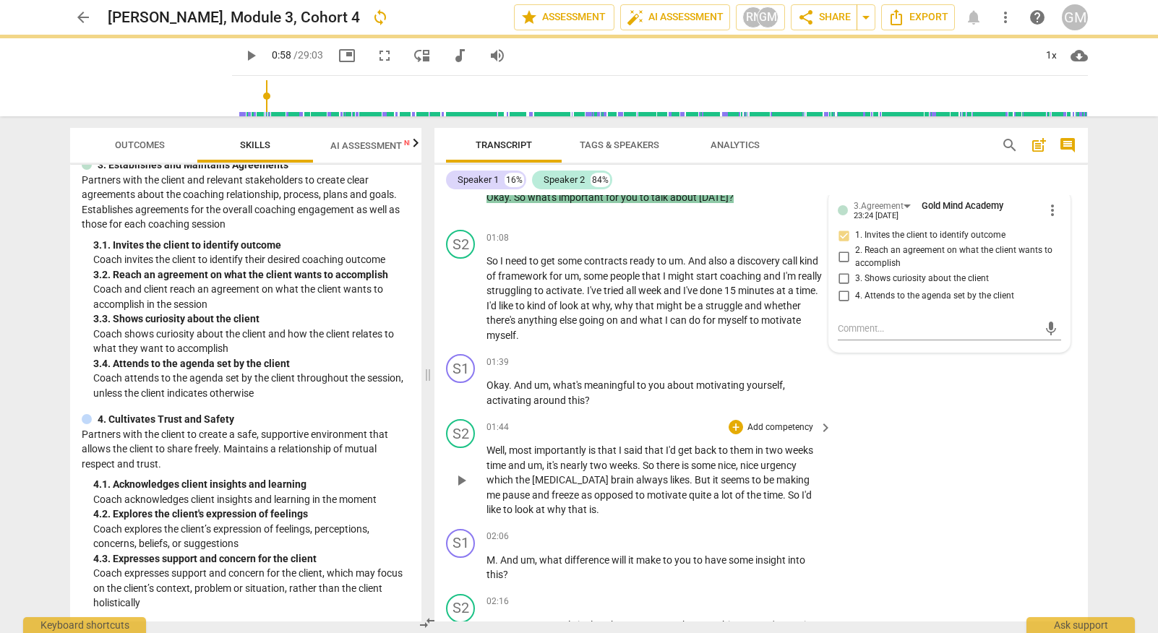
scroll to position [2548, 0]
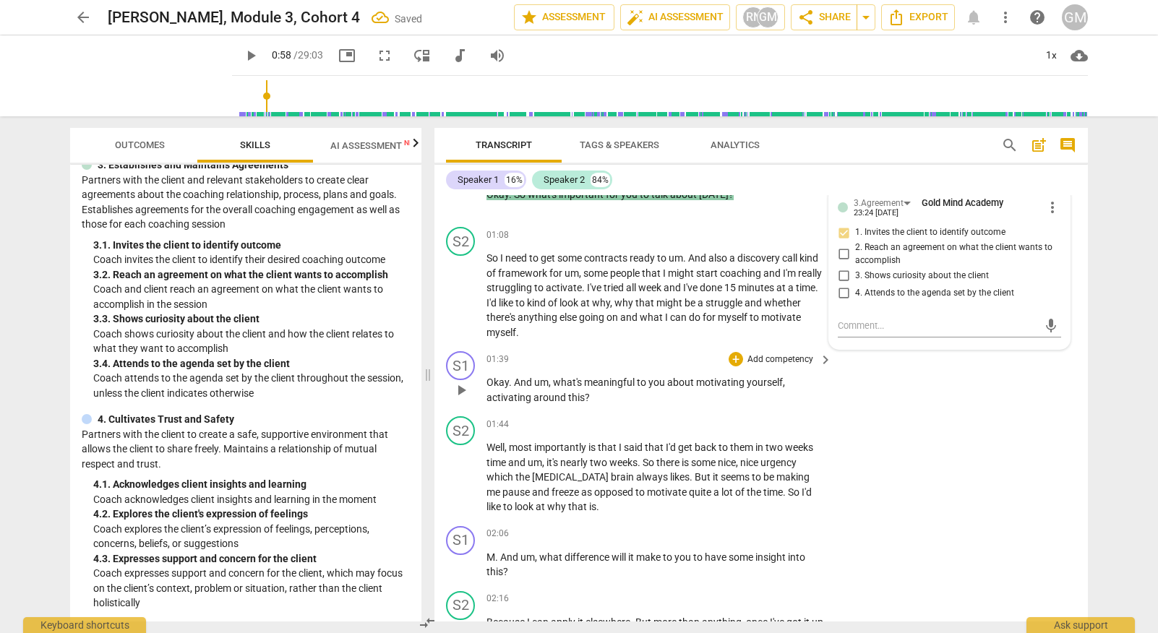
click at [788, 353] on p "Add competency" at bounding box center [780, 359] width 69 height 13
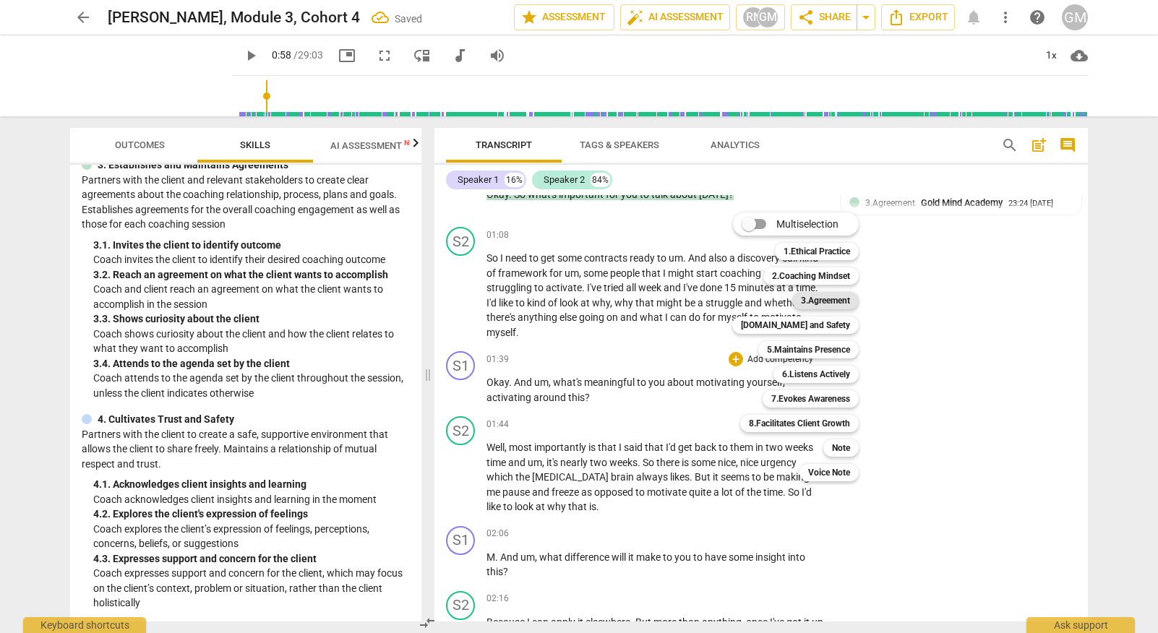
click at [822, 297] on b "3.Agreement" at bounding box center [825, 300] width 49 height 17
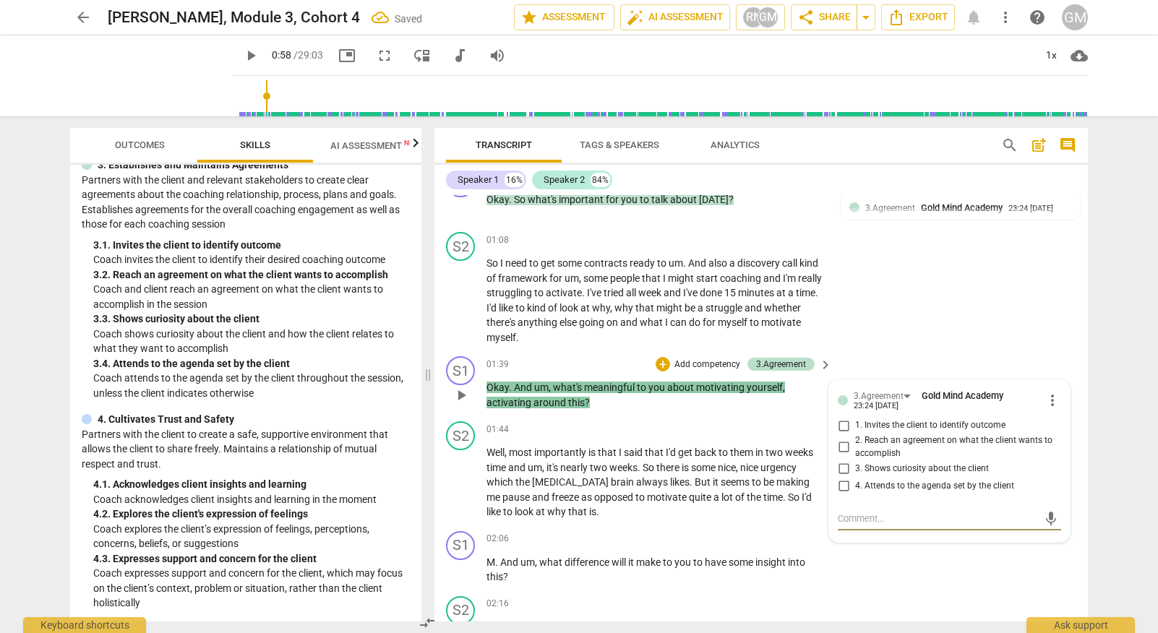
scroll to position [2544, 0]
click at [846, 459] on input "3. Shows curiosity about the client" at bounding box center [843, 467] width 23 height 17
checkbox input "true"
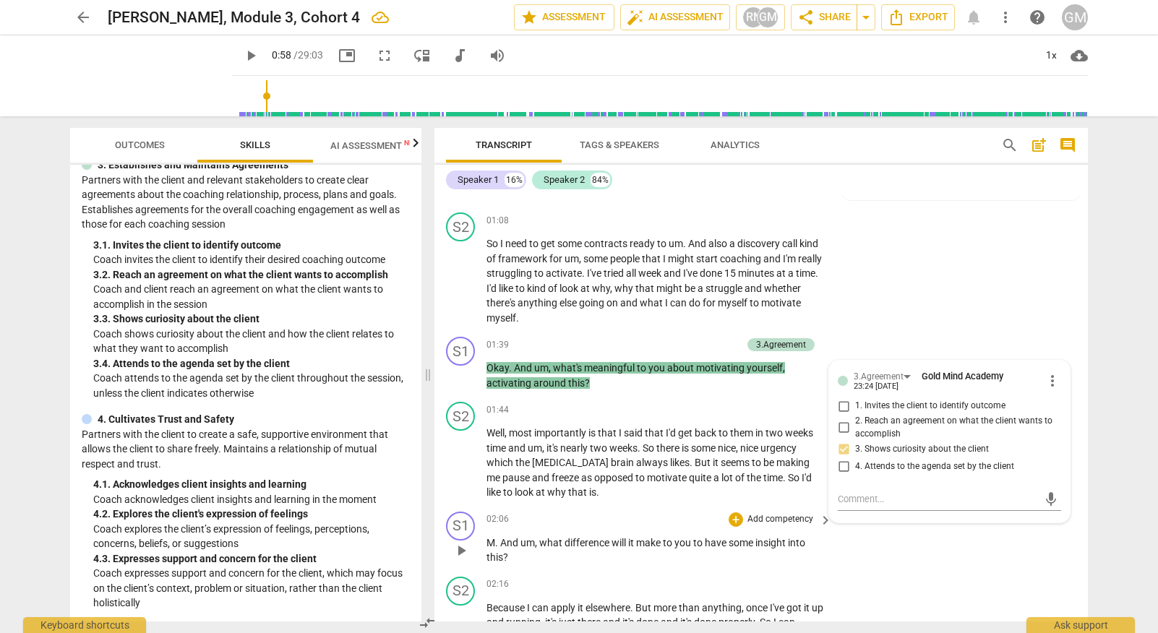
scroll to position [2570, 0]
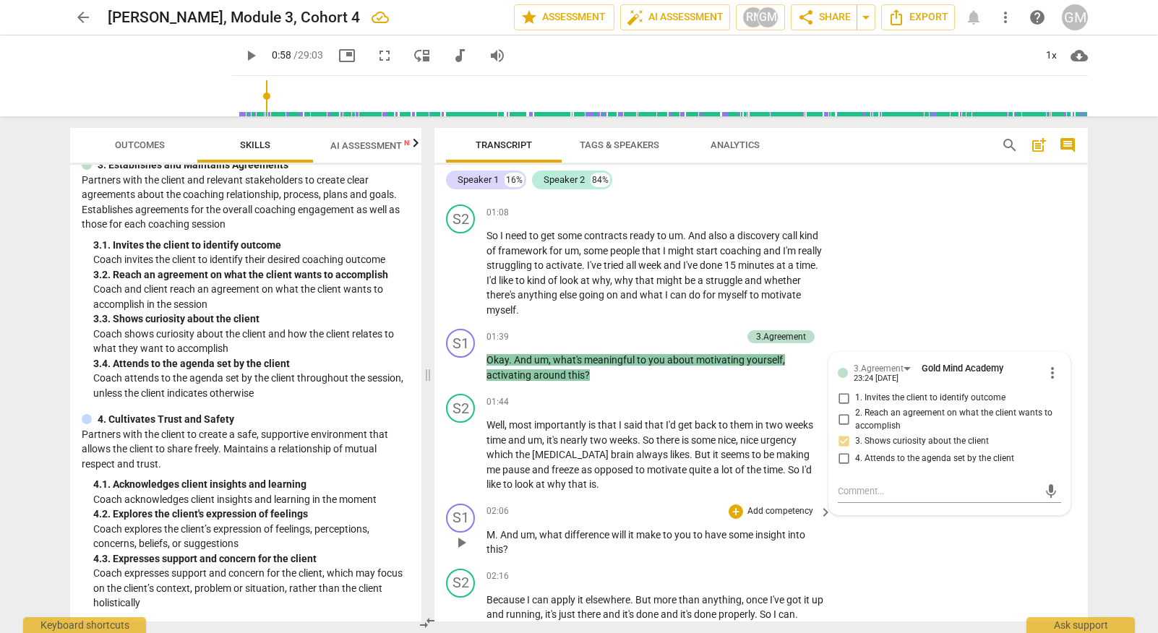
click at [773, 505] on p "Add competency" at bounding box center [780, 511] width 69 height 13
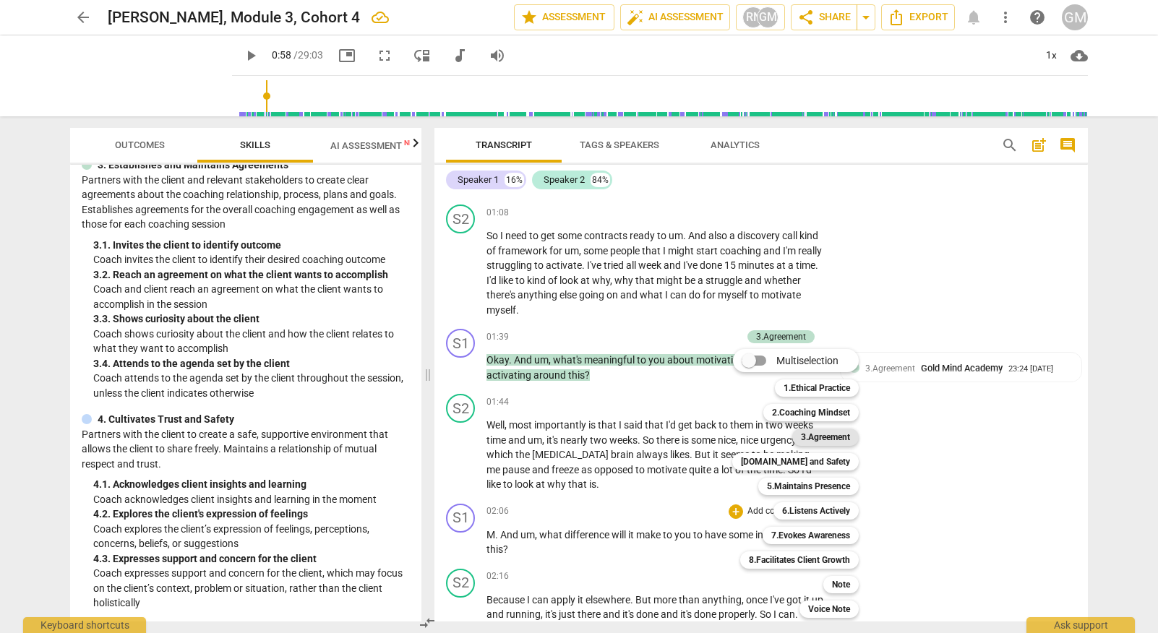
click at [825, 431] on b "3.Agreement" at bounding box center [825, 437] width 49 height 17
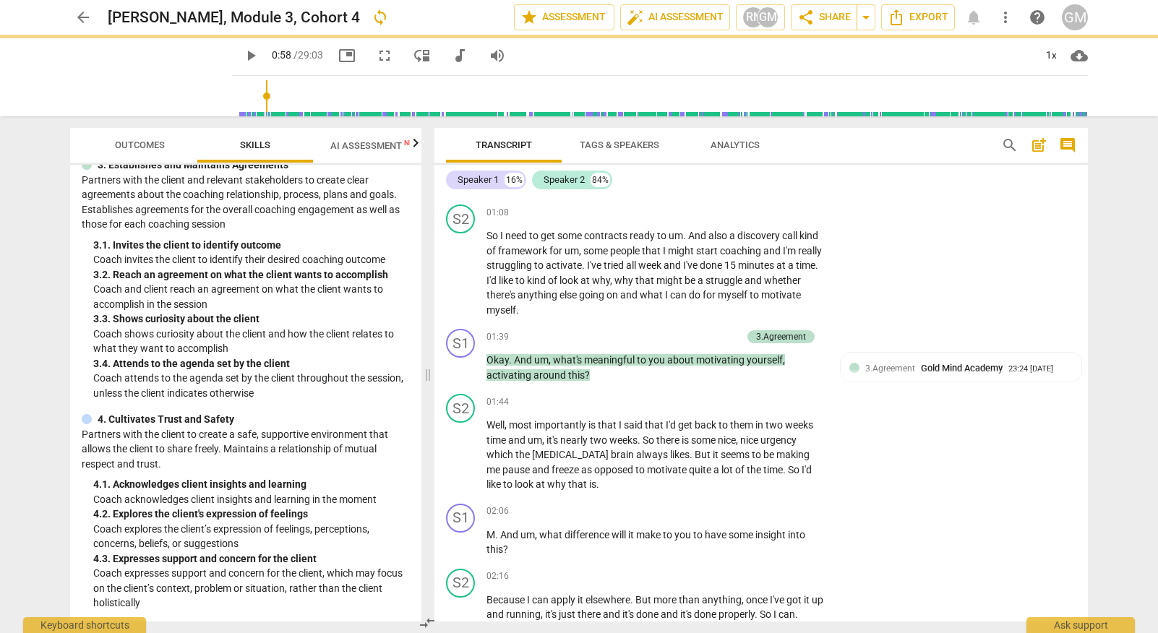
scroll to position [2812, 0]
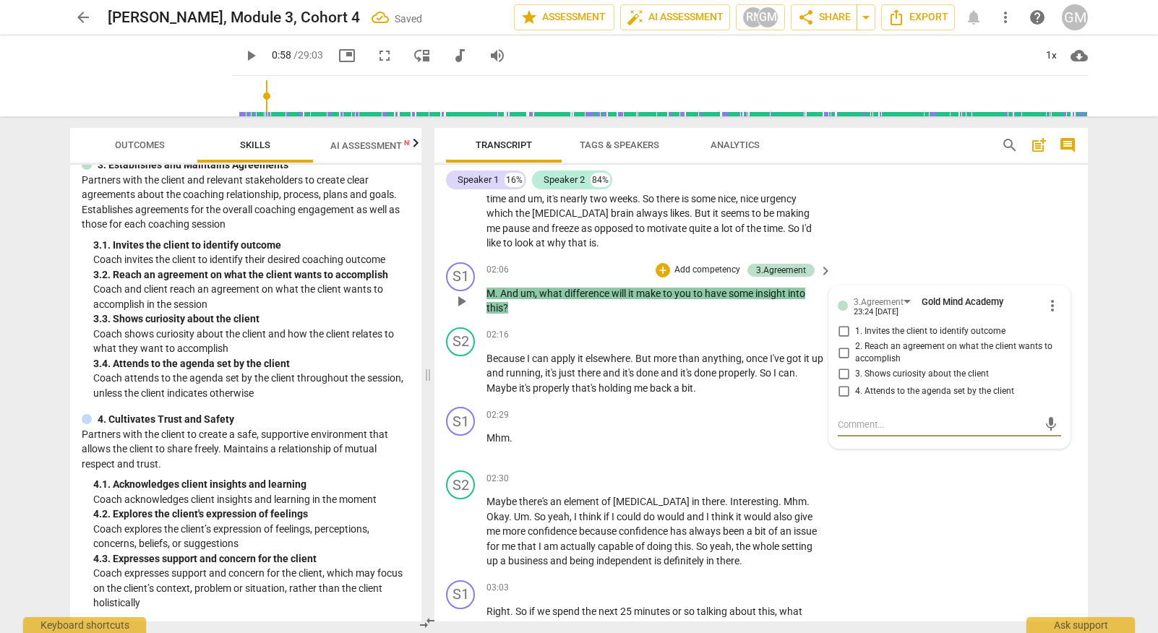
click at [846, 366] on input "3. Shows curiosity about the client" at bounding box center [843, 374] width 23 height 17
checkbox input "true"
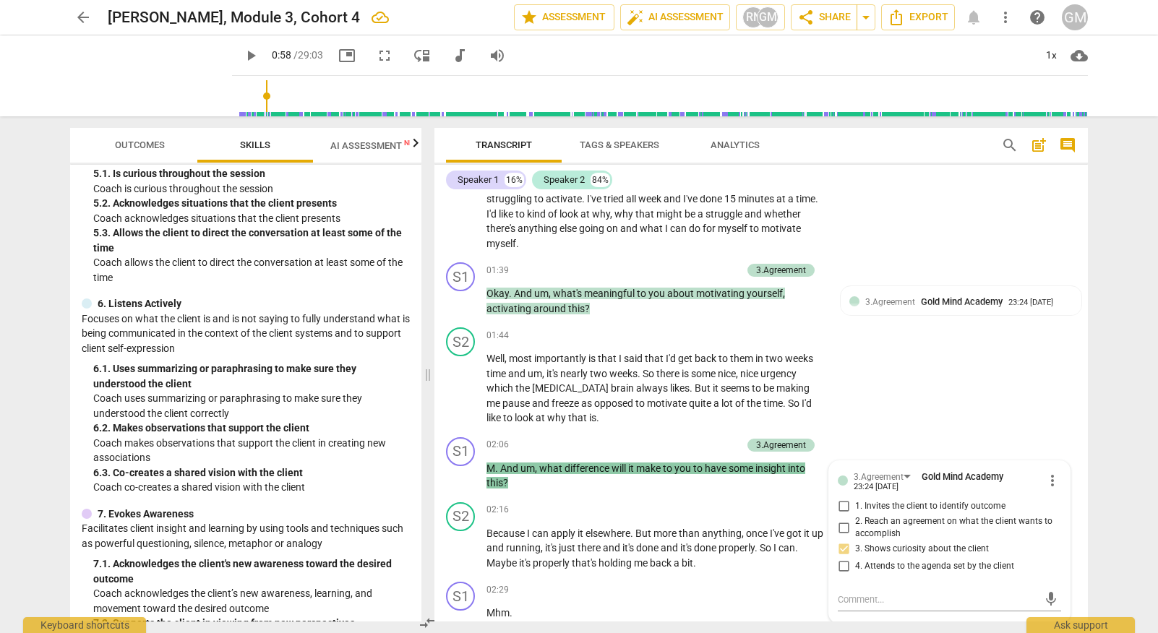
scroll to position [720, 0]
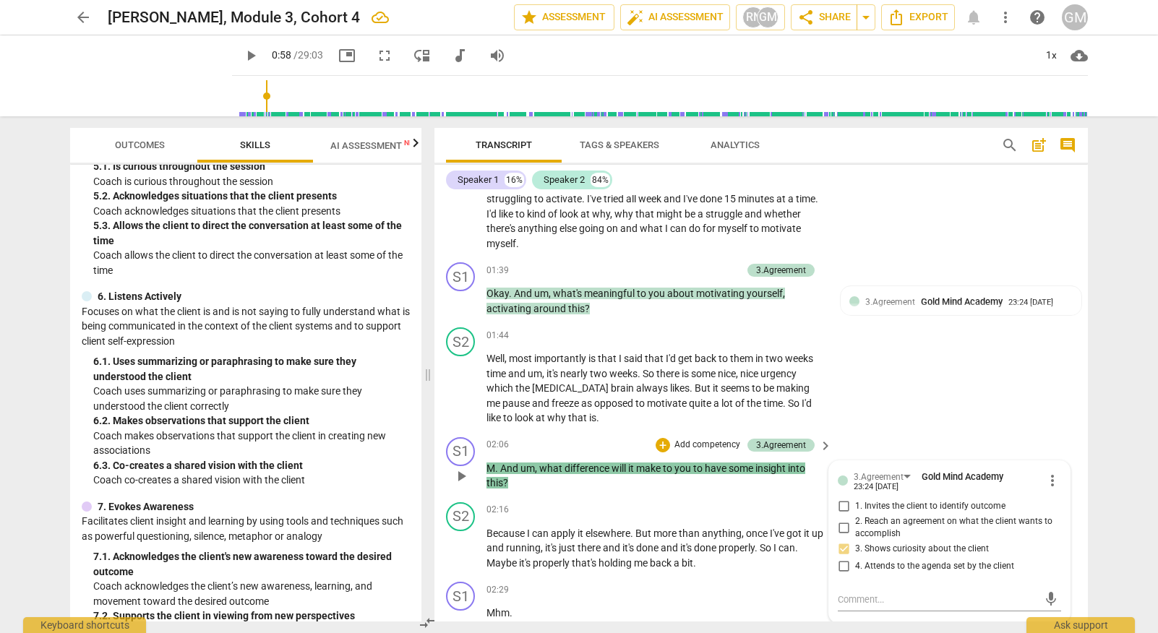
click at [695, 439] on p "Add competency" at bounding box center [707, 445] width 69 height 13
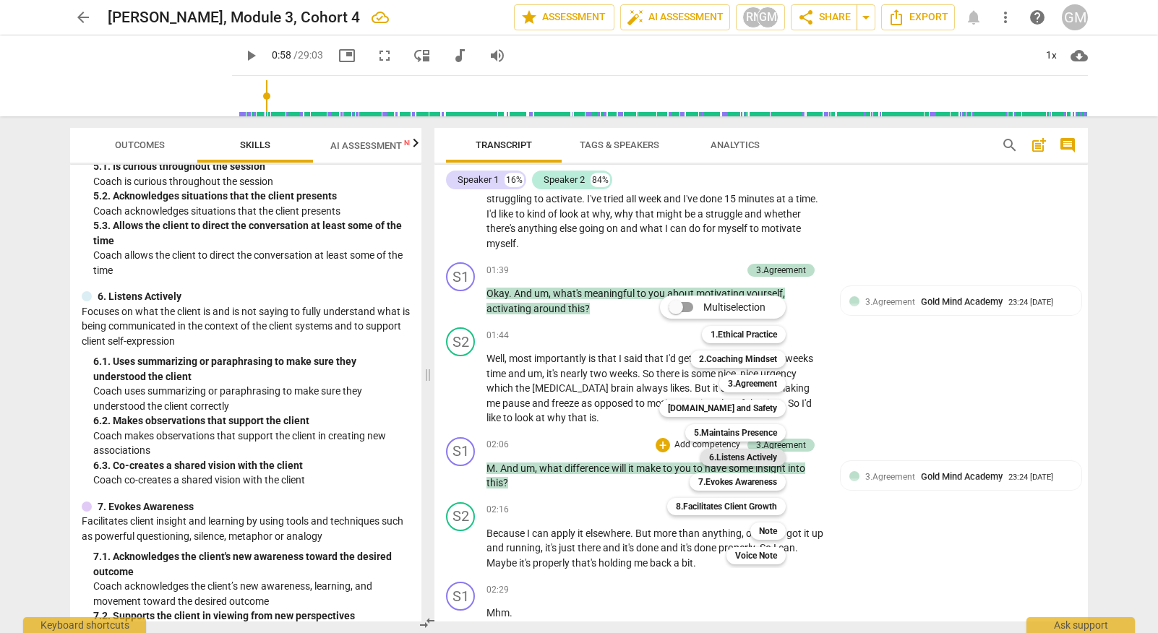
click at [744, 460] on b "6.Listens Actively" at bounding box center [743, 457] width 68 height 17
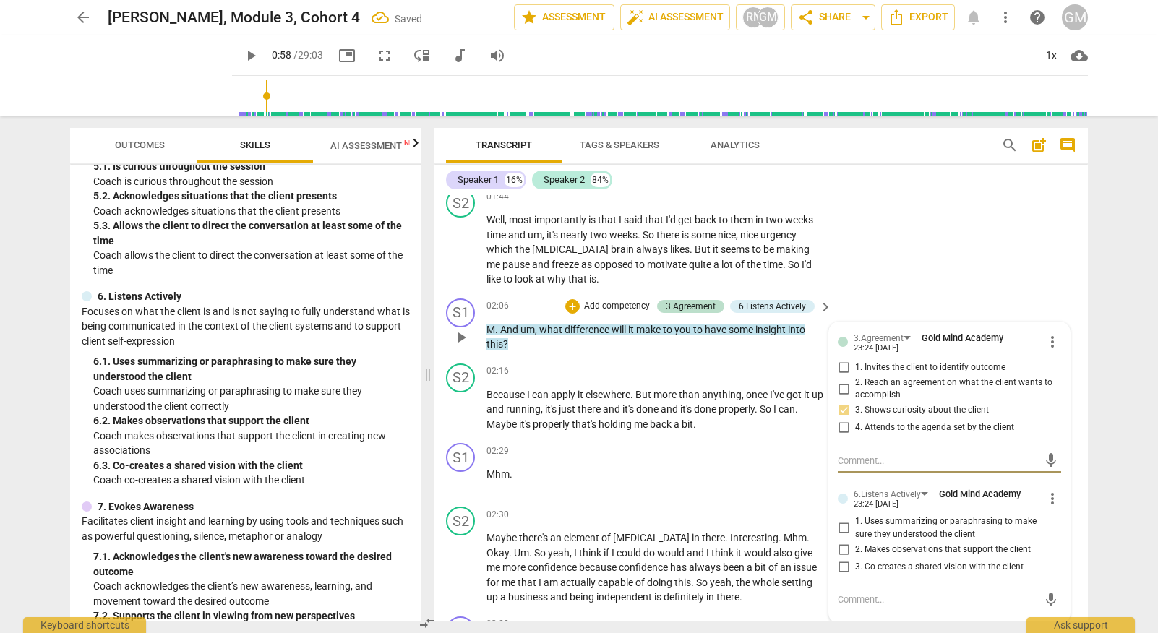
scroll to position [2800, 0]
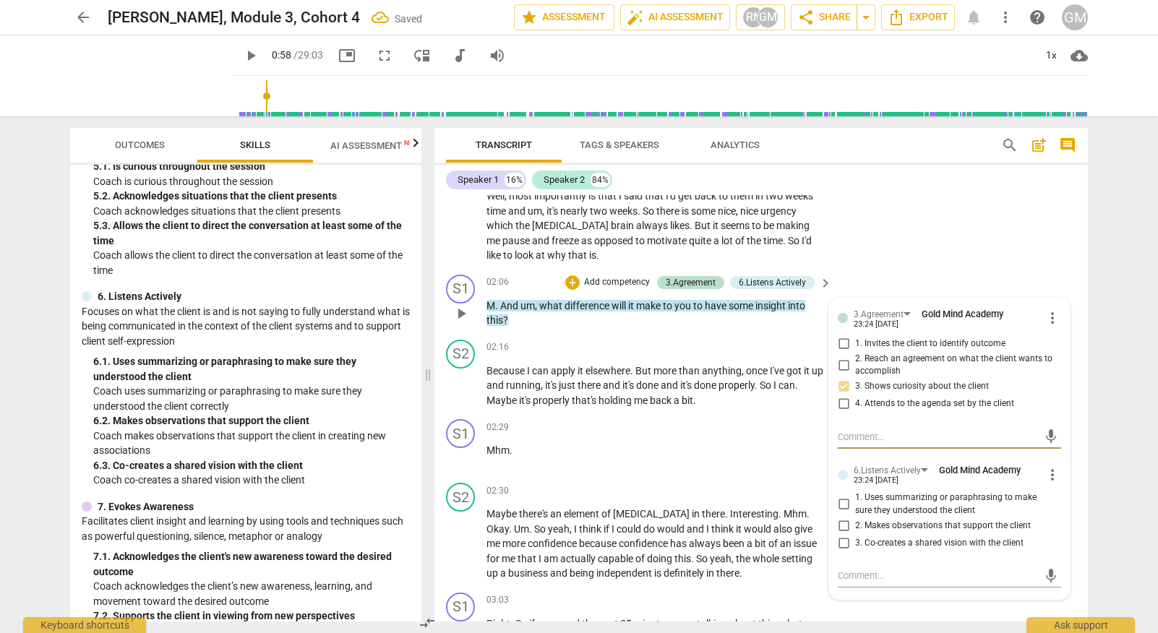
click at [841, 534] on input "3. Co-creates a shared vision with the client" at bounding box center [843, 542] width 23 height 17
checkbox input "true"
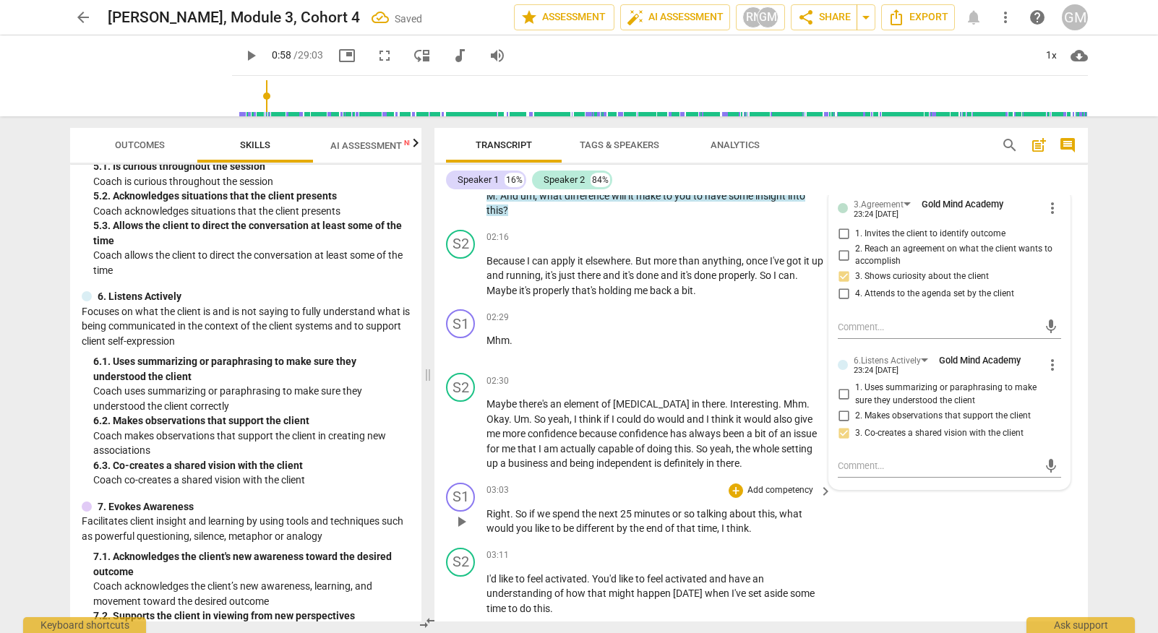
scroll to position [0, 0]
click at [766, 484] on p "Add competency" at bounding box center [780, 490] width 69 height 13
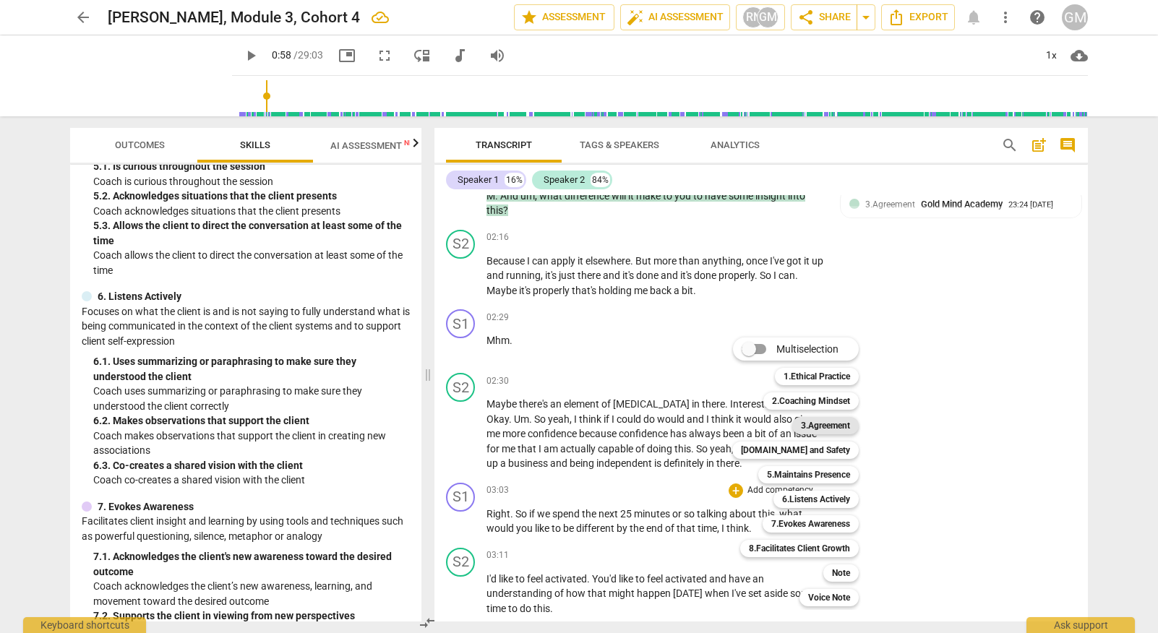
click at [831, 426] on b "3.Agreement" at bounding box center [825, 425] width 49 height 17
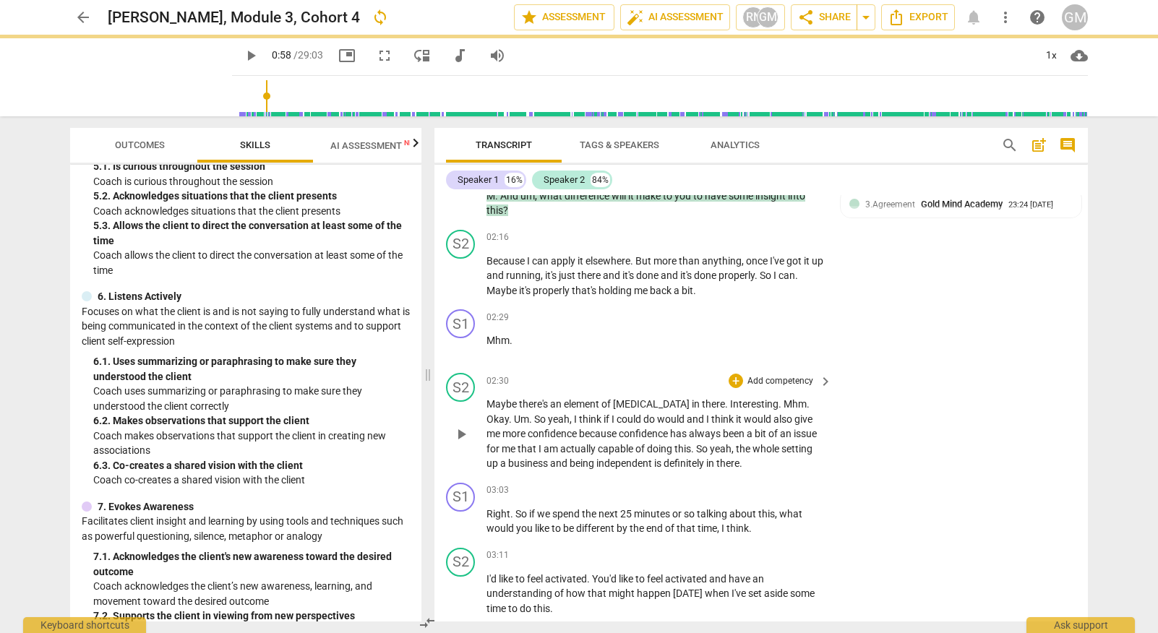
scroll to position [2918, 0]
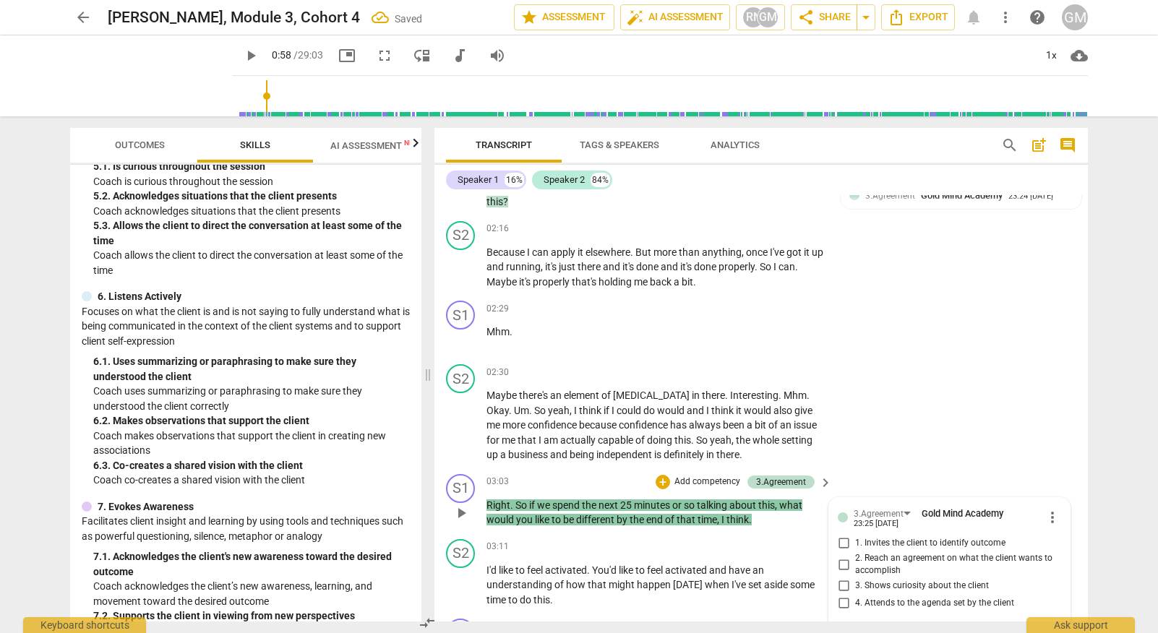
click at [837, 556] on input "2. Reach an agreement on what the client wants to accomplish" at bounding box center [843, 564] width 23 height 17
checkbox input "true"
click at [971, 382] on div "S2 play_arrow pause 02:30 + Add competency keyboard_arrow_right Maybe there's a…" at bounding box center [760, 413] width 653 height 110
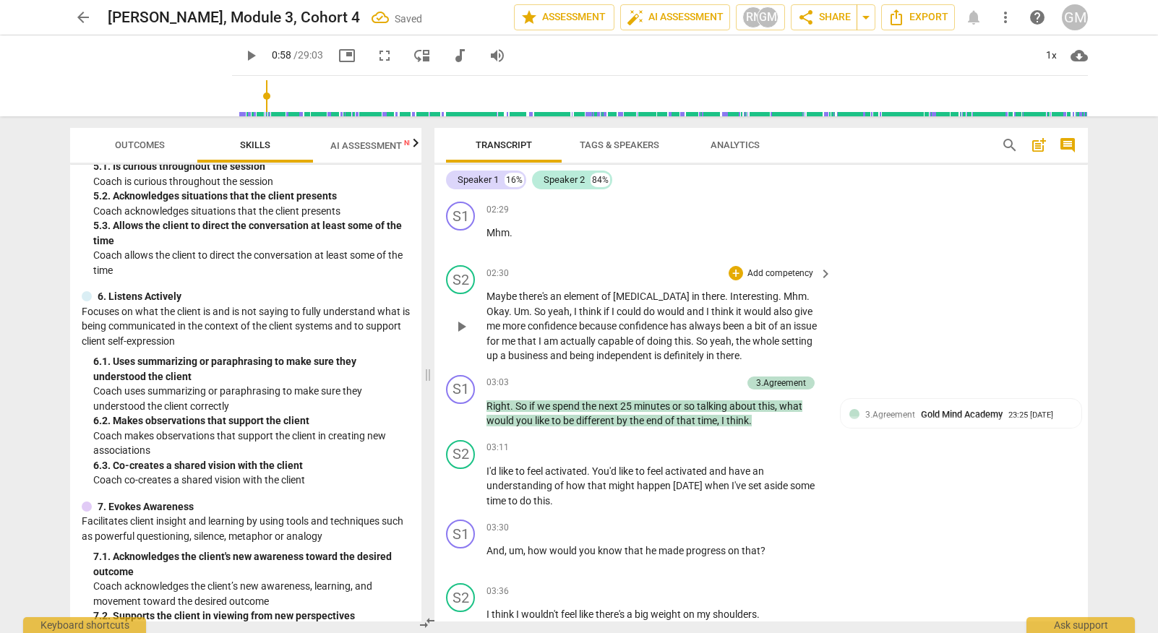
scroll to position [3048, 0]
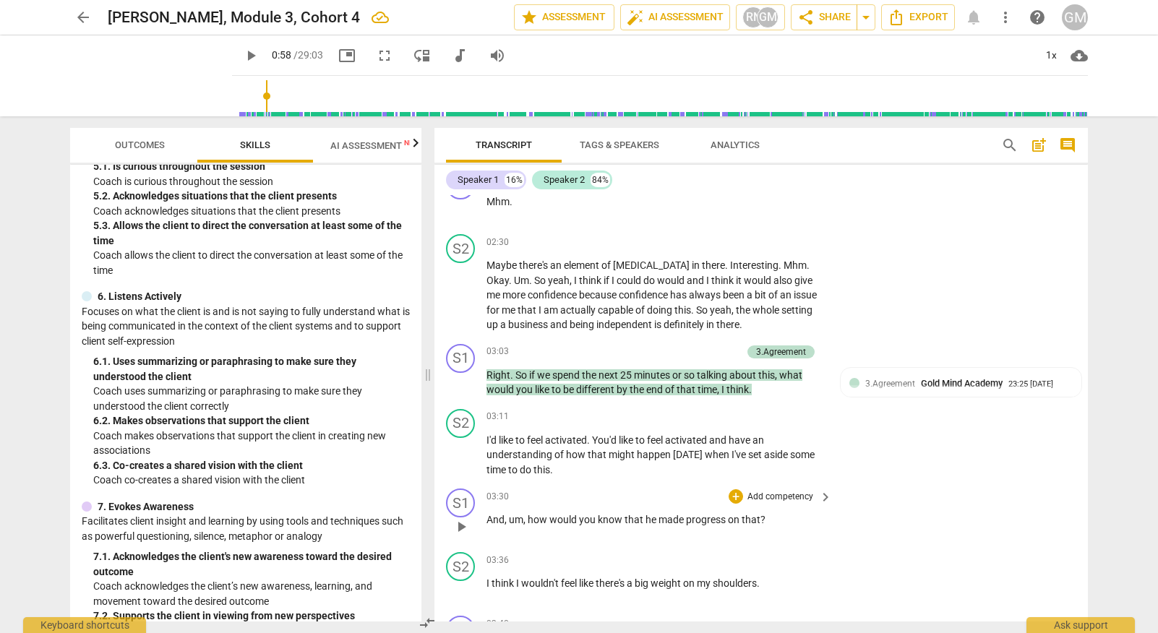
click at [775, 491] on p "Add competency" at bounding box center [780, 497] width 69 height 13
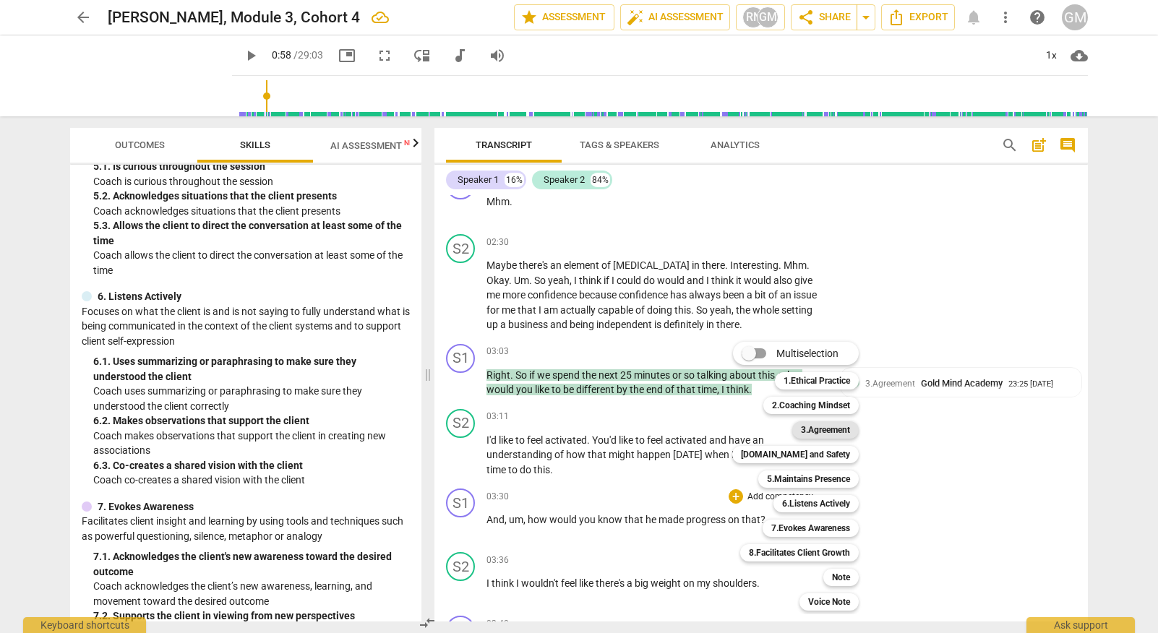
click at [832, 425] on b "3.Agreement" at bounding box center [825, 429] width 49 height 17
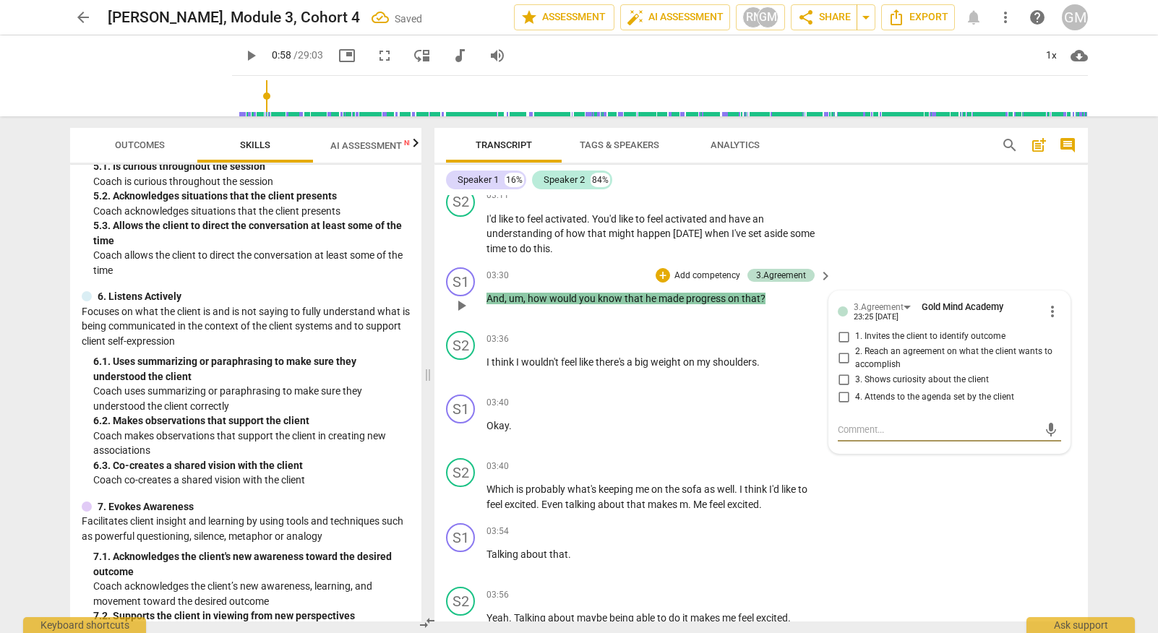
scroll to position [3243, 0]
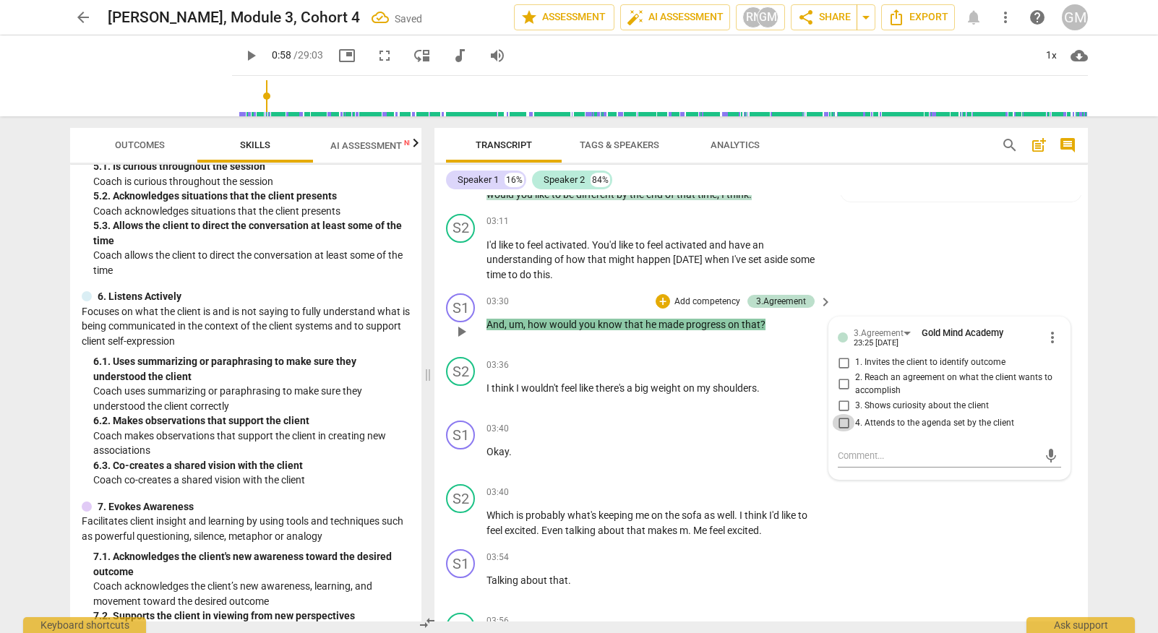
click at [842, 414] on input "4. Attends to the agenda set by the client" at bounding box center [843, 422] width 23 height 17
checkbox input "true"
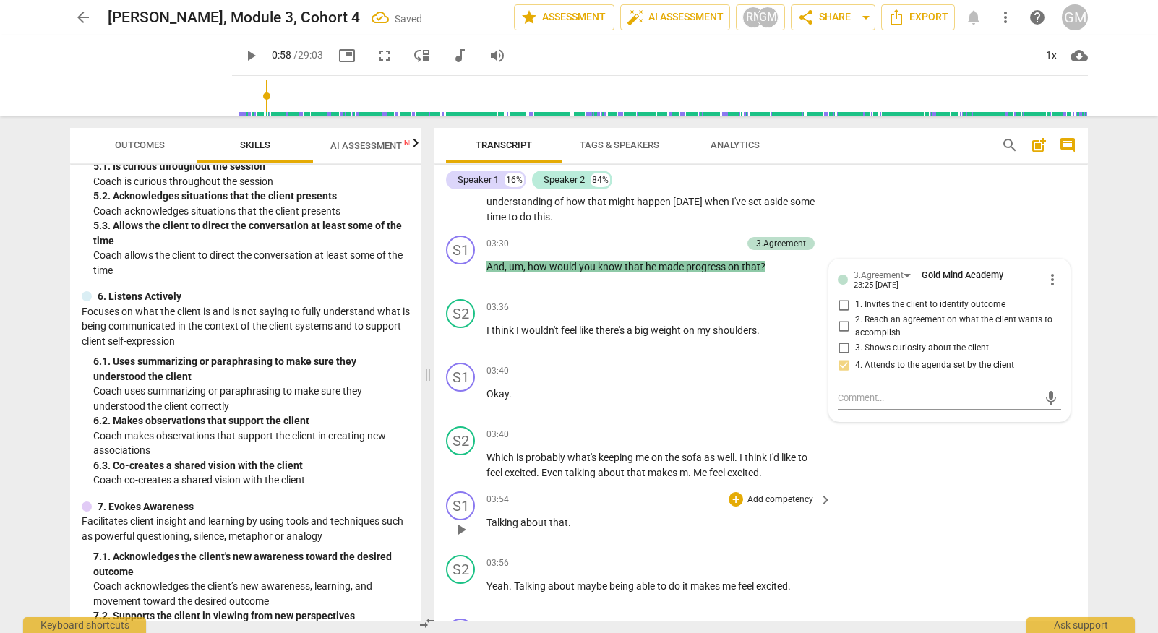
scroll to position [3303, 0]
click at [464, 519] on span "play_arrow" at bounding box center [460, 527] width 17 height 17
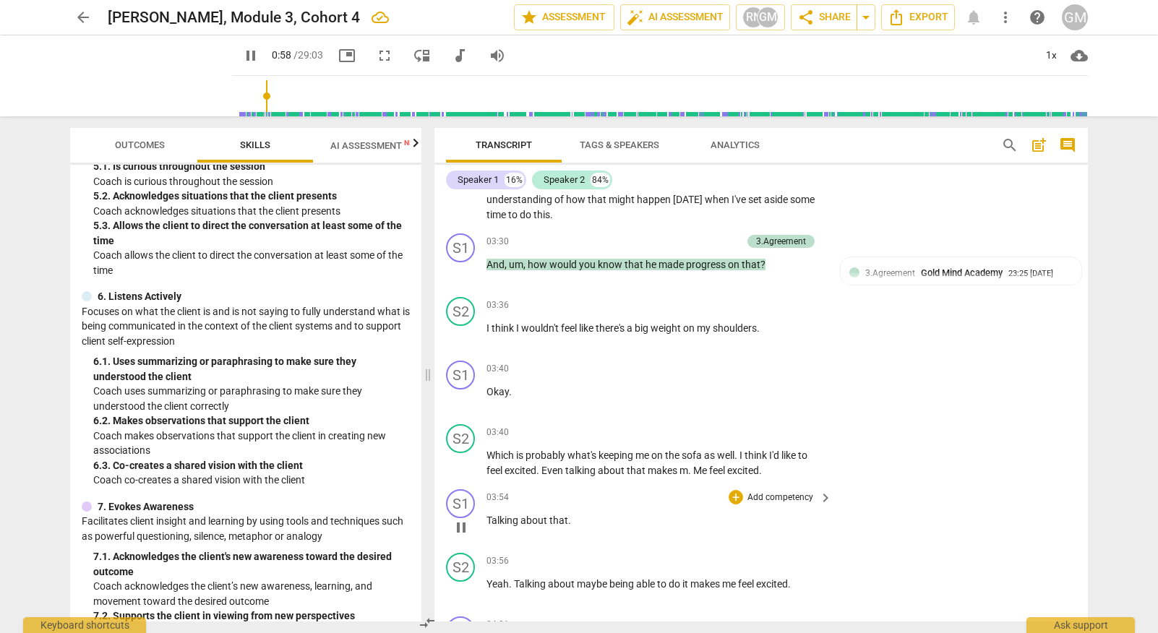
click at [464, 519] on span "pause" at bounding box center [460, 527] width 17 height 17
click at [464, 519] on span "play_arrow" at bounding box center [460, 527] width 17 height 17
click at [464, 519] on span "pause" at bounding box center [460, 527] width 17 height 17
type input "59"
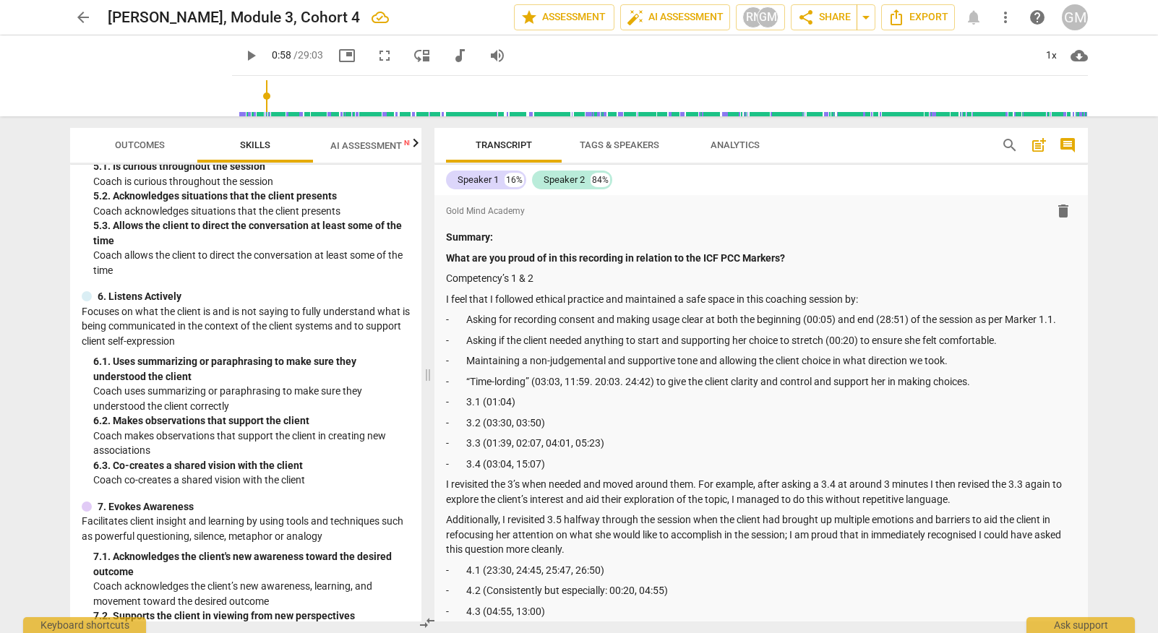
scroll to position [0, 0]
